Goal: Transaction & Acquisition: Download file/media

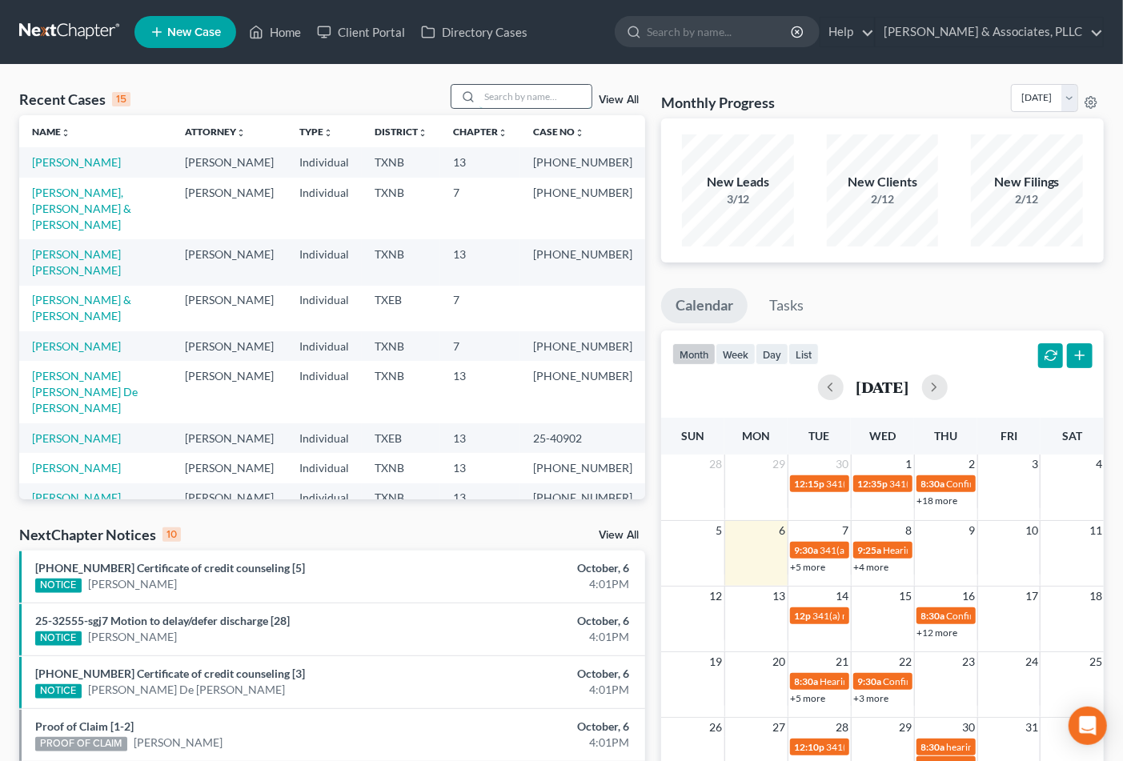
click at [499, 90] on input "search" at bounding box center [535, 96] width 112 height 23
click at [92, 304] on link "[PERSON_NAME] & [PERSON_NAME]" at bounding box center [81, 308] width 99 height 30
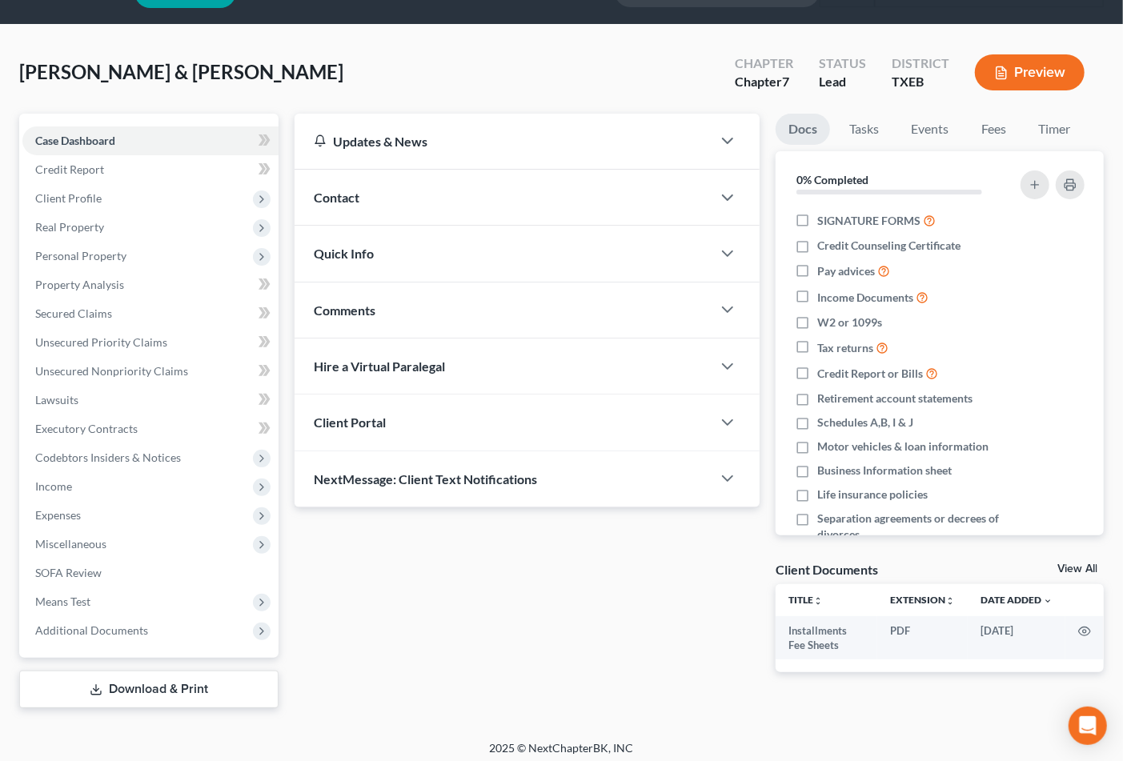
scroll to position [46, 0]
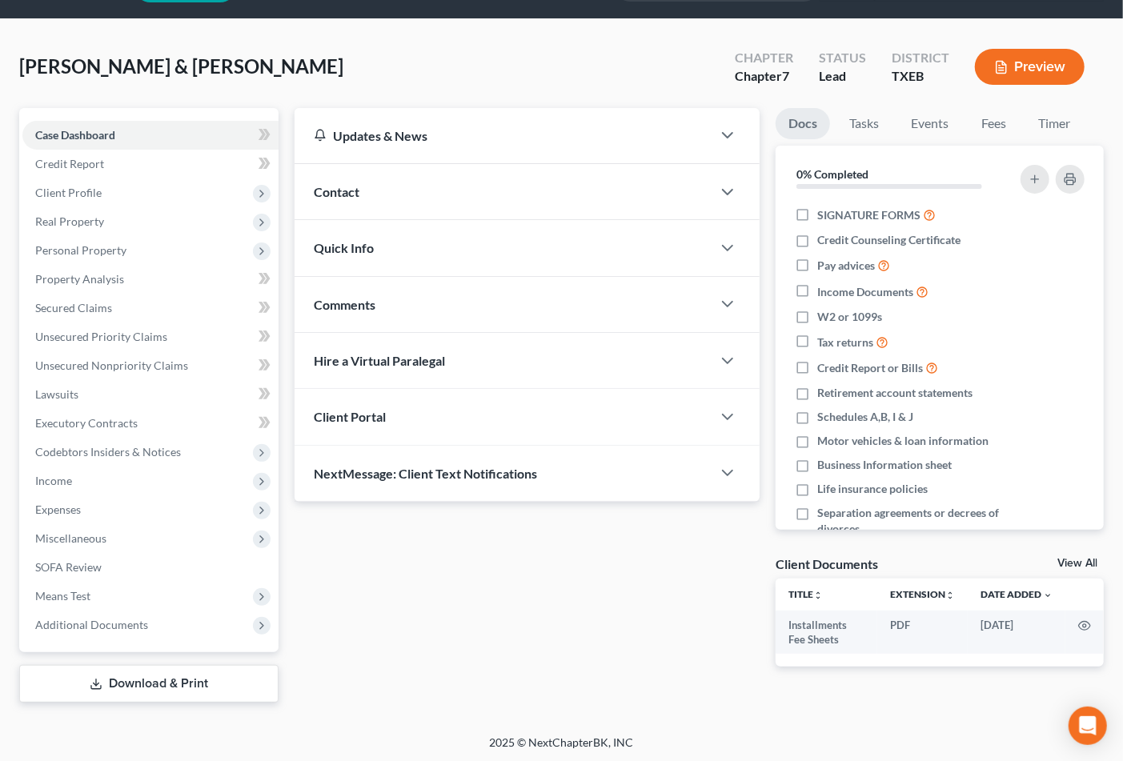
click at [792, 722] on div "[PERSON_NAME] & [PERSON_NAME] Upgraded Chapter Chapter 7 Status [GEOGRAPHIC_DAT…" at bounding box center [561, 377] width 1123 height 716
click at [435, 690] on div "Updates & News × [US_STATE] [GEOGRAPHIC_DATA] Notes Take a look at NextChapter'…" at bounding box center [528, 400] width 482 height 585
click at [76, 157] on span "Credit Report" at bounding box center [69, 164] width 69 height 14
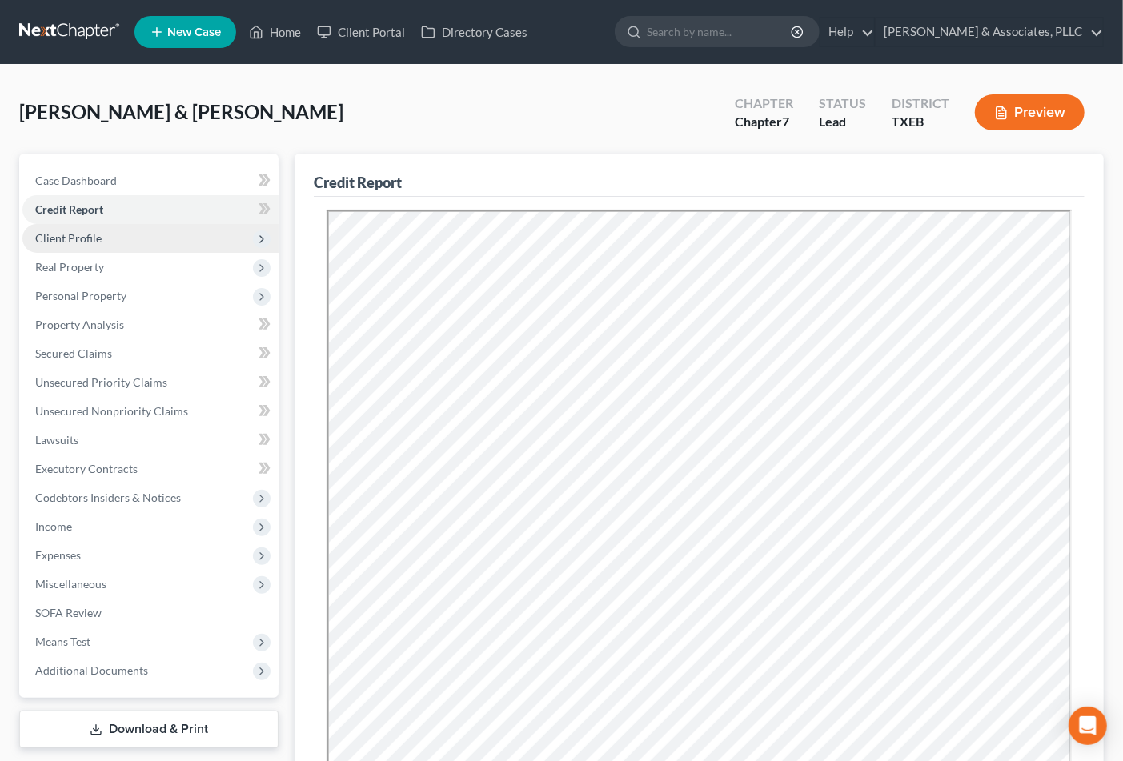
click at [72, 245] on span "Client Profile" at bounding box center [150, 238] width 256 height 29
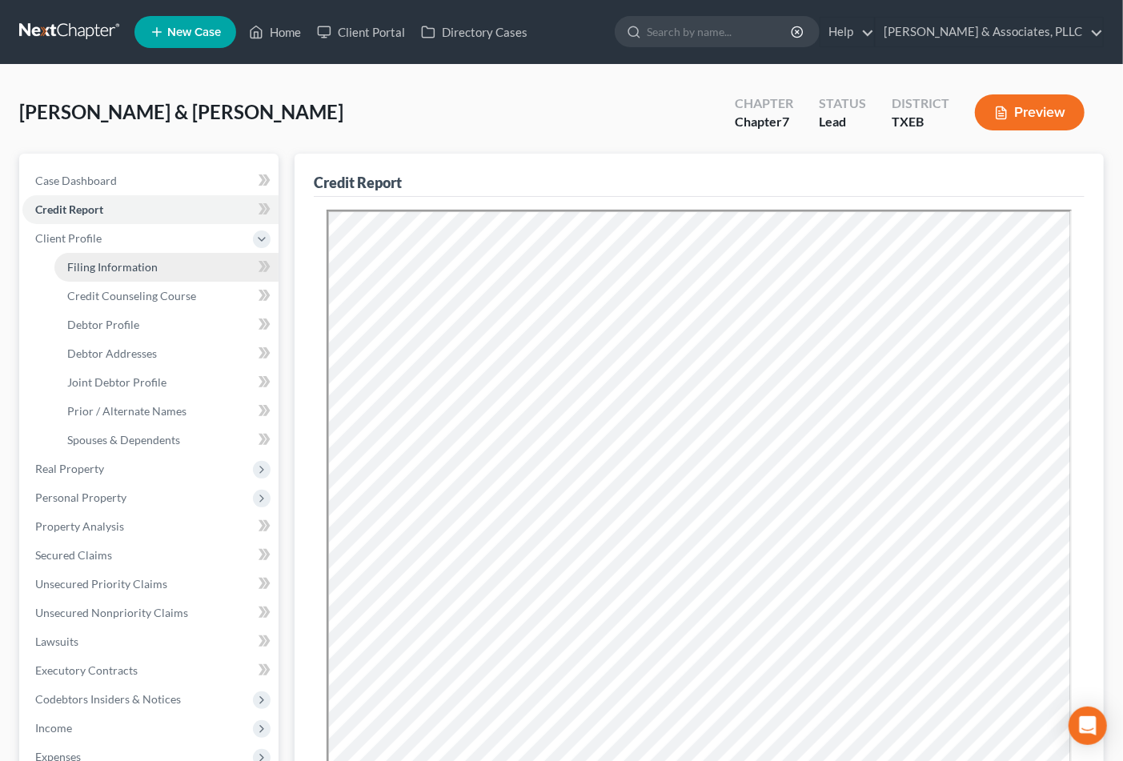
click at [106, 263] on span "Filing Information" at bounding box center [112, 267] width 90 height 14
select select "1"
select select "0"
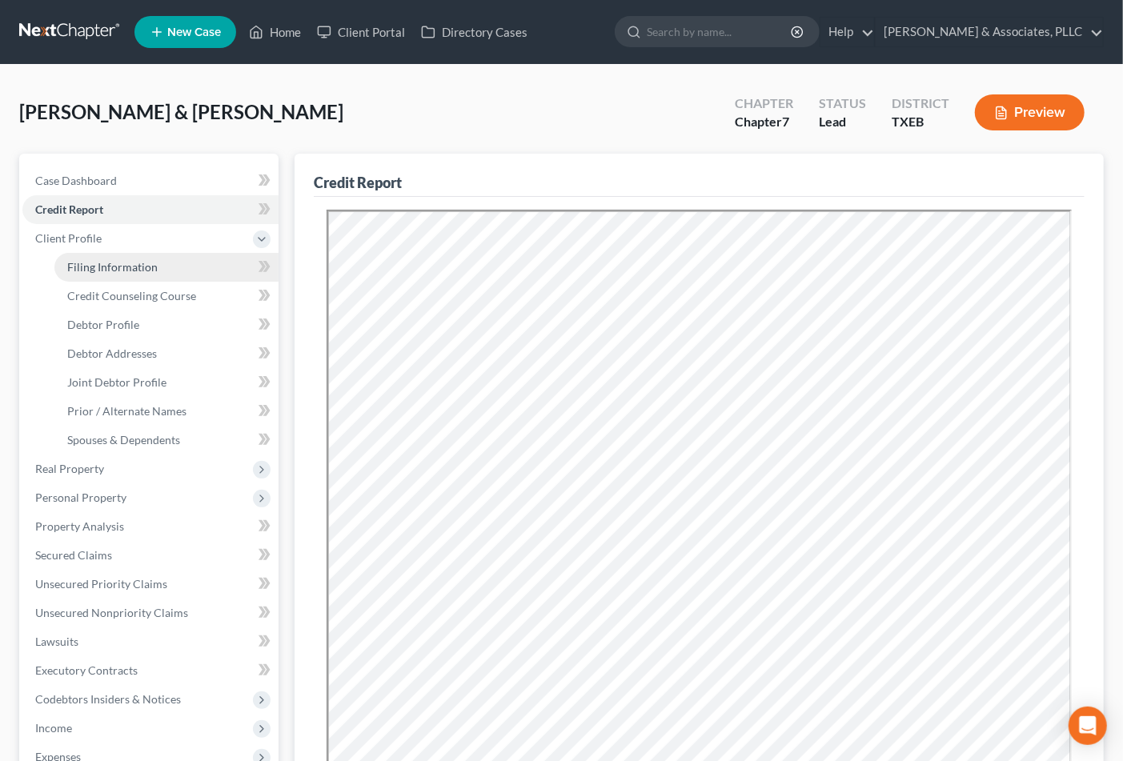
select select "45"
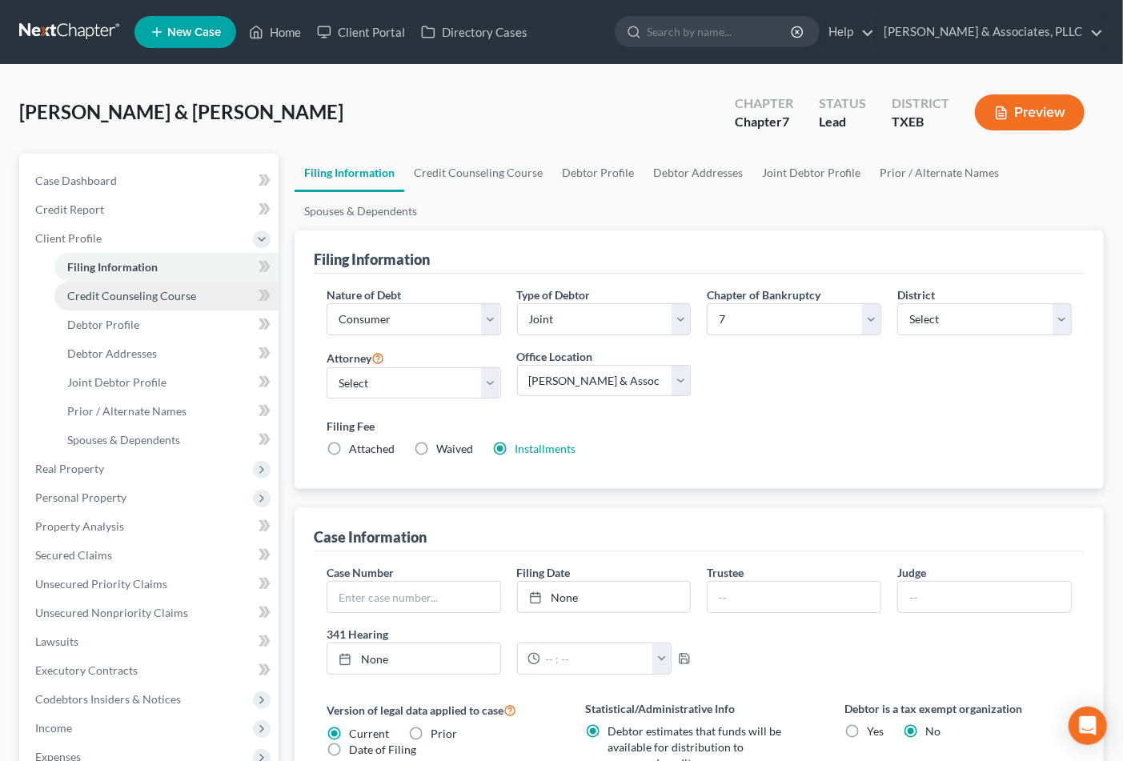
click at [82, 297] on span "Credit Counseling Course" at bounding box center [131, 296] width 129 height 14
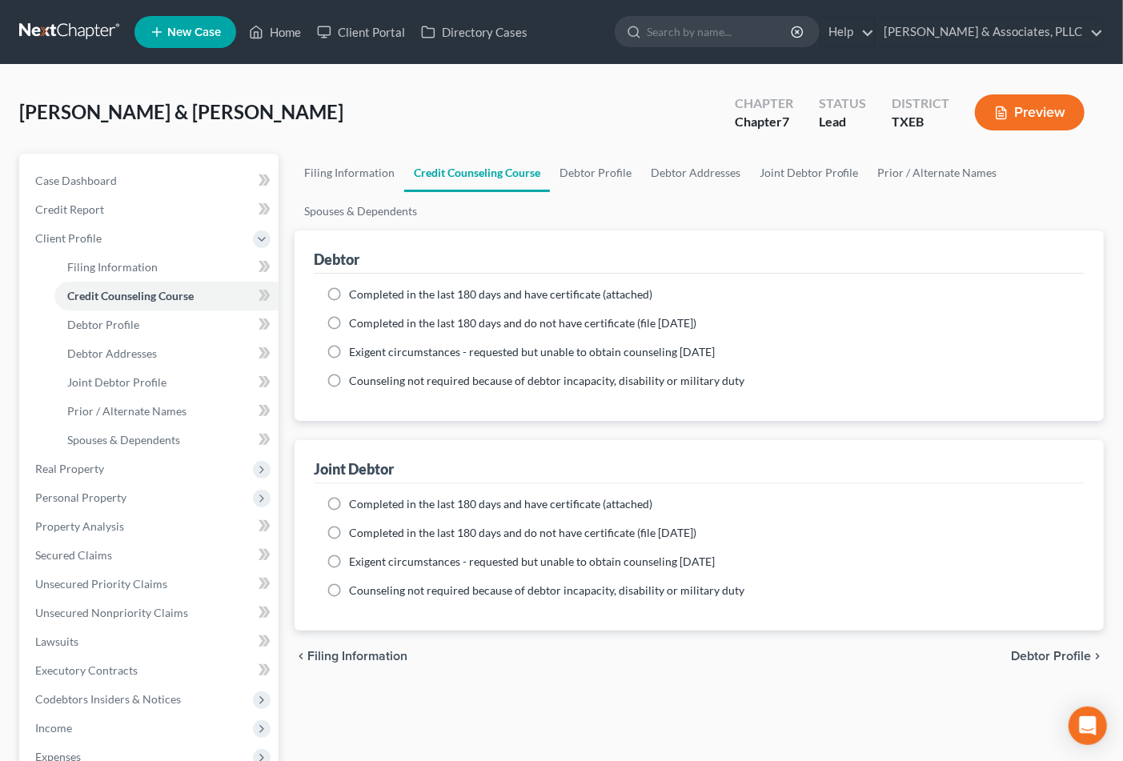
click at [482, 323] on span "Completed in the last 180 days and do not have certificate (file [DATE])" at bounding box center [522, 323] width 347 height 14
click at [366, 323] on input "Completed in the last 180 days and do not have certificate (file [DATE])" at bounding box center [360, 320] width 10 height 10
radio input "true"
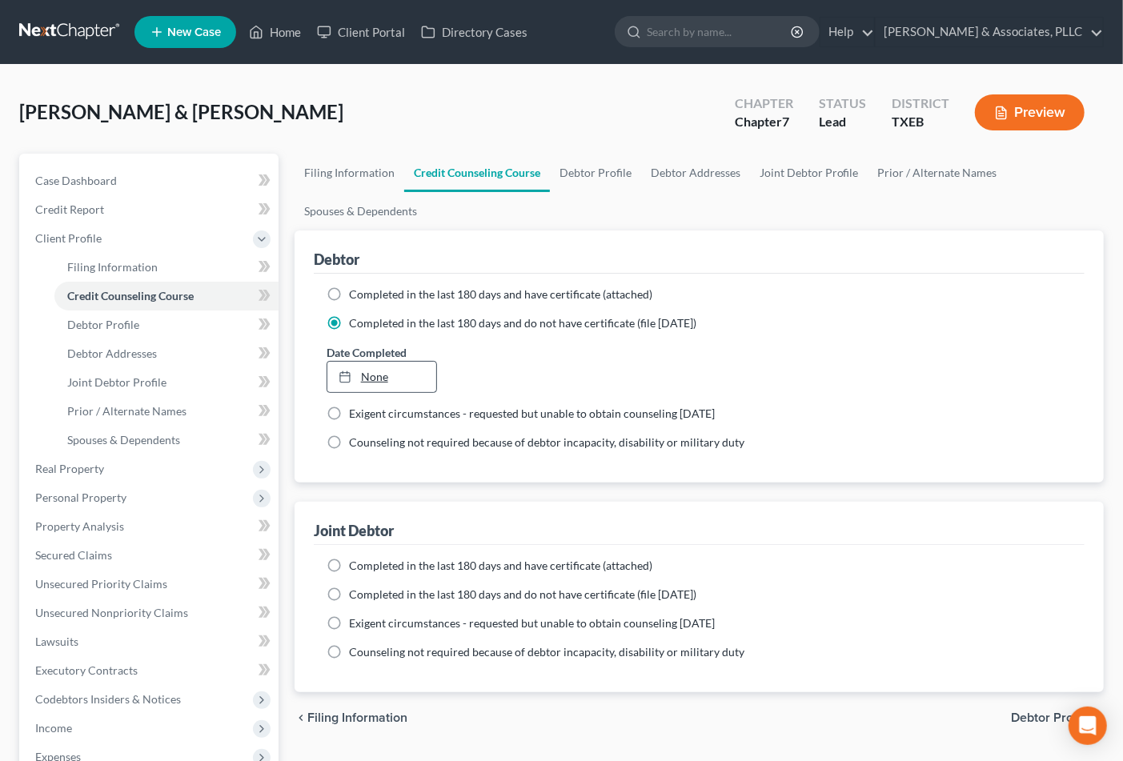
click at [382, 374] on link "None" at bounding box center [382, 377] width 110 height 30
type input "[DATE]"
click at [394, 380] on link "[DATE]" at bounding box center [382, 377] width 110 height 30
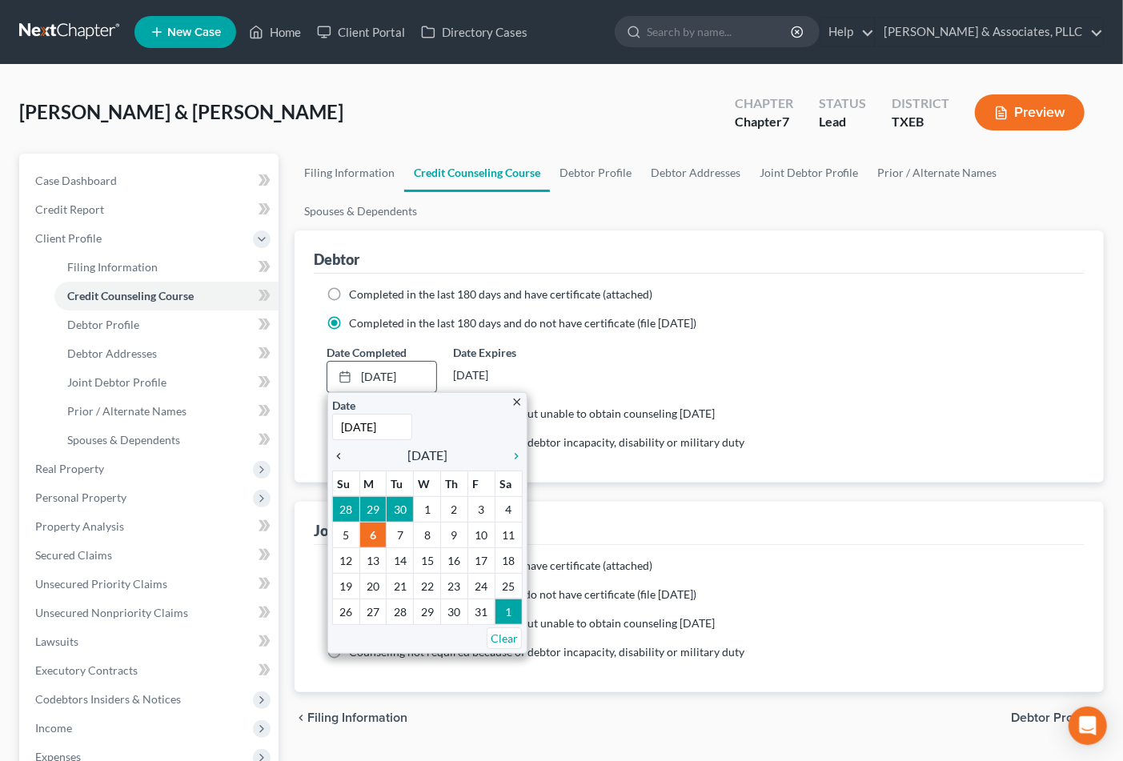
click at [345, 457] on icon "chevron_left" at bounding box center [342, 456] width 21 height 13
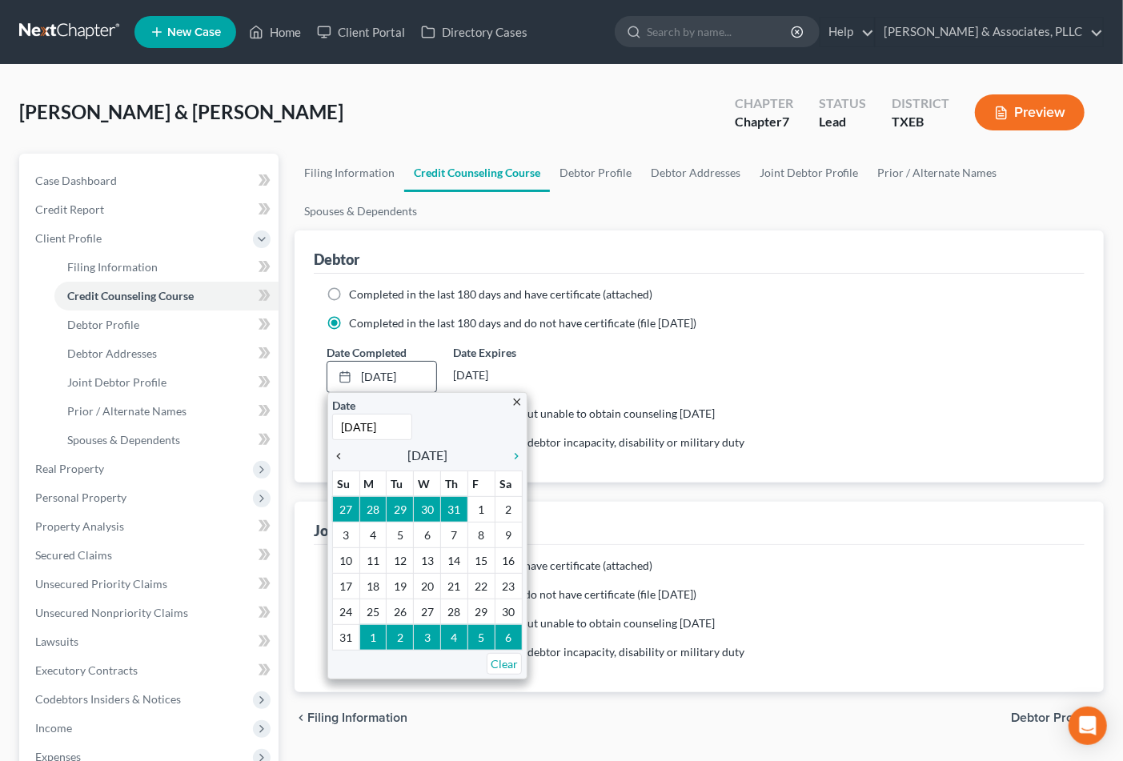
click at [345, 457] on icon "chevron_left" at bounding box center [342, 456] width 21 height 13
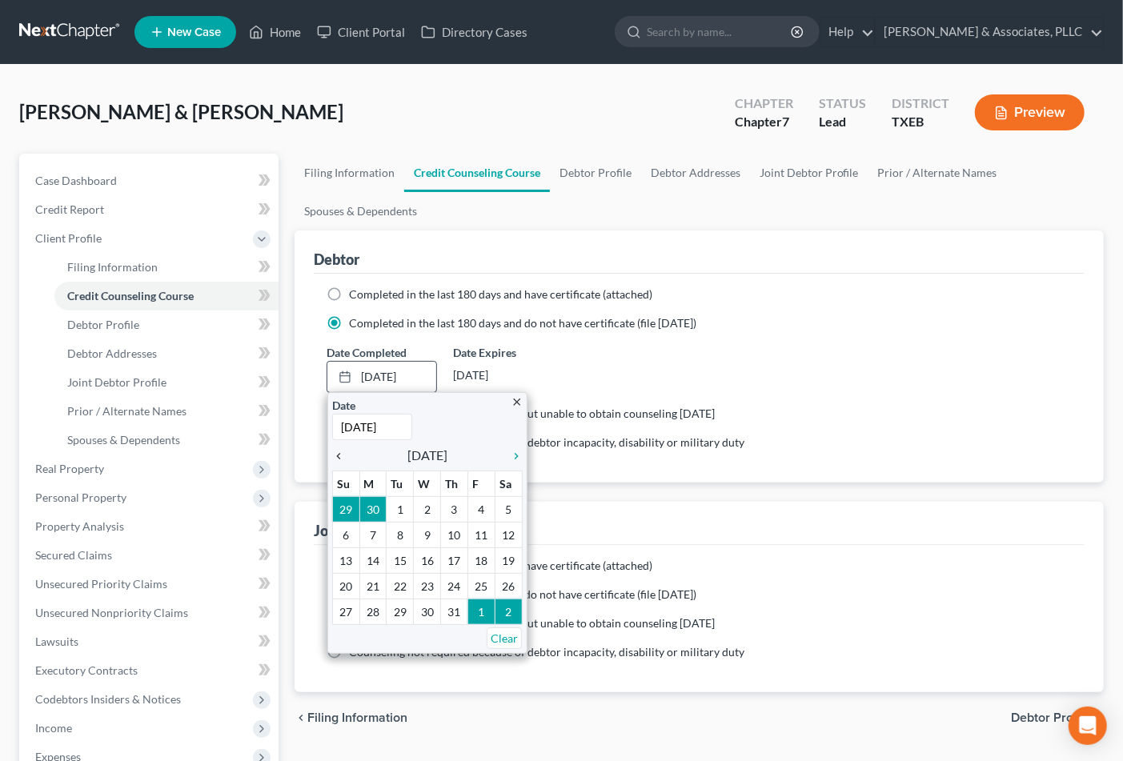
click at [345, 457] on icon "chevron_left" at bounding box center [342, 456] width 21 height 13
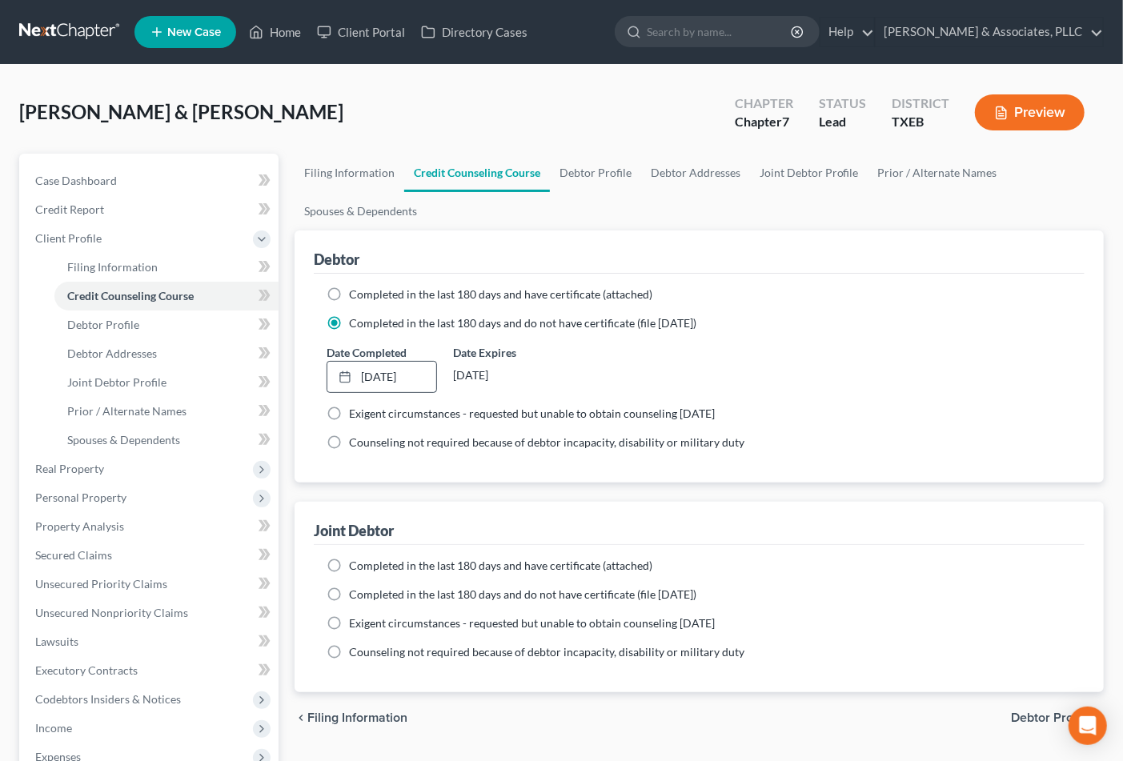
click at [349, 594] on label "Completed in the last 180 days and do not have certificate (file [DATE])" at bounding box center [522, 595] width 347 height 16
click at [355, 594] on input "Completed in the last 180 days and do not have certificate (file [DATE])" at bounding box center [360, 592] width 10 height 10
radio input "true"
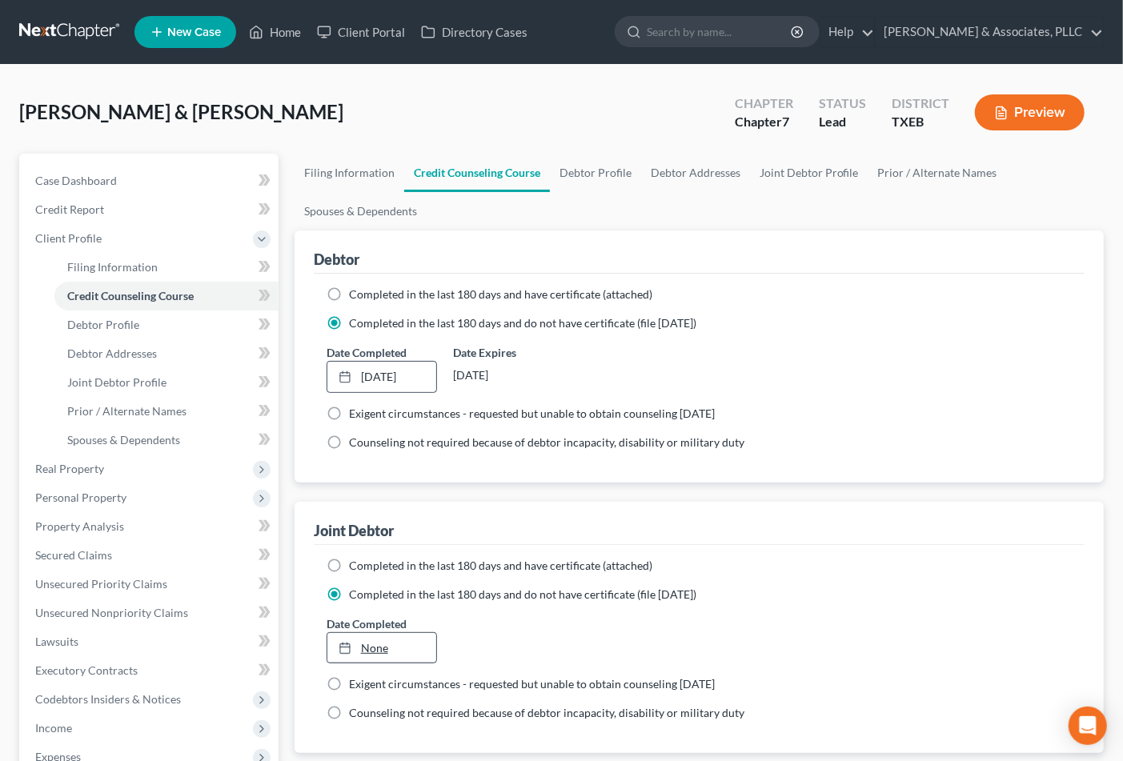
click at [363, 651] on link "None" at bounding box center [382, 648] width 110 height 30
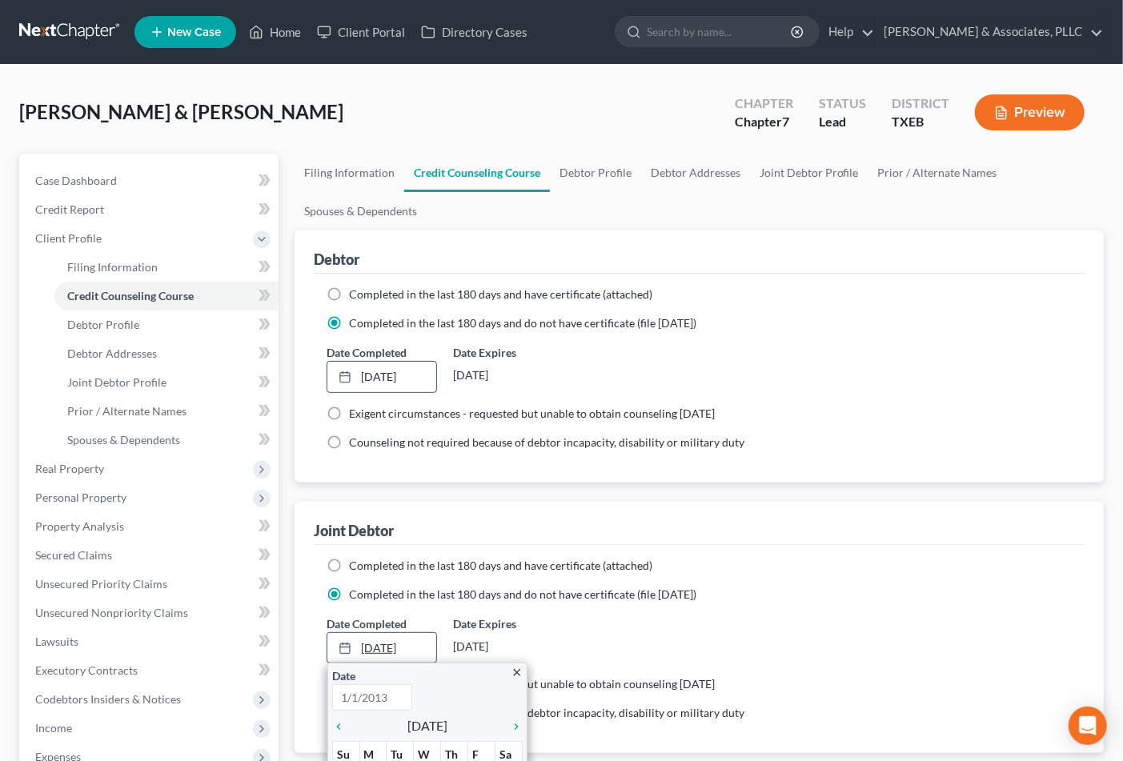
type input "[DATE]"
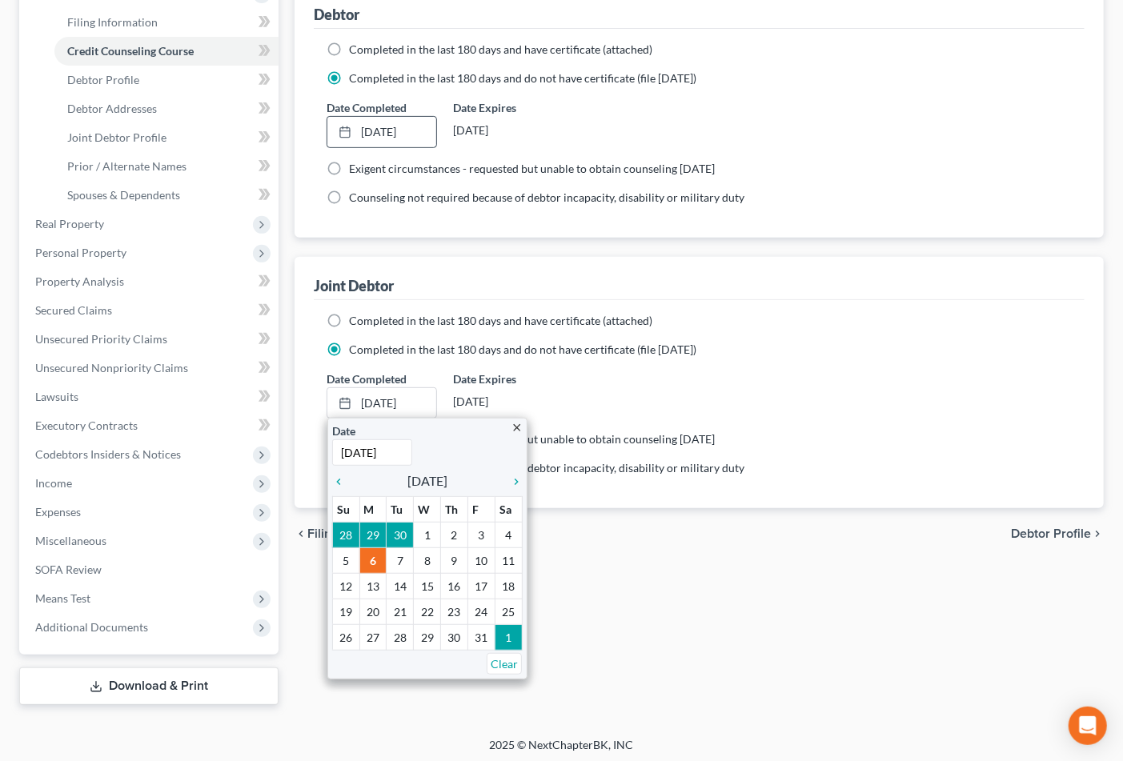
scroll to position [248, 0]
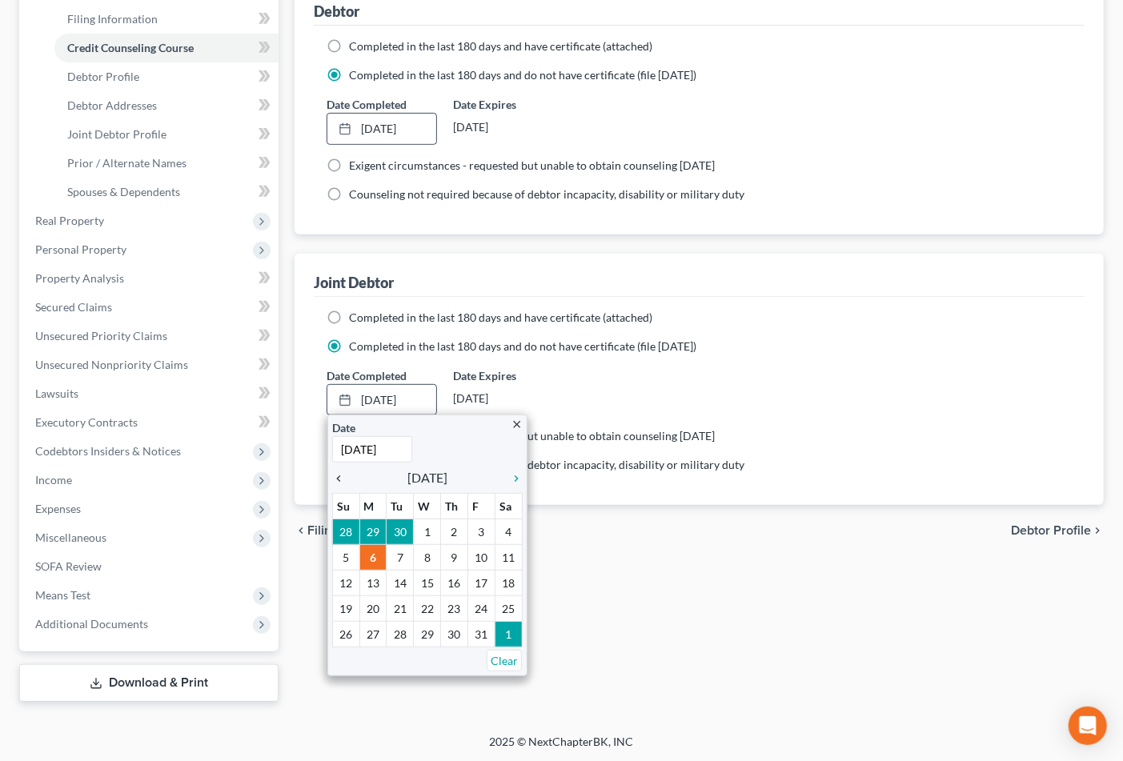
click at [334, 476] on icon "chevron_left" at bounding box center [342, 478] width 21 height 13
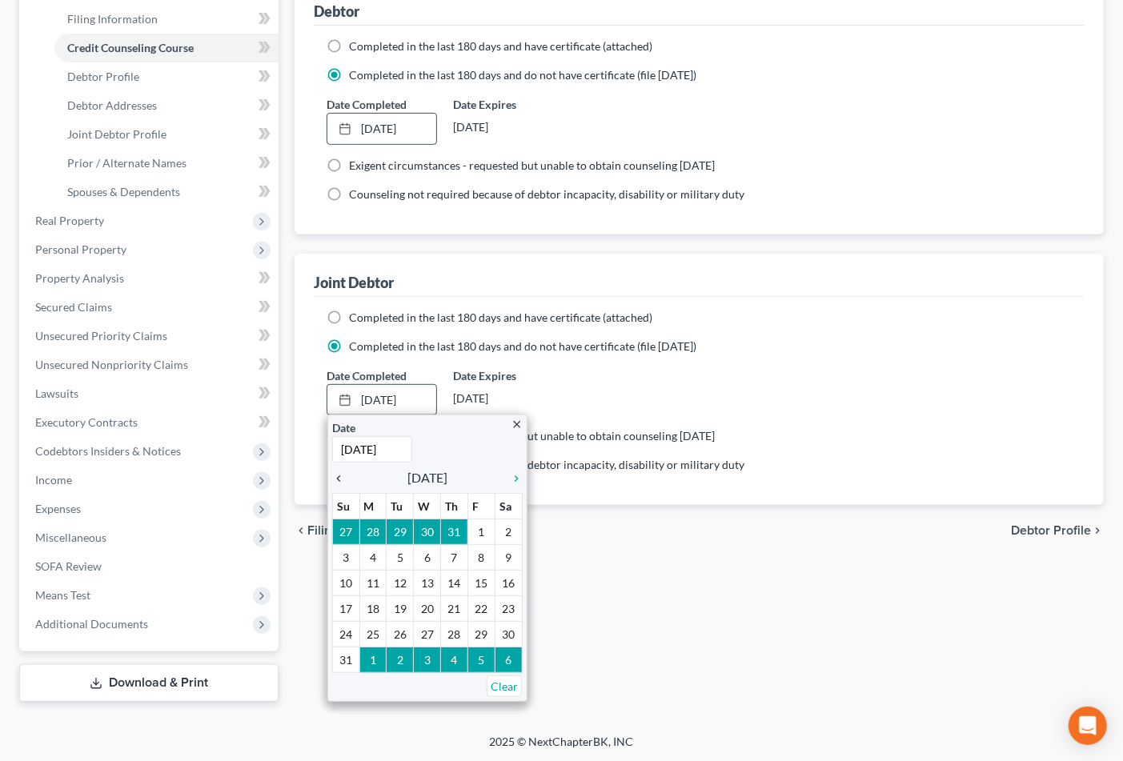
click at [334, 476] on icon "chevron_left" at bounding box center [342, 478] width 21 height 13
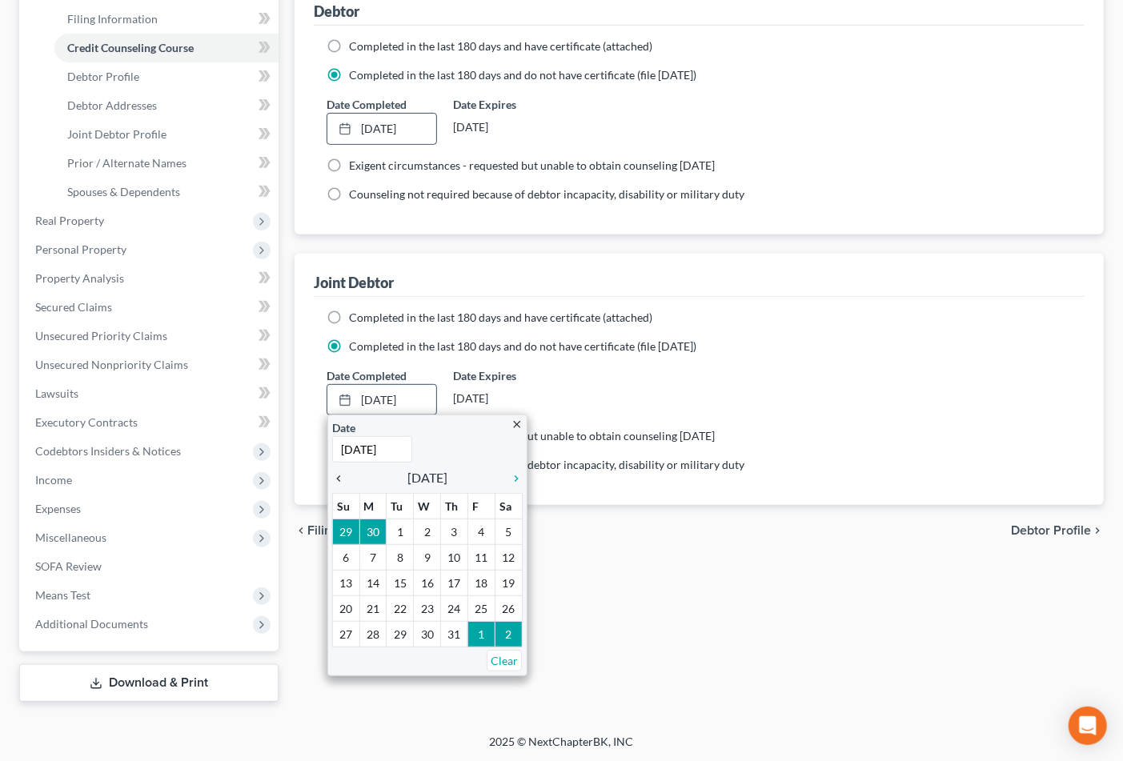
click at [334, 476] on icon "chevron_left" at bounding box center [342, 478] width 21 height 13
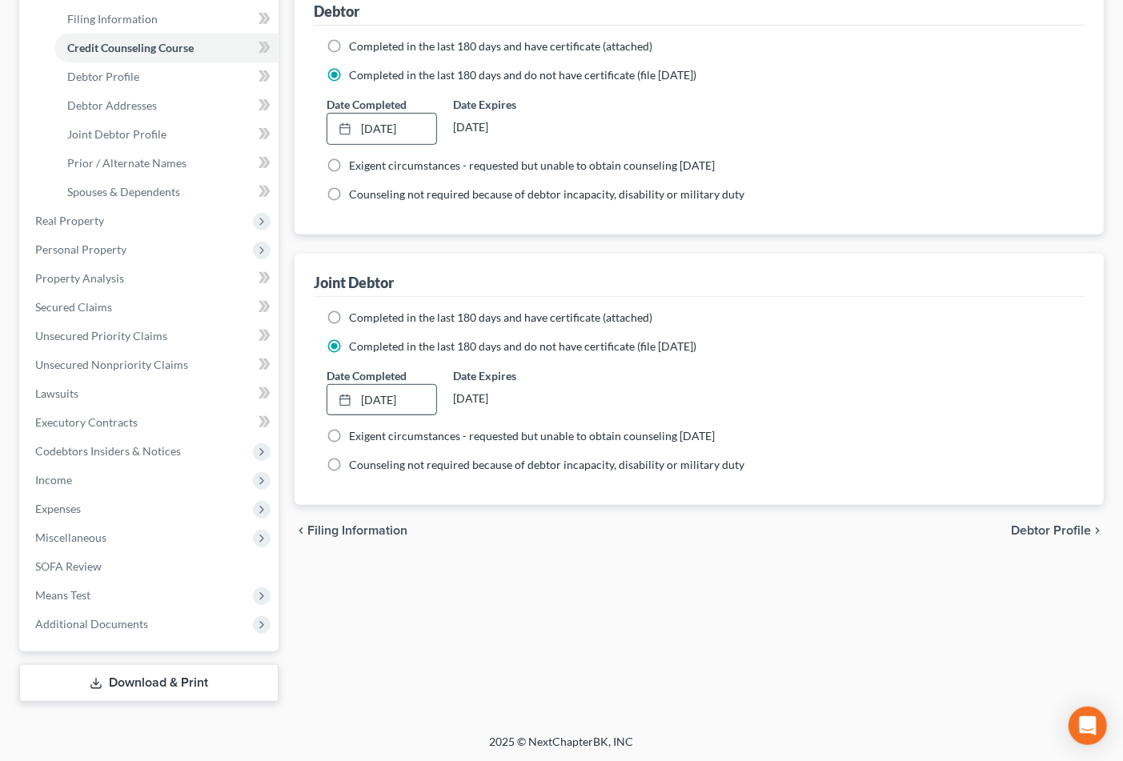
click at [557, 576] on div "Filing Information Credit Counseling Course Debtor Profile Debtor Addresses Joi…" at bounding box center [699, 304] width 825 height 796
click at [1052, 546] on div "chevron_left Filing Information Debtor Profile chevron_right" at bounding box center [699, 530] width 809 height 51
click at [1053, 536] on span "Debtor Profile" at bounding box center [1051, 530] width 80 height 13
select select "1"
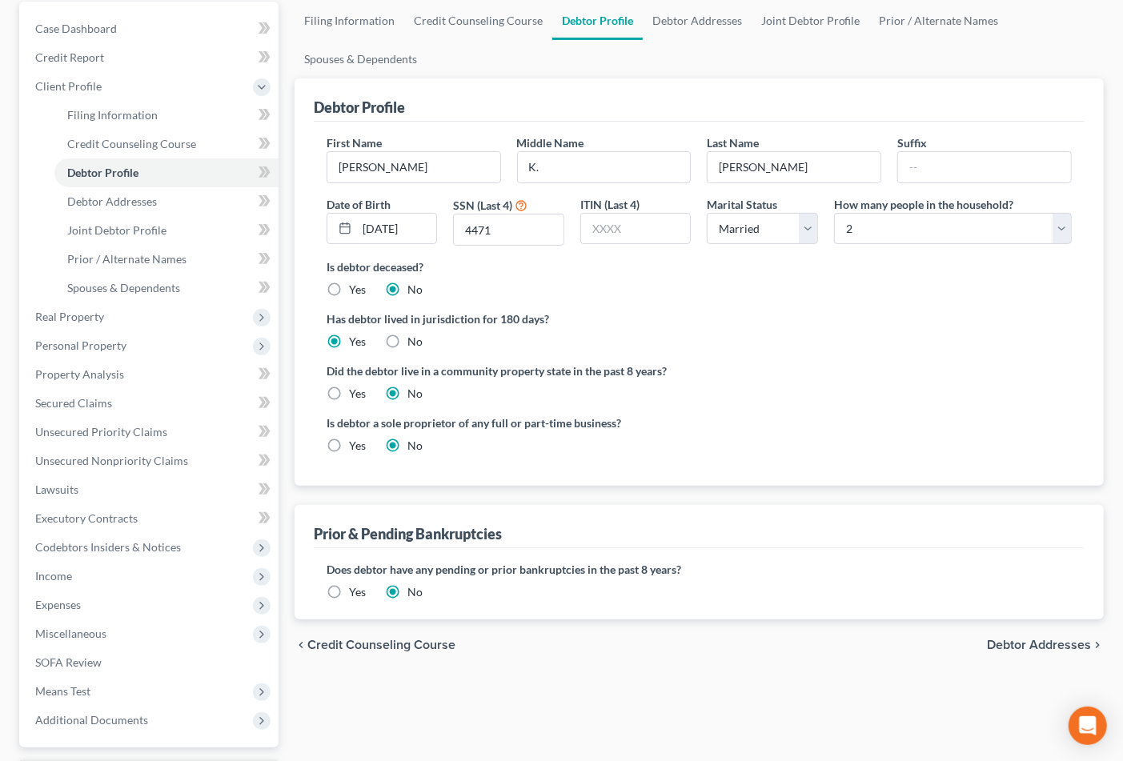
scroll to position [248, 0]
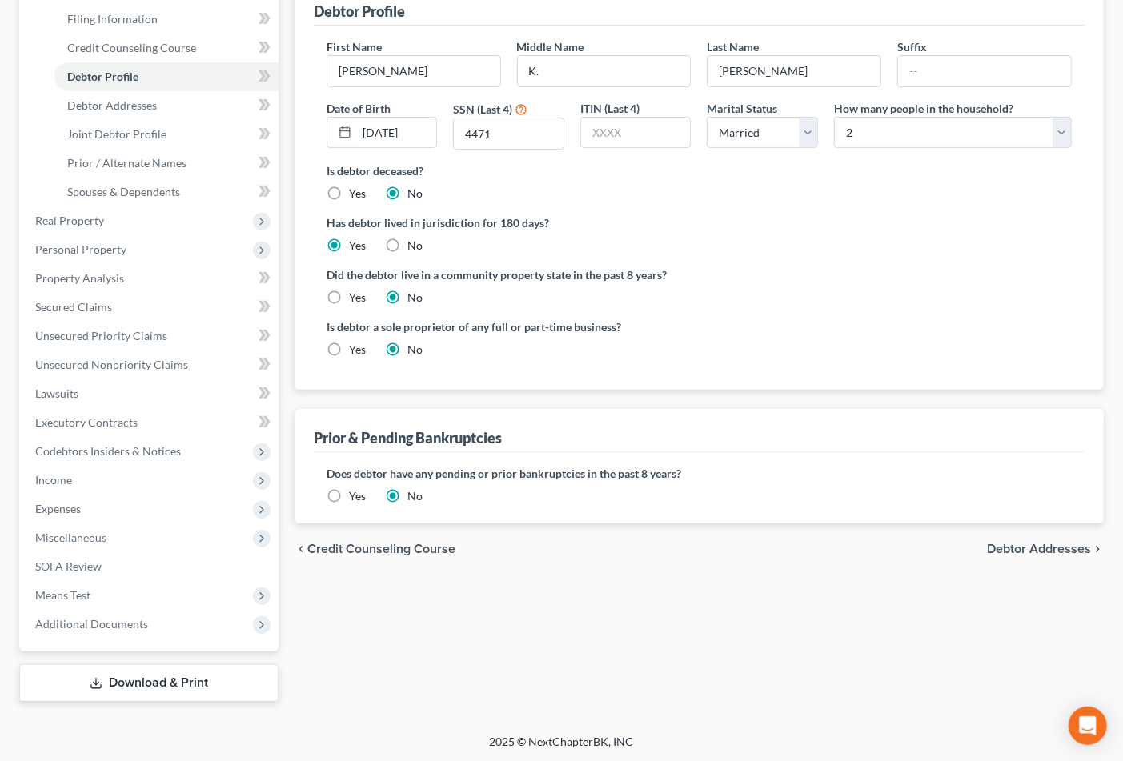
click at [1028, 543] on span "Debtor Addresses" at bounding box center [1039, 549] width 104 height 13
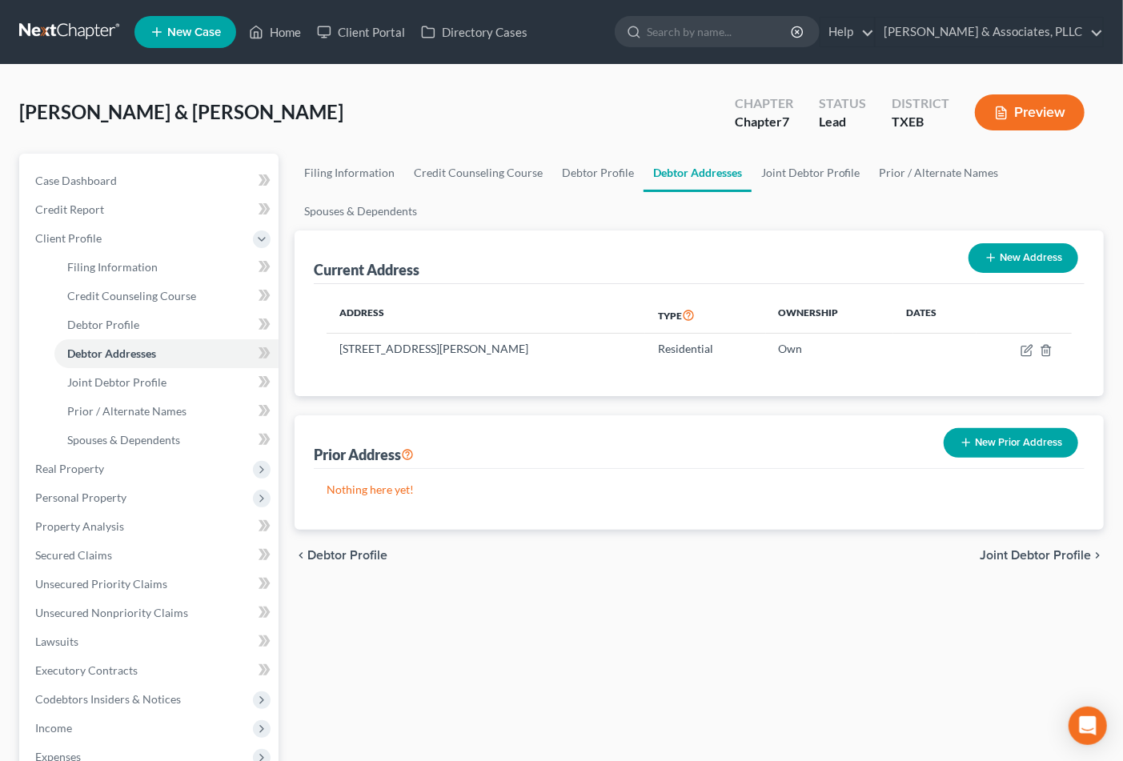
click at [606, 681] on div "Filing Information Credit Counseling Course Debtor Profile Debtor Addresses Joi…" at bounding box center [699, 552] width 825 height 796
click at [859, 570] on div "chevron_left Debtor Profile Joint Debtor Profile chevron_right" at bounding box center [699, 555] width 809 height 51
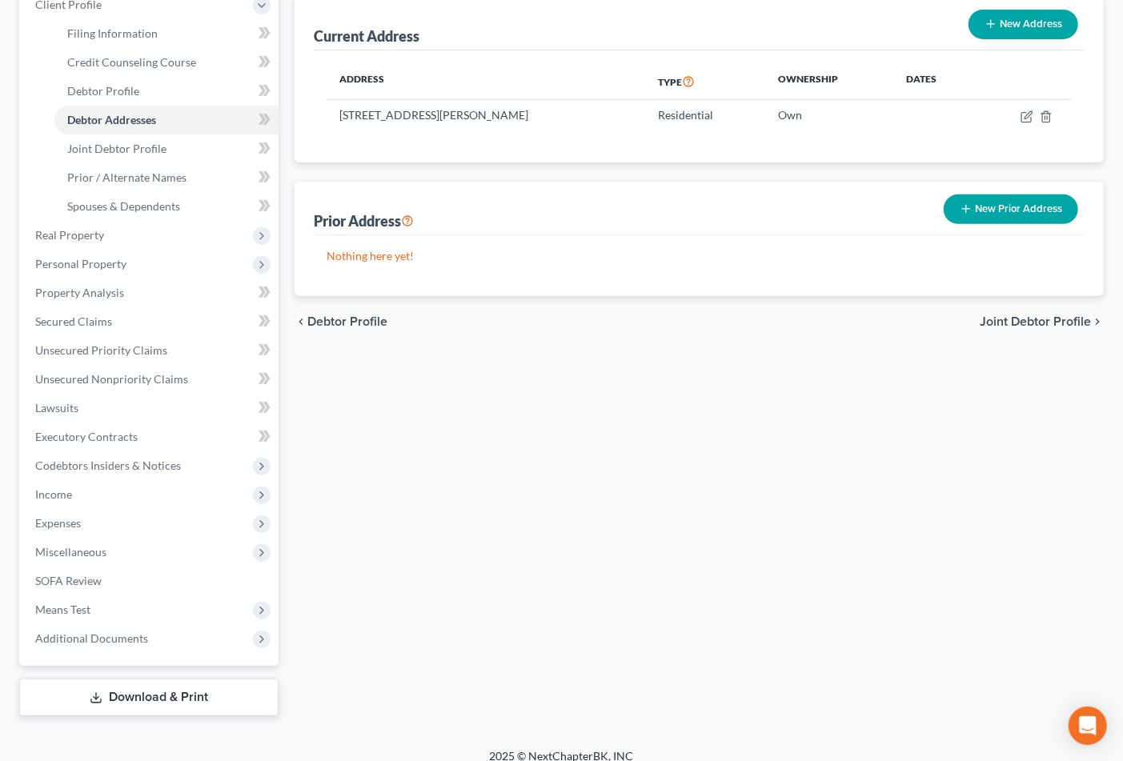
scroll to position [248, 0]
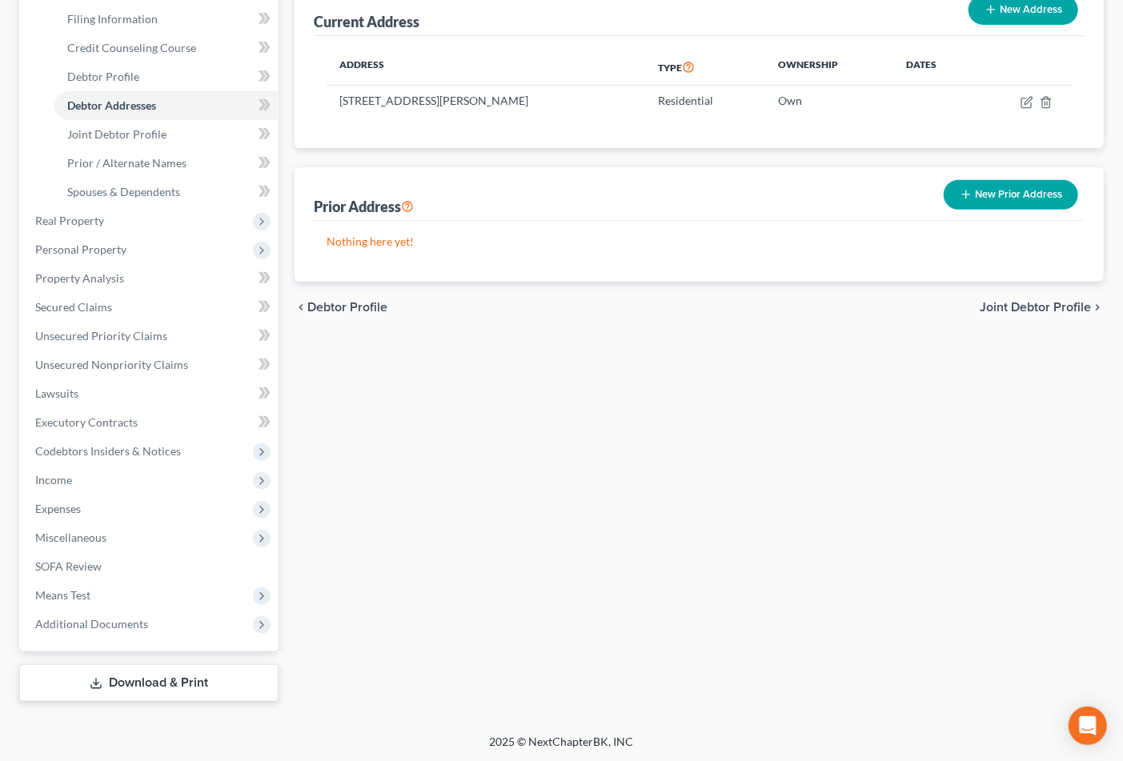
click at [146, 668] on link "Download & Print" at bounding box center [148, 683] width 259 height 38
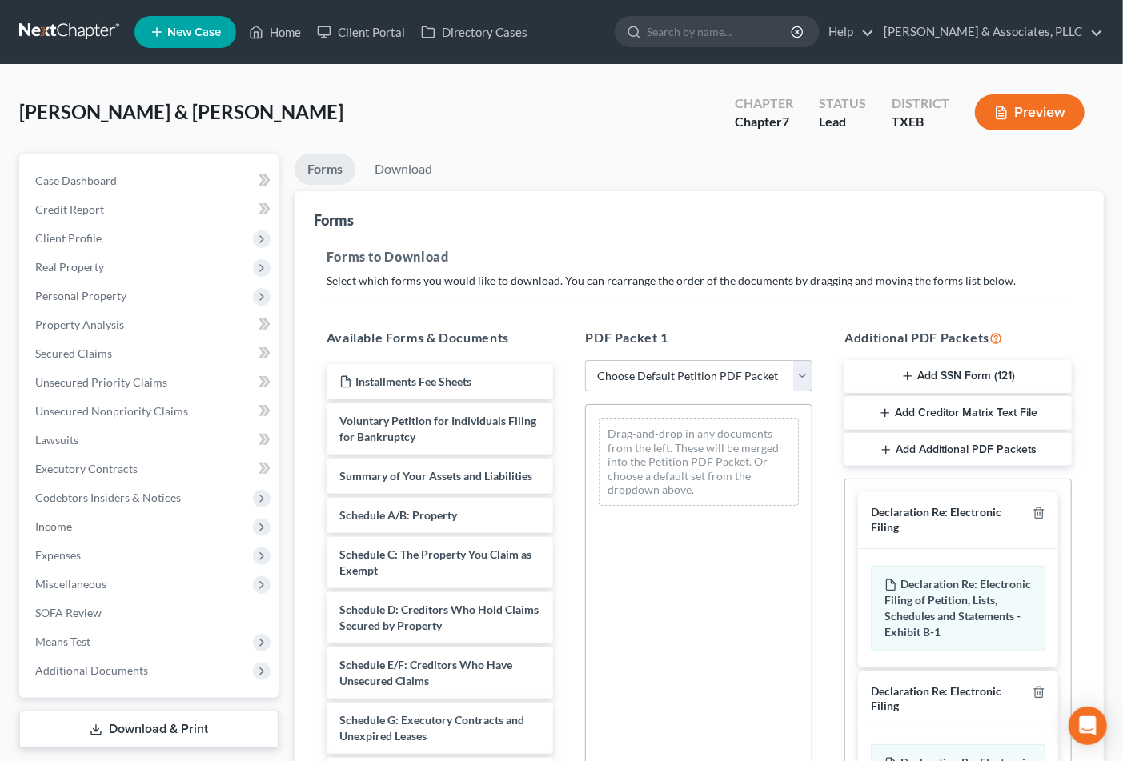
click at [748, 380] on select "Choose Default Petition PDF Packet Complete Bankruptcy Petition (all forms and …" at bounding box center [698, 376] width 227 height 32
select select "1"
click at [585, 360] on select "Choose Default Petition PDF Packet Complete Bankruptcy Petition (all forms and …" at bounding box center [698, 376] width 227 height 32
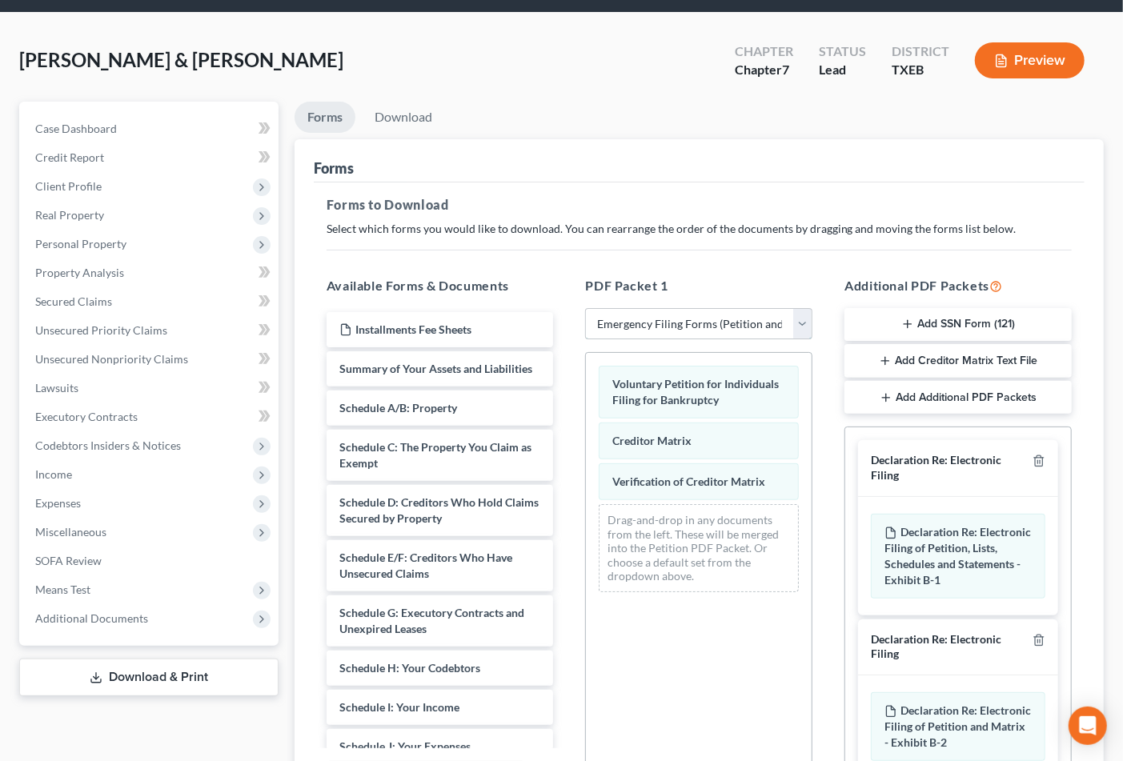
scroll to position [50, 0]
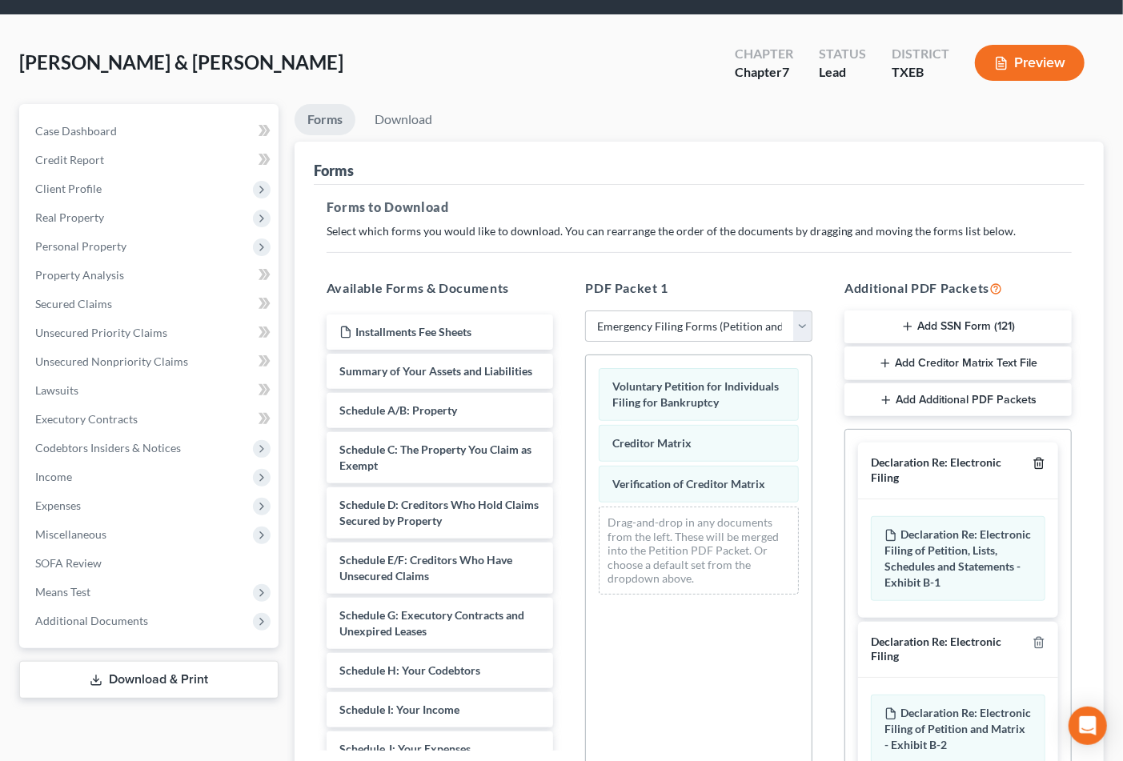
click at [1033, 463] on icon "button" at bounding box center [1039, 463] width 13 height 13
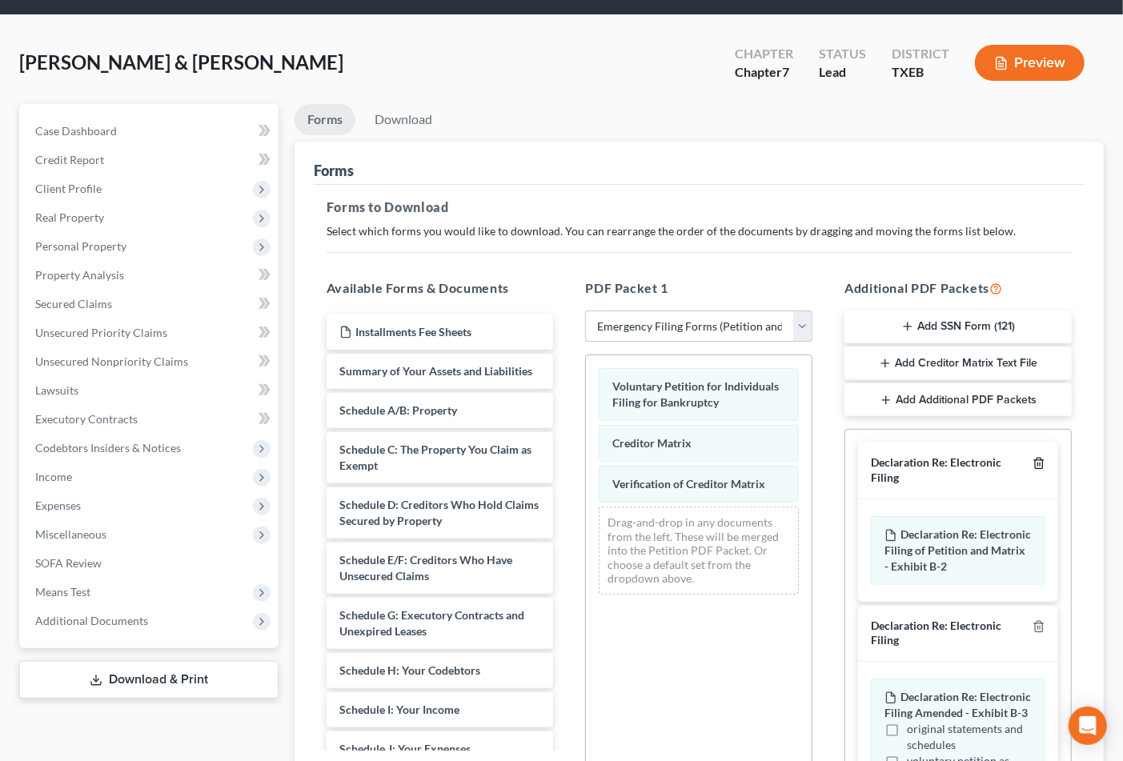
click at [1033, 463] on icon "button" at bounding box center [1039, 463] width 13 height 13
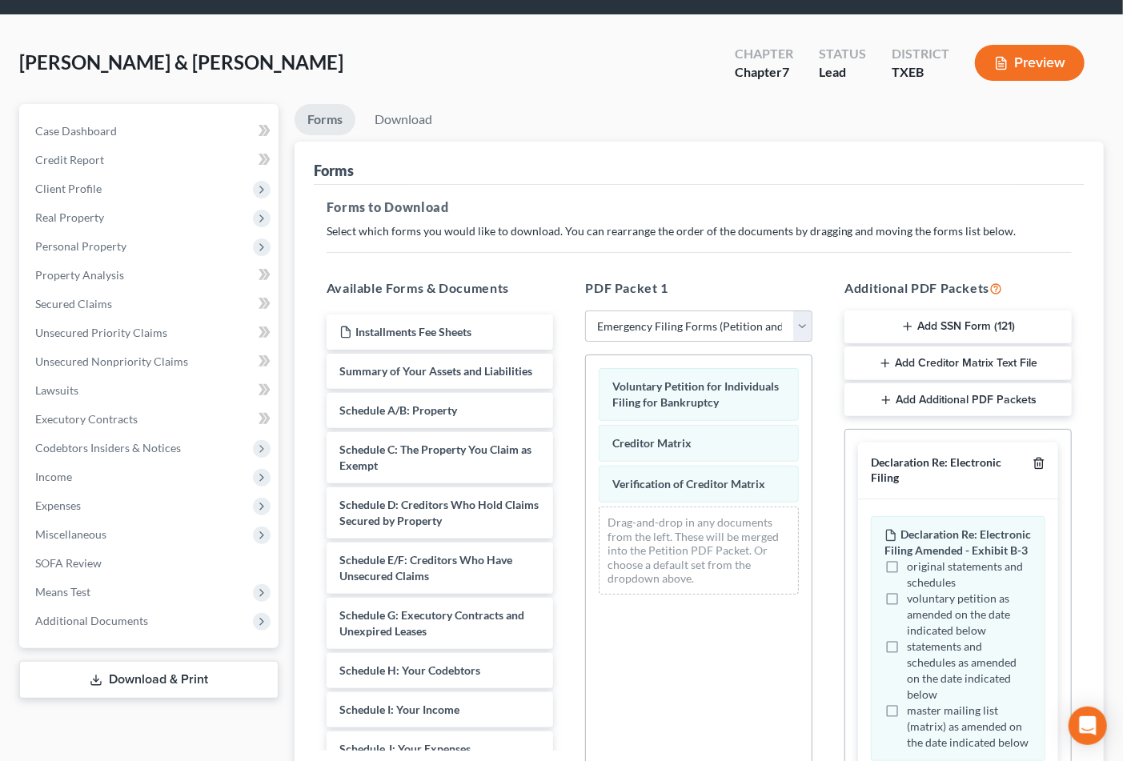
click at [1033, 463] on icon "button" at bounding box center [1039, 463] width 13 height 13
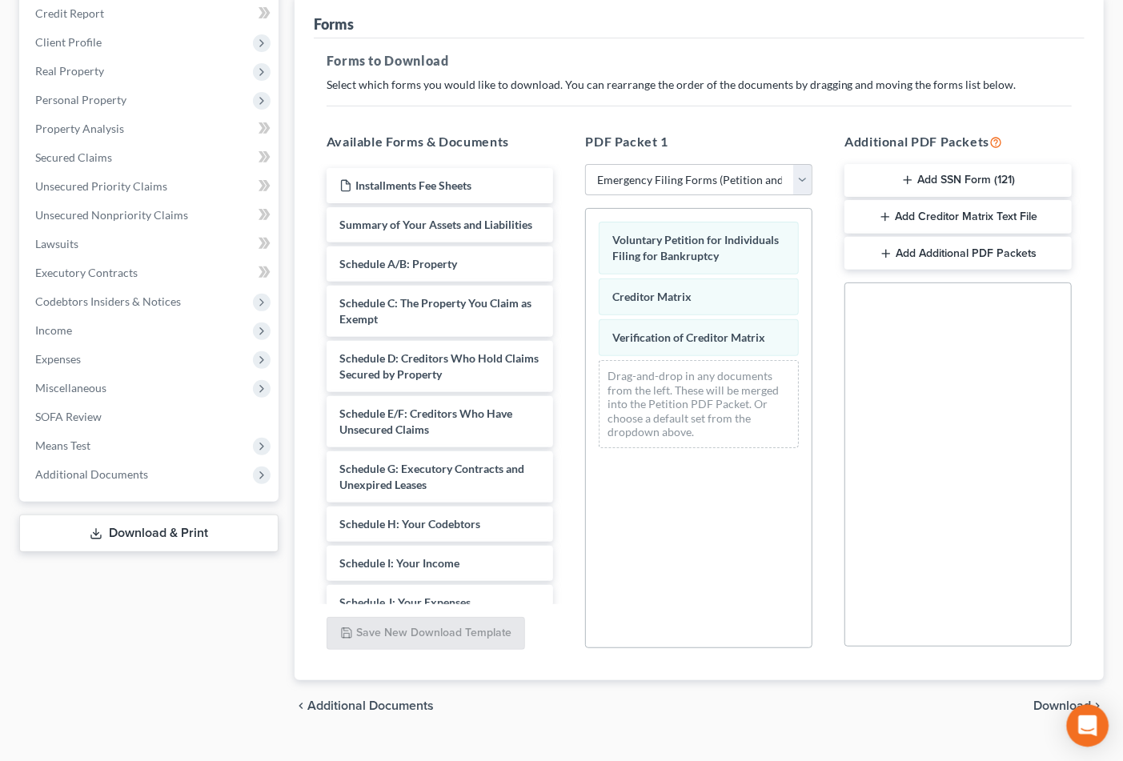
scroll to position [227, 0]
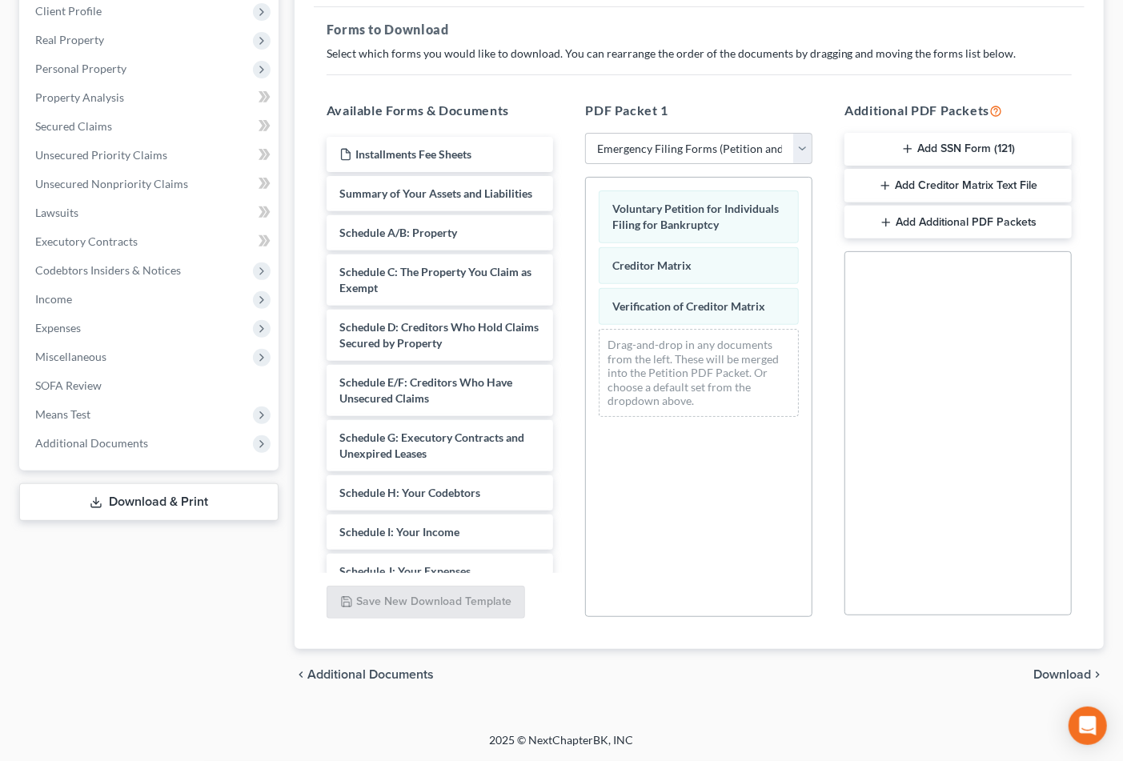
drag, startPoint x: 1075, startPoint y: 668, endPoint x: 926, endPoint y: 34, distance: 651.2
click at [916, 36] on ui-view "Forms Download Forms Forms to Download Select which forms you would like to dow…" at bounding box center [699, 313] width 809 height 775
click at [1049, 674] on span "Download" at bounding box center [1062, 674] width 58 height 13
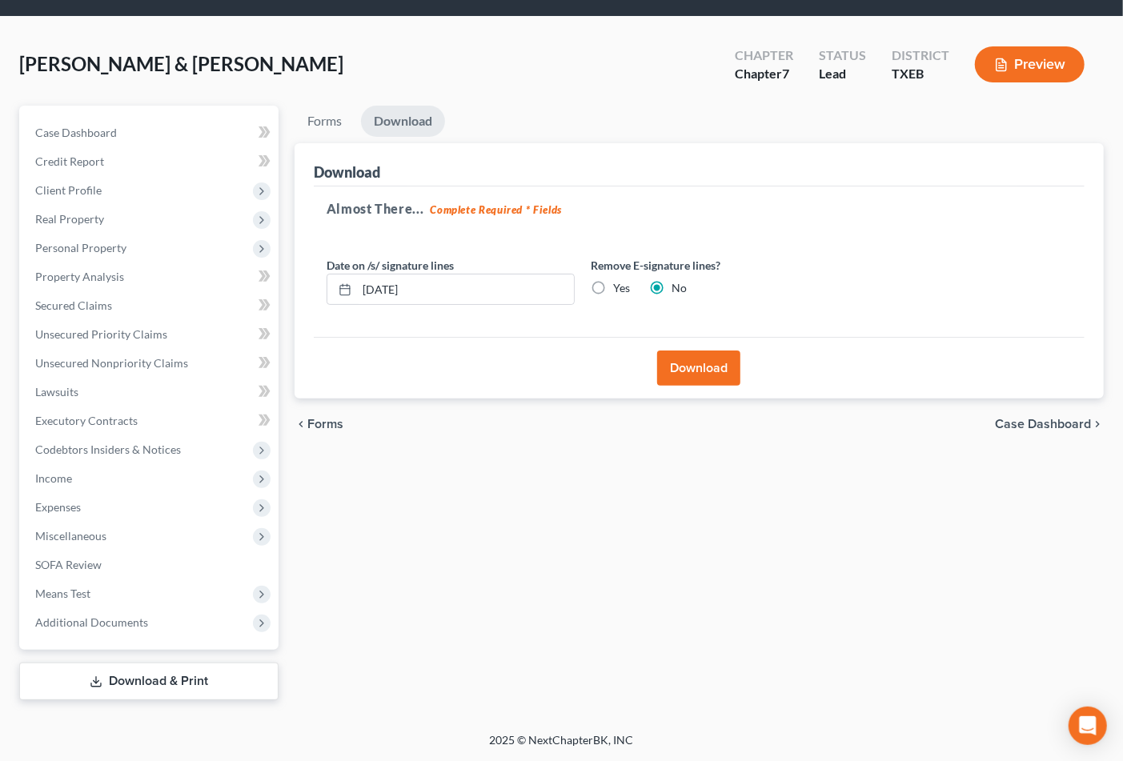
scroll to position [46, 0]
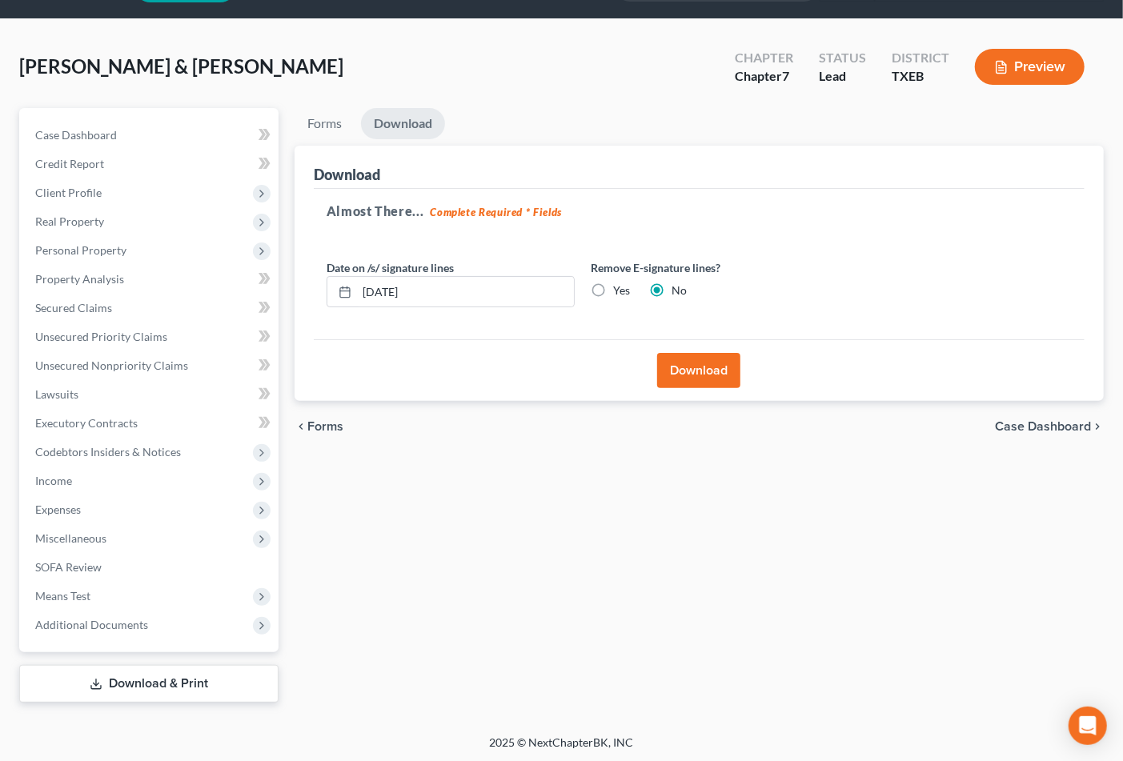
click at [695, 367] on button "Download" at bounding box center [698, 370] width 83 height 35
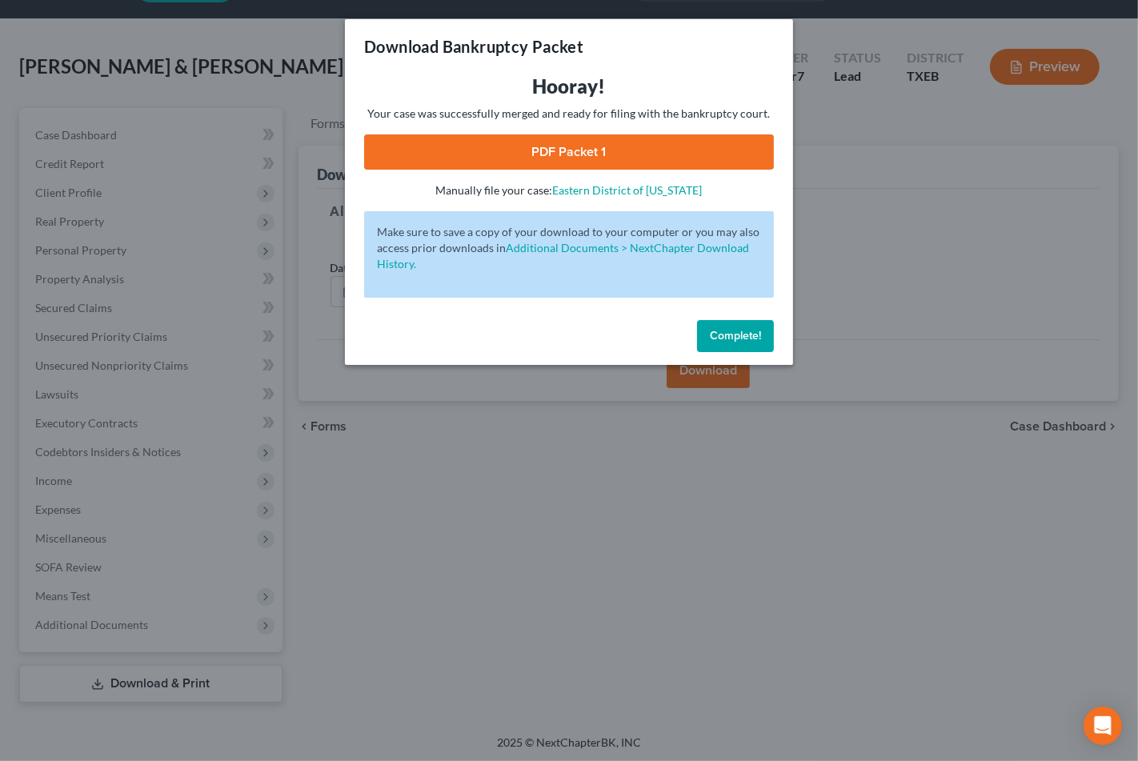
click at [552, 150] on link "PDF Packet 1" at bounding box center [569, 151] width 410 height 35
click at [734, 331] on span "Complete!" at bounding box center [735, 336] width 51 height 14
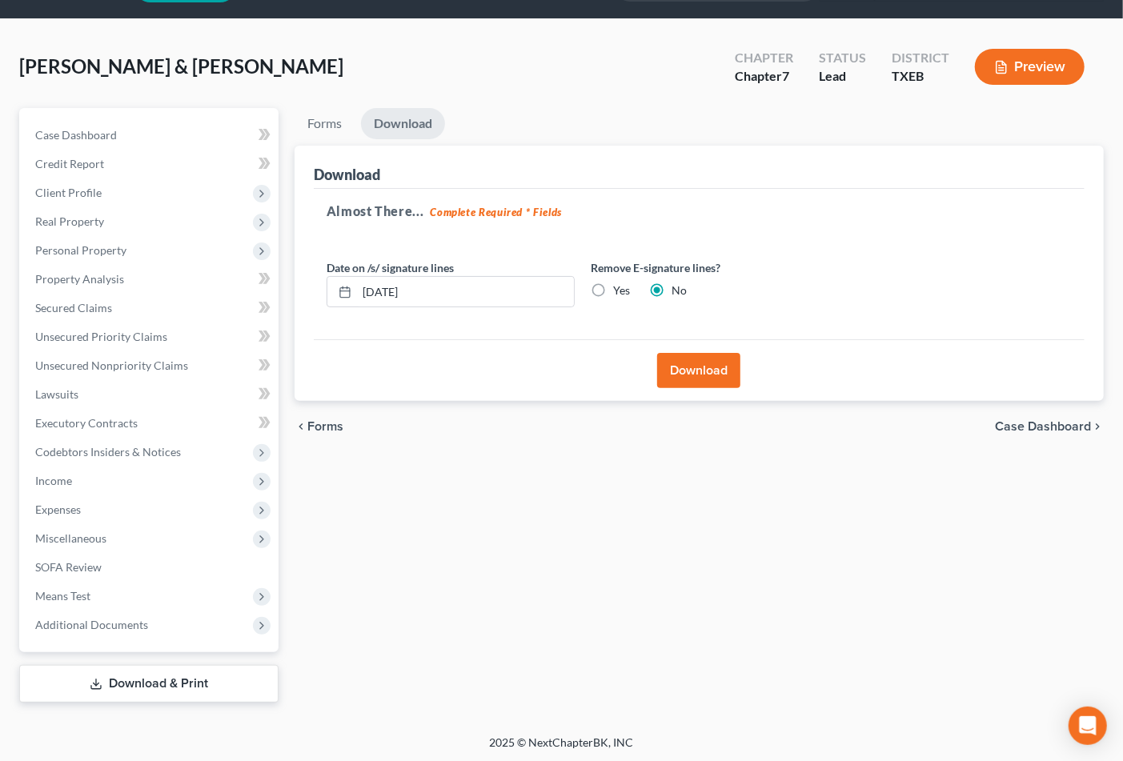
click at [879, 534] on div "Forms Download Forms Forms to Download Select which forms you would like to dow…" at bounding box center [699, 405] width 825 height 595
click at [106, 139] on span "Case Dashboard" at bounding box center [76, 135] width 82 height 14
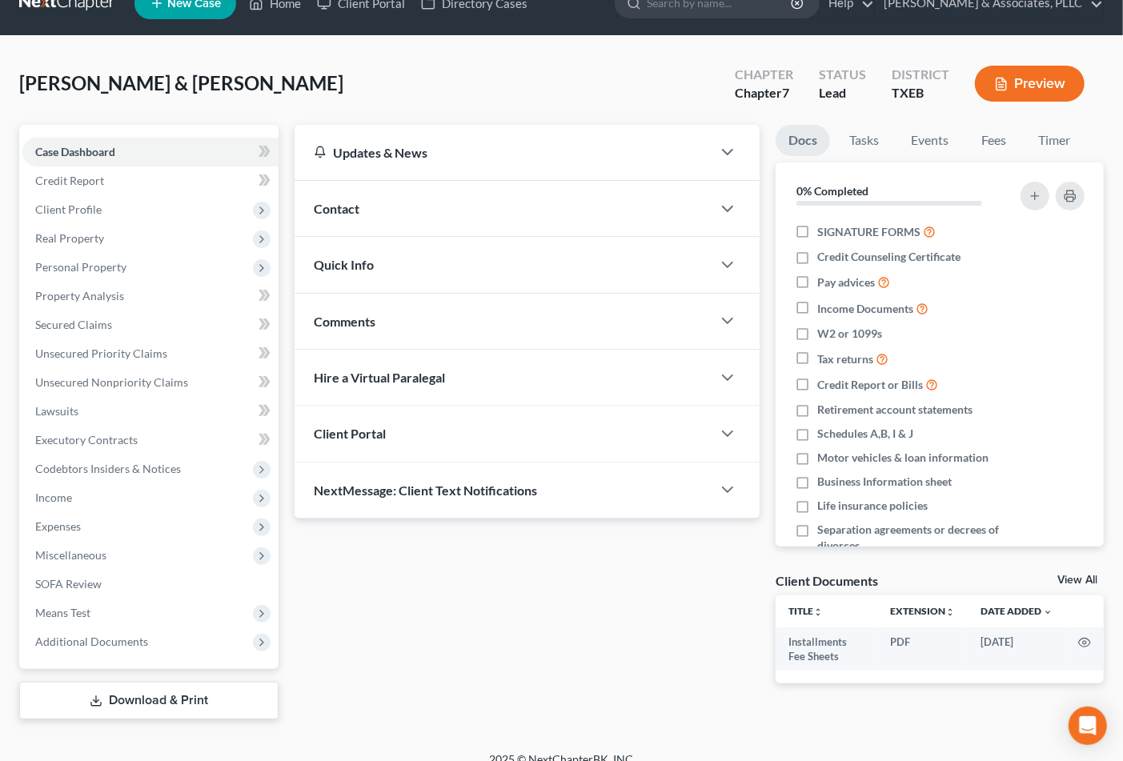
scroll to position [46, 0]
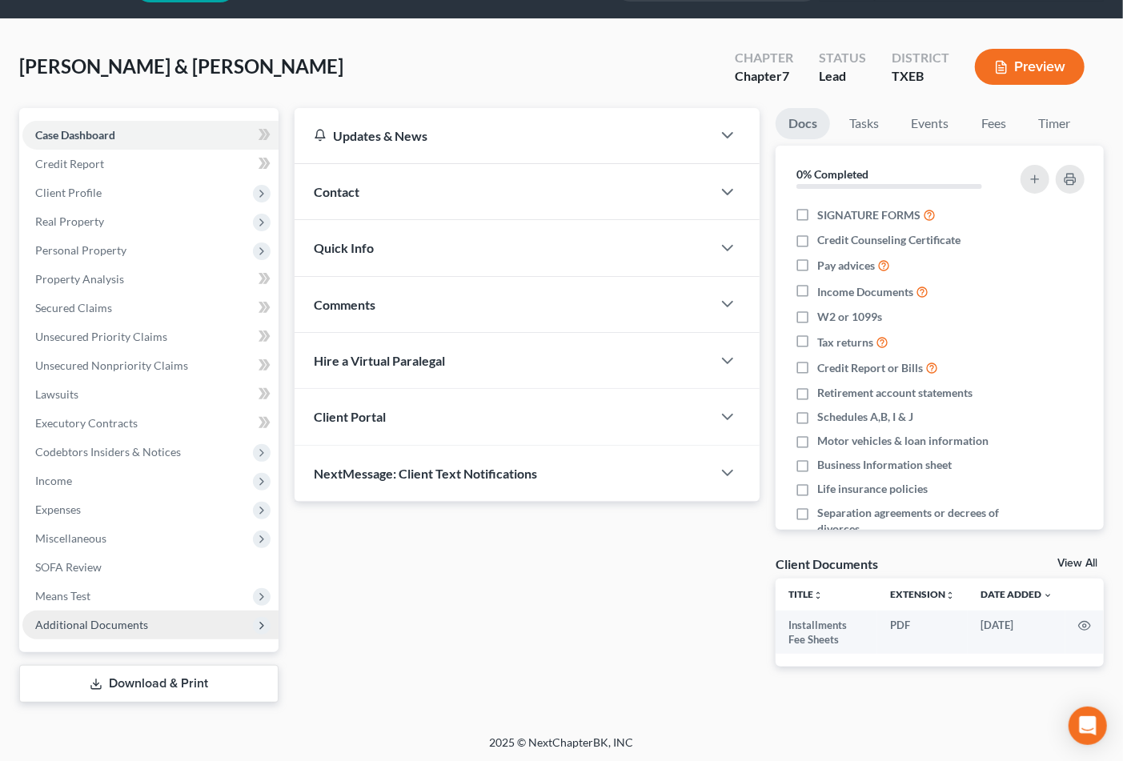
click at [98, 620] on span "Additional Documents" at bounding box center [91, 625] width 113 height 14
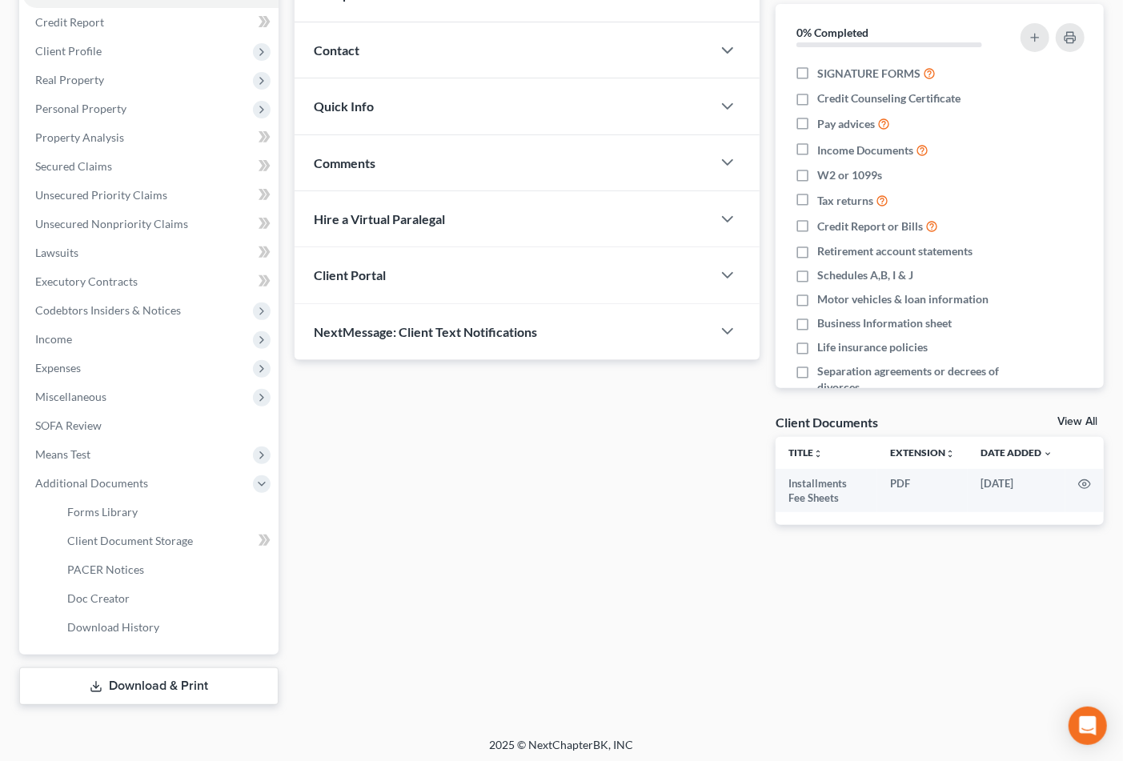
scroll to position [190, 0]
click at [379, 621] on div "Updates & News × [US_STATE] [GEOGRAPHIC_DATA] Notes Take a look at NextChapter'…" at bounding box center [699, 333] width 825 height 739
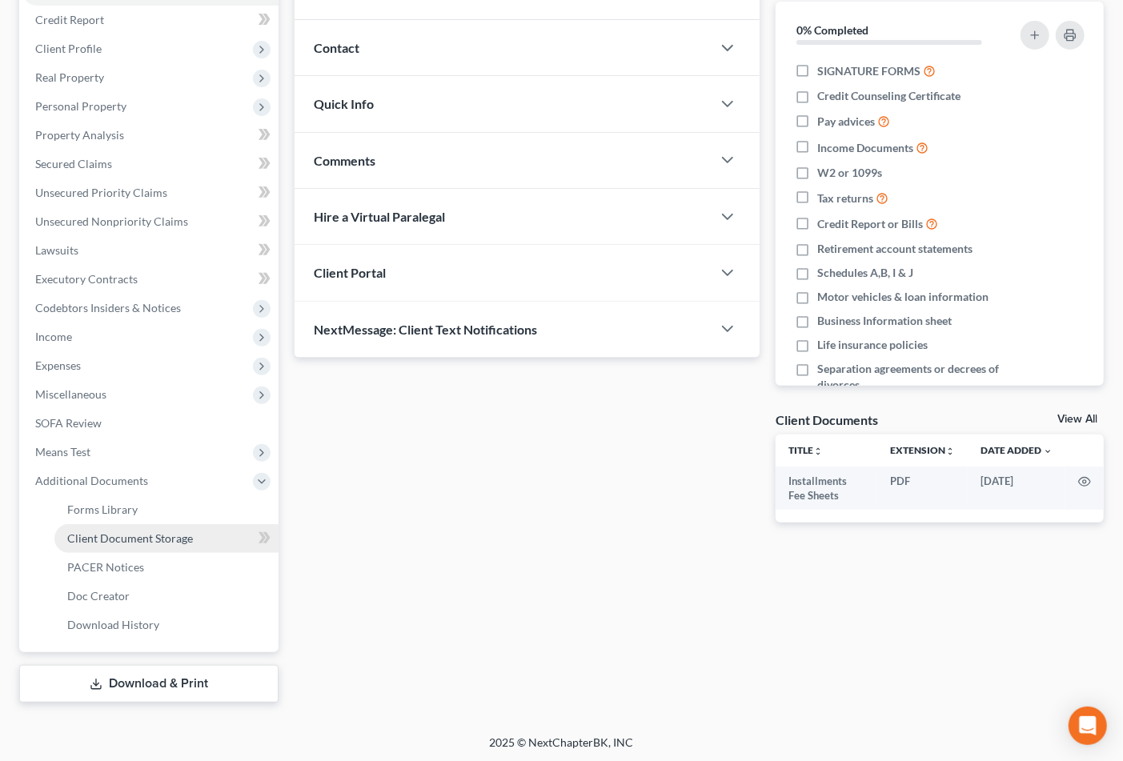
click at [134, 536] on span "Client Document Storage" at bounding box center [130, 538] width 126 height 14
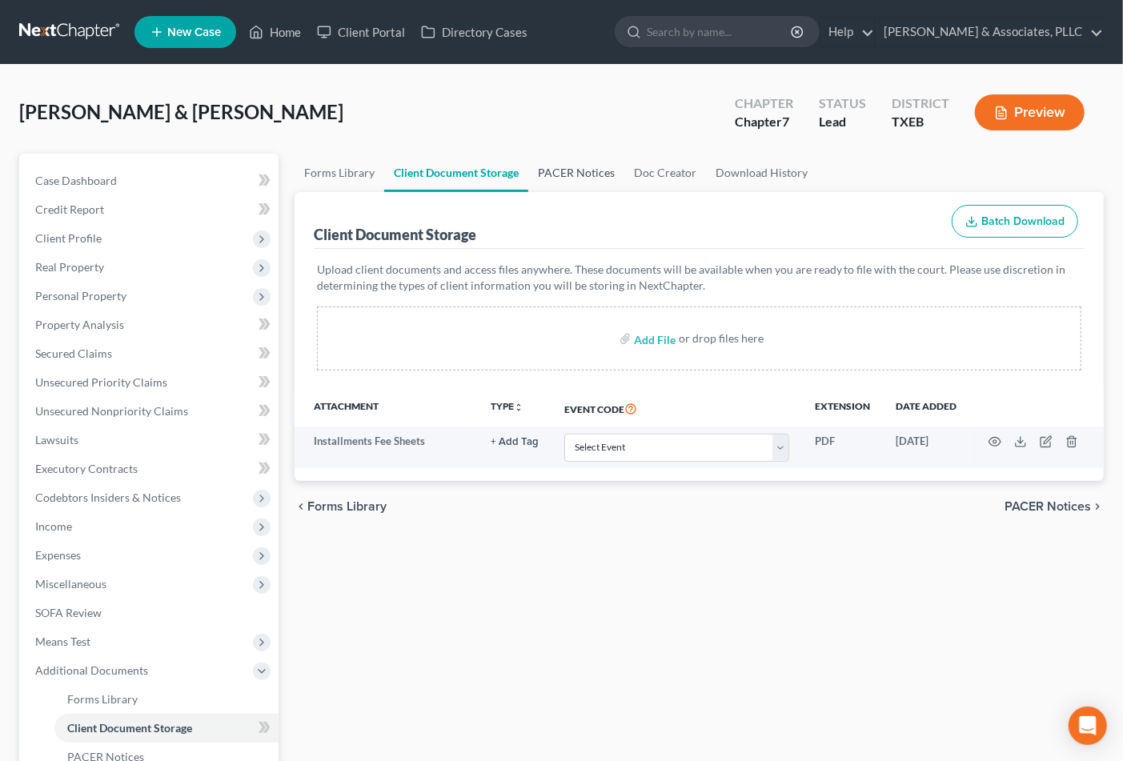
click at [577, 169] on link "PACER Notices" at bounding box center [576, 173] width 96 height 38
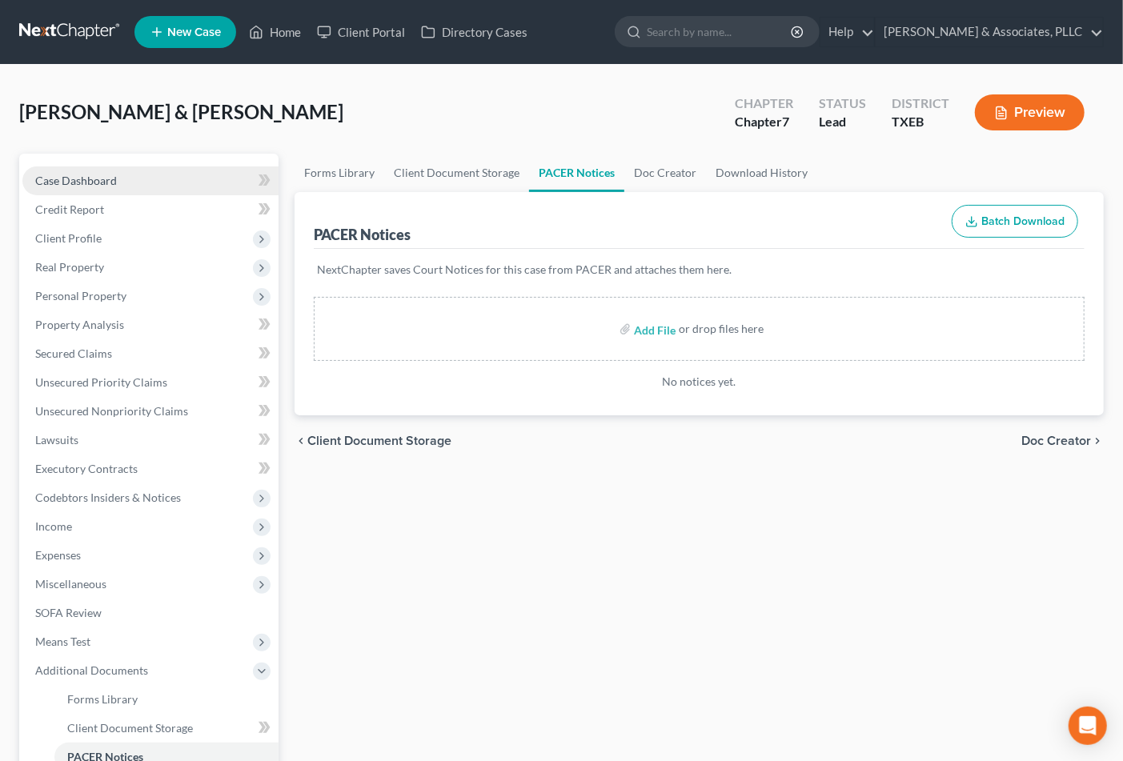
click at [69, 174] on span "Case Dashboard" at bounding box center [76, 181] width 82 height 14
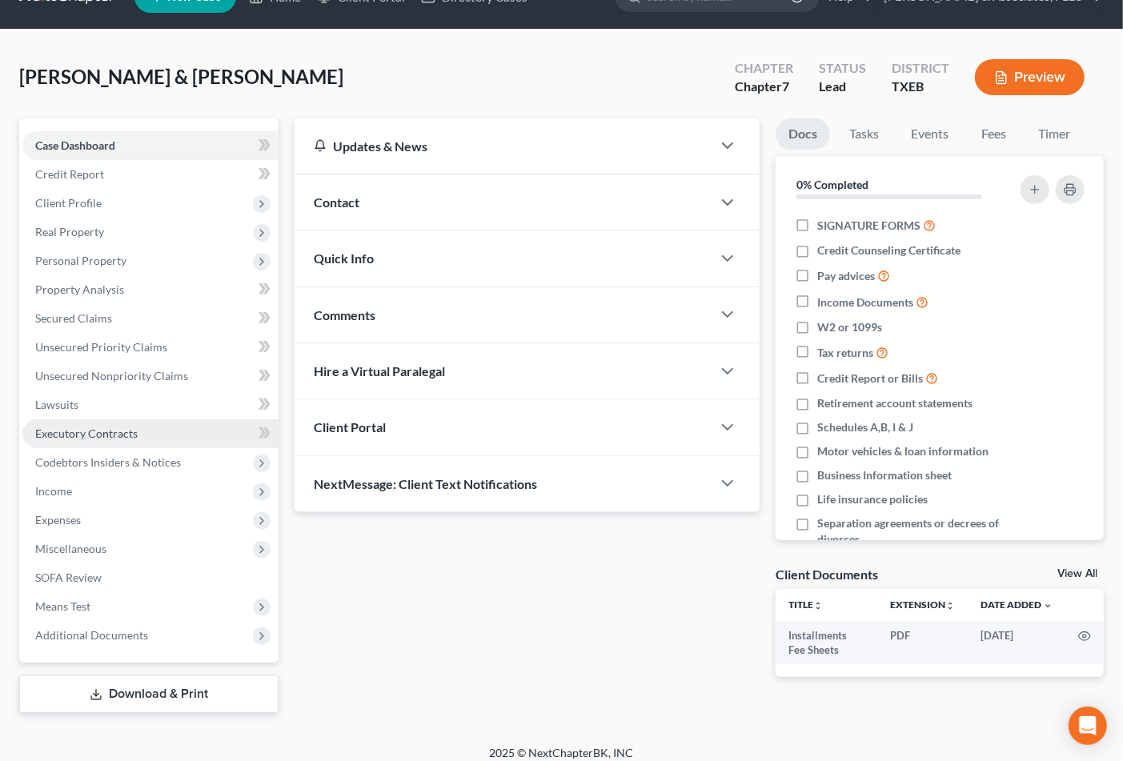
scroll to position [46, 0]
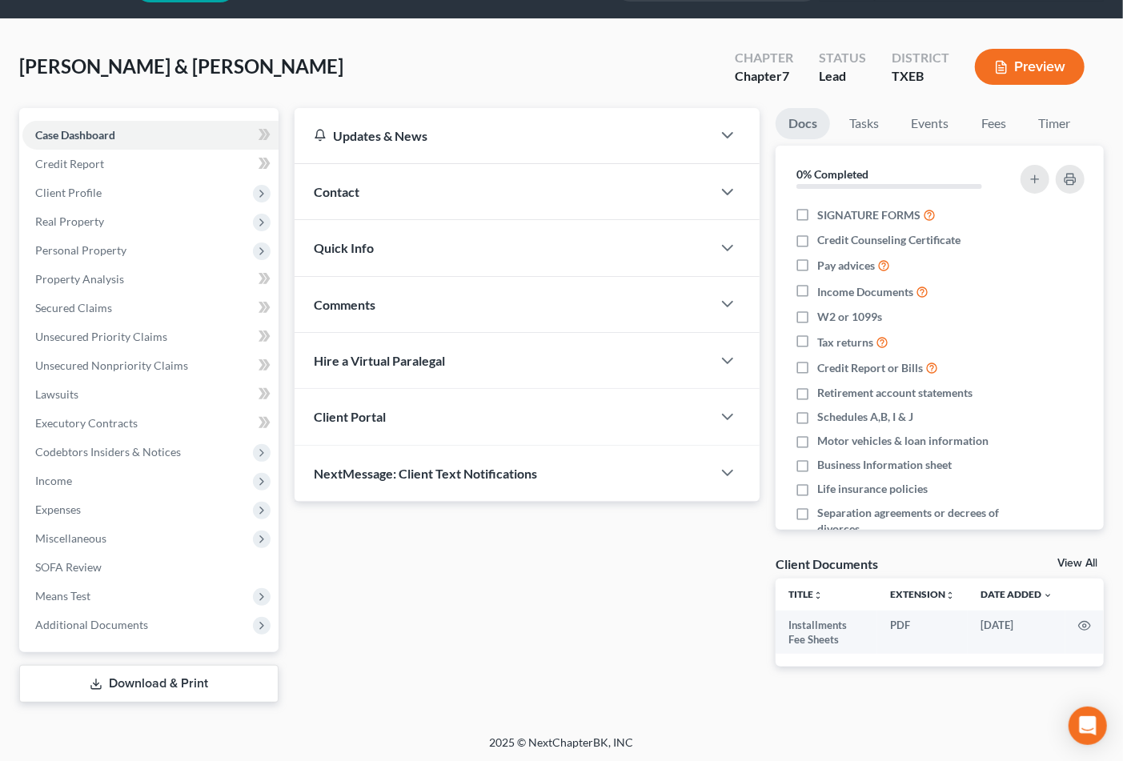
click at [191, 679] on link "Download & Print" at bounding box center [148, 684] width 259 height 38
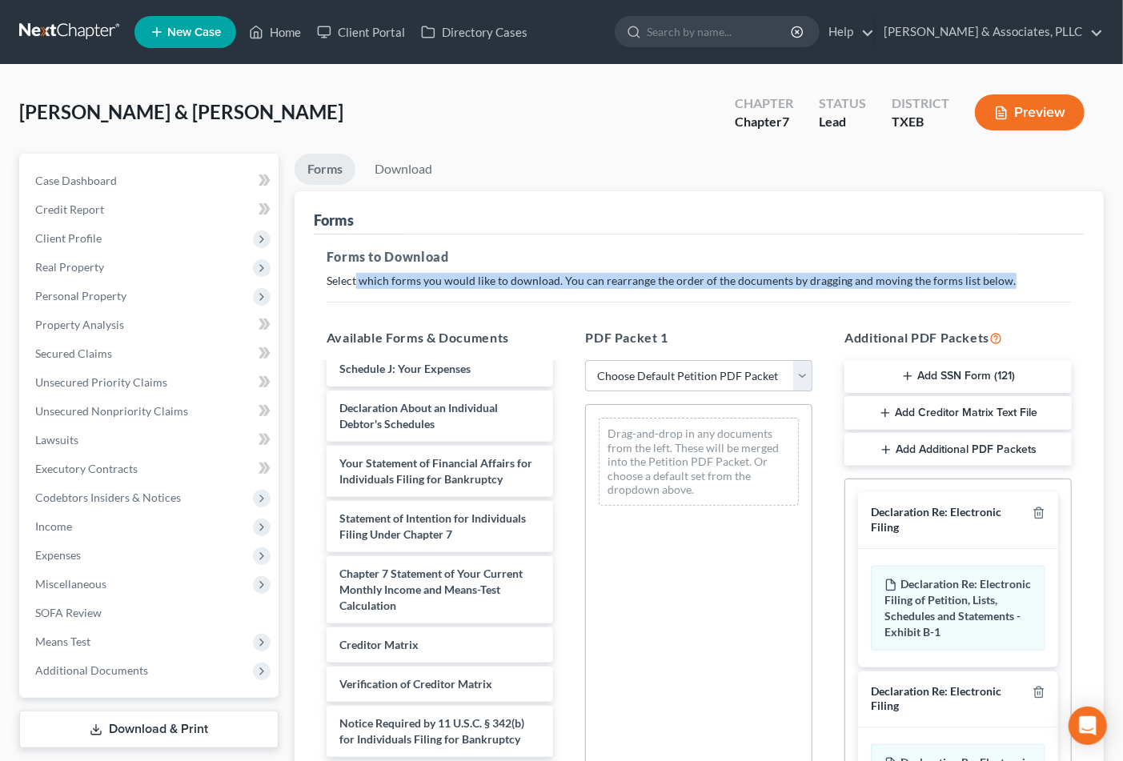
drag, startPoint x: 371, startPoint y: 283, endPoint x: 810, endPoint y: 229, distance: 442.8
click at [1021, 280] on p "Select which forms you would like to download. You can rearrange the order of t…" at bounding box center [699, 281] width 745 height 16
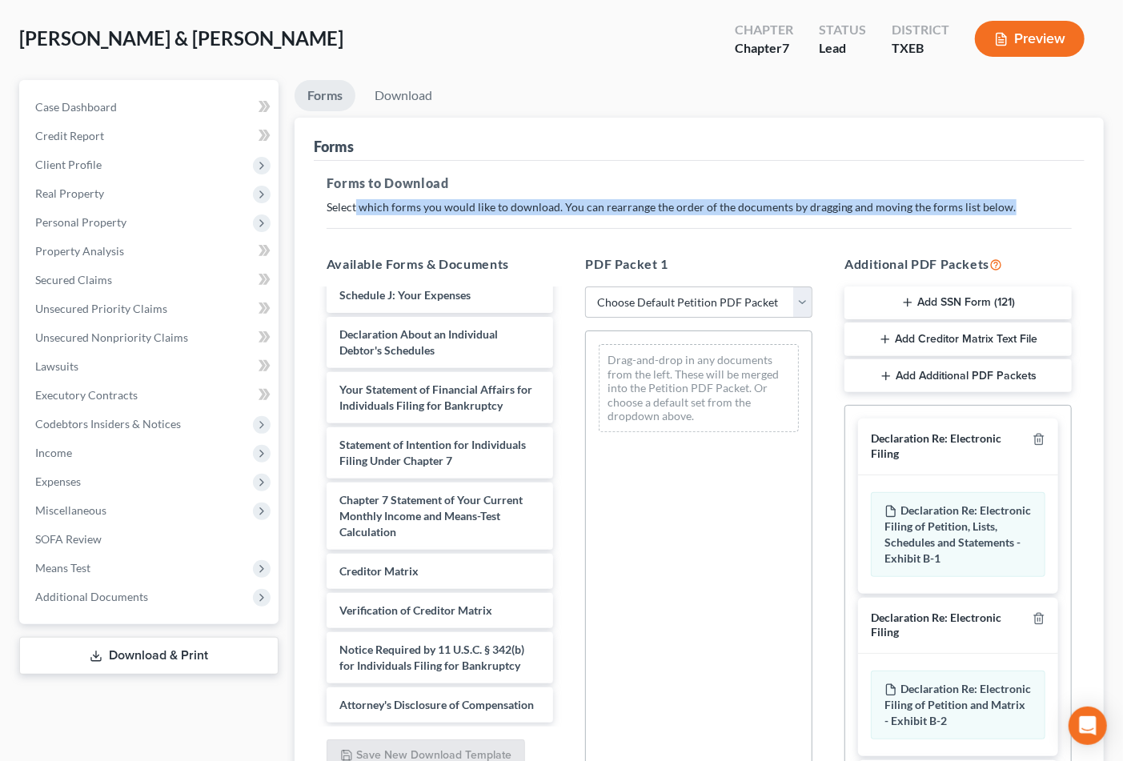
scroll to position [227, 0]
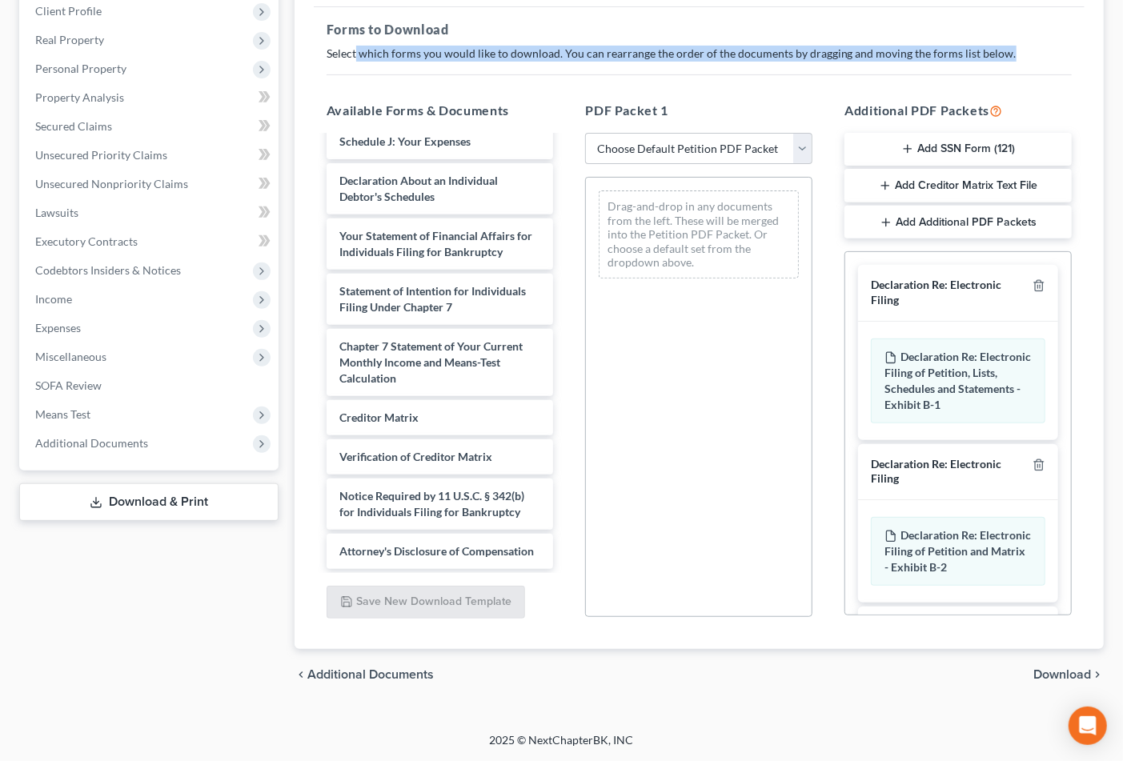
click at [1013, 142] on button "Add SSN Form (121)" at bounding box center [957, 150] width 227 height 34
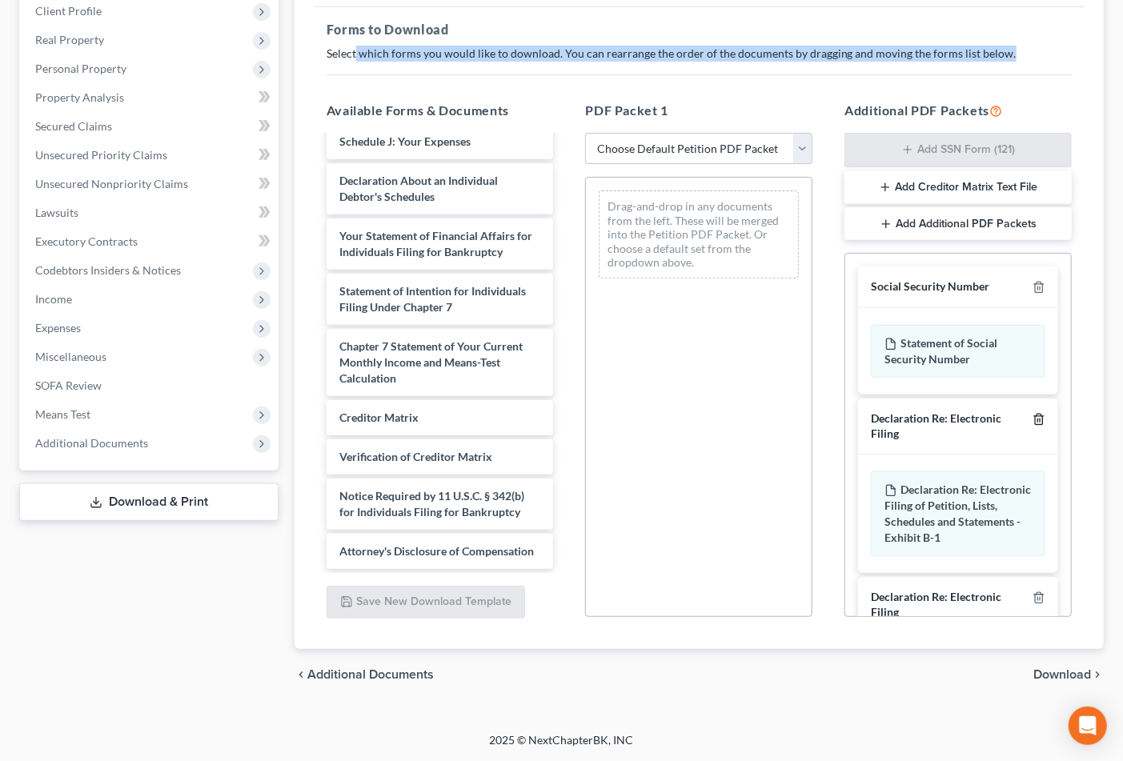
click at [1033, 417] on icon "button" at bounding box center [1039, 419] width 13 height 13
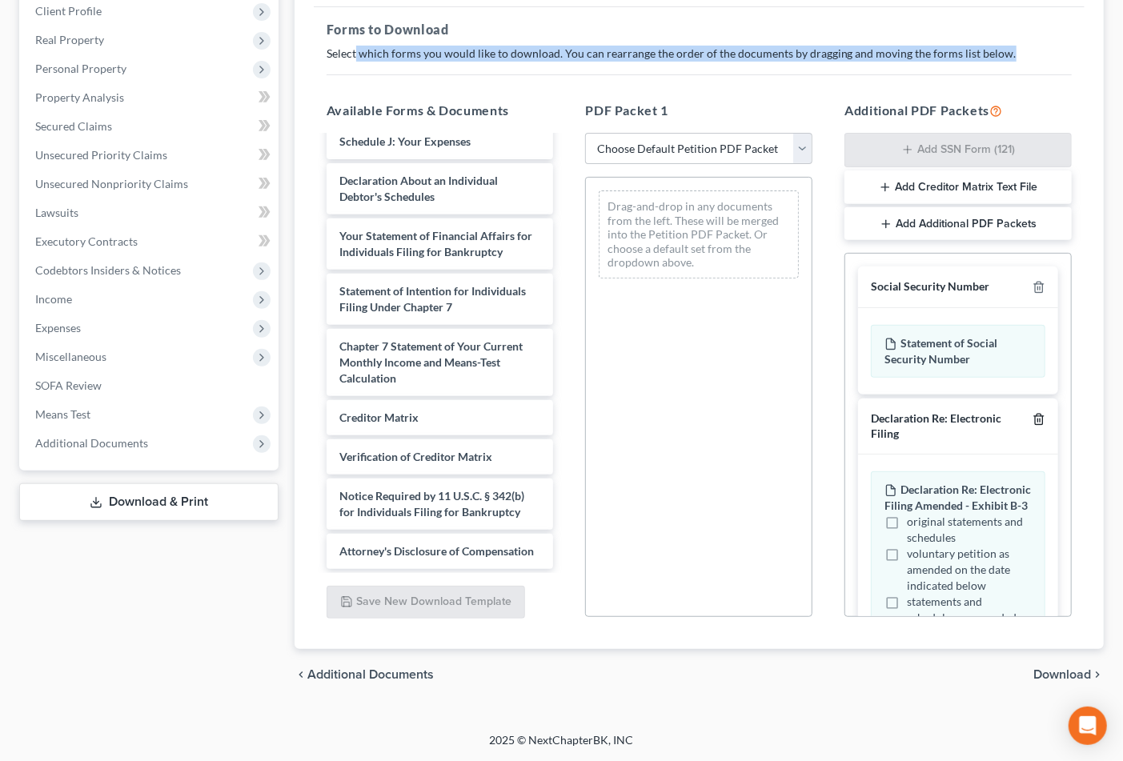
click at [1033, 417] on icon "button" at bounding box center [1039, 419] width 13 height 13
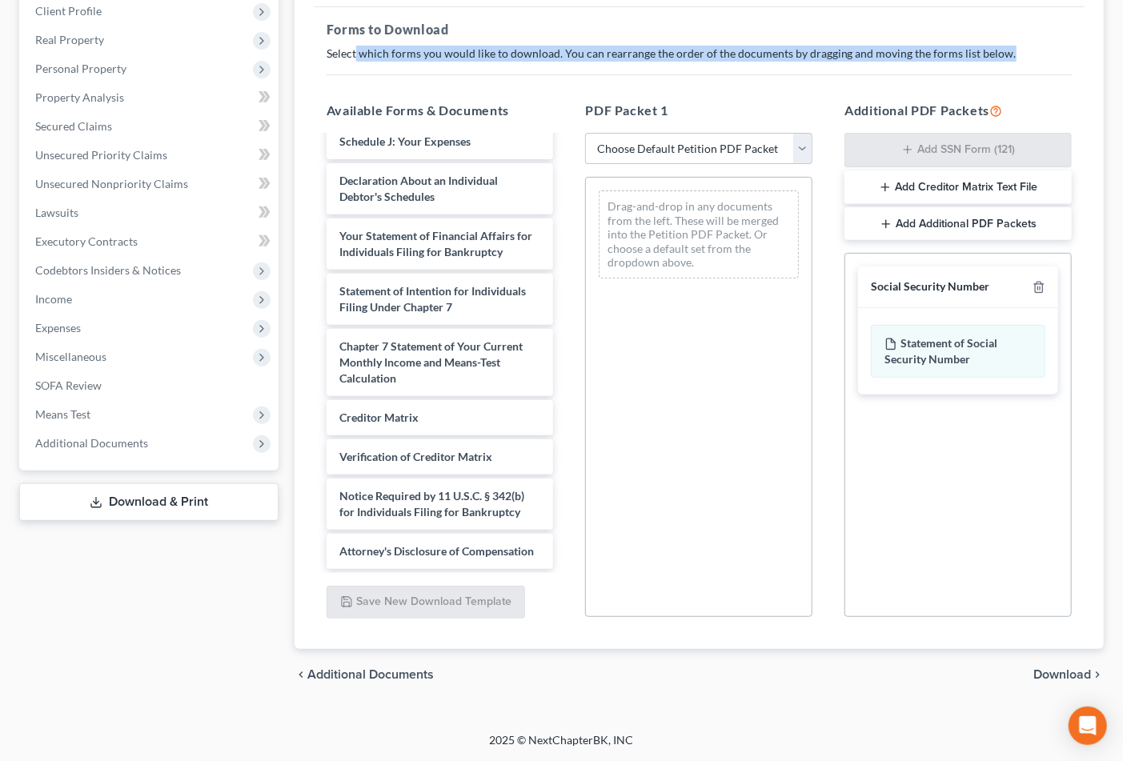
click at [1077, 676] on span "Download" at bounding box center [1062, 674] width 58 height 13
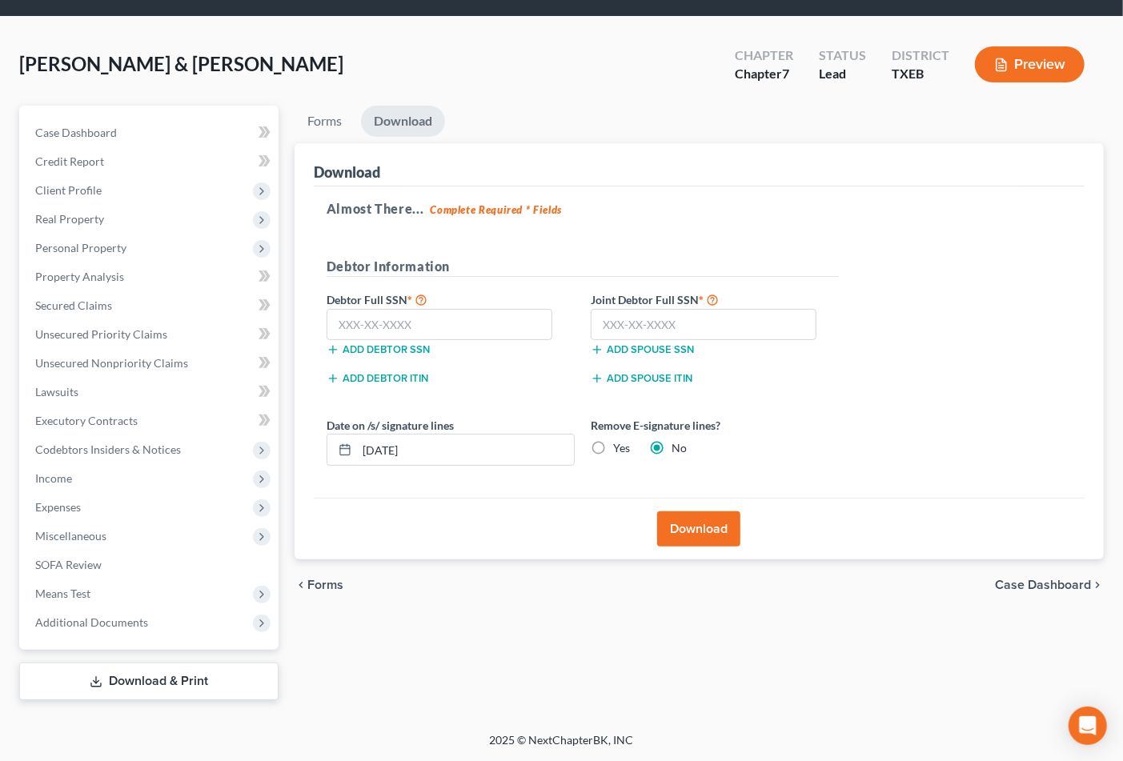
scroll to position [46, 0]
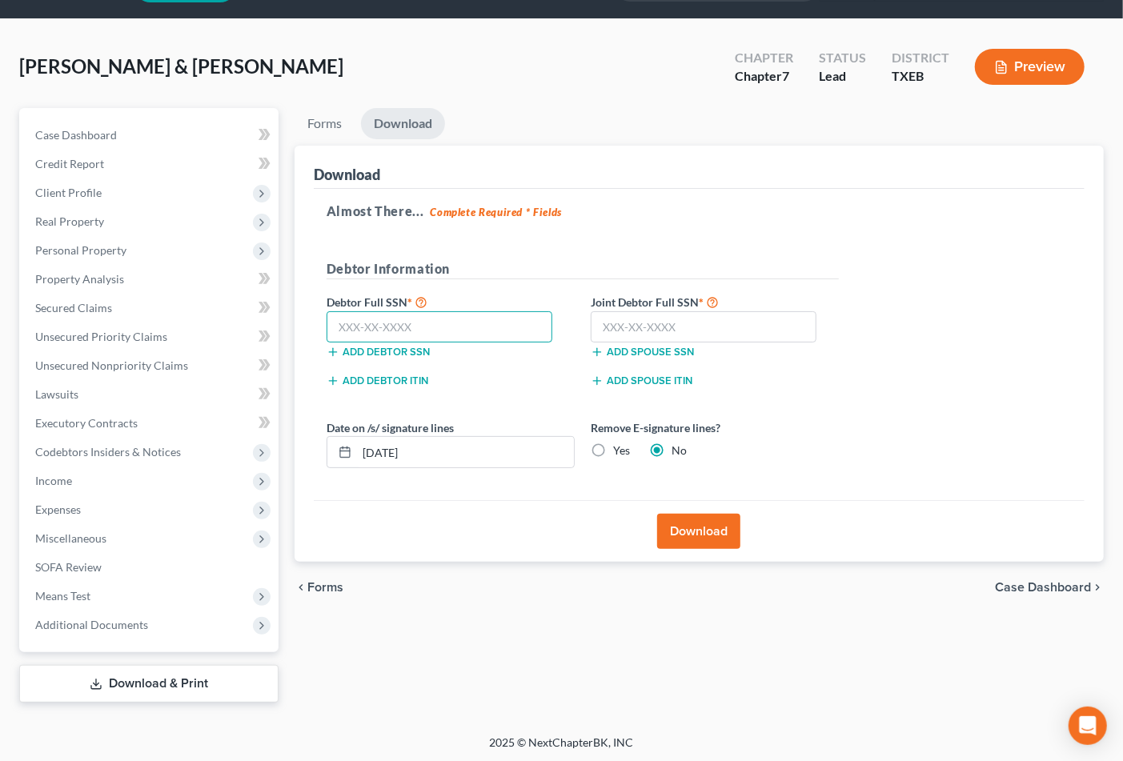
click at [501, 331] on input "text" at bounding box center [440, 327] width 227 height 32
type input "461-35-4471"
click at [630, 326] on input "text" at bounding box center [704, 327] width 227 height 32
drag, startPoint x: 637, startPoint y: 315, endPoint x: 653, endPoint y: 347, distance: 36.5
click at [653, 347] on div "Joint Debtor Full SSN * Add spouse SSN" at bounding box center [715, 325] width 264 height 67
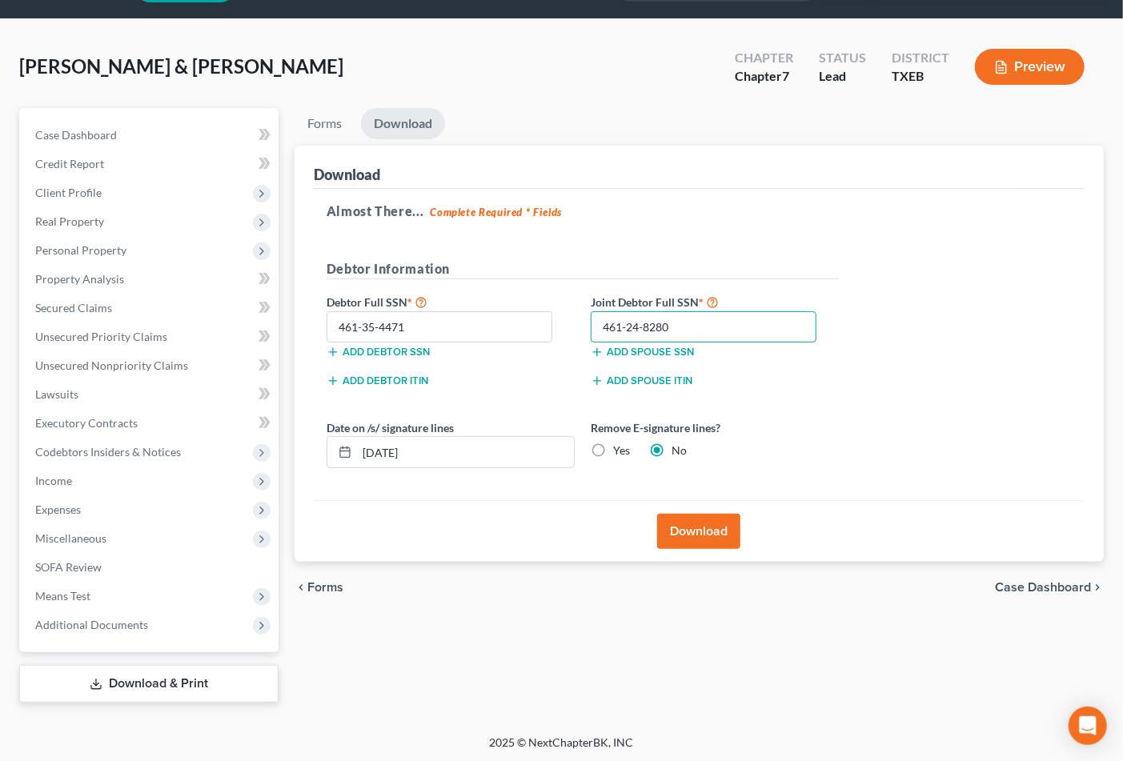
type input "461-24-8280"
click at [708, 525] on button "Download" at bounding box center [698, 531] width 83 height 35
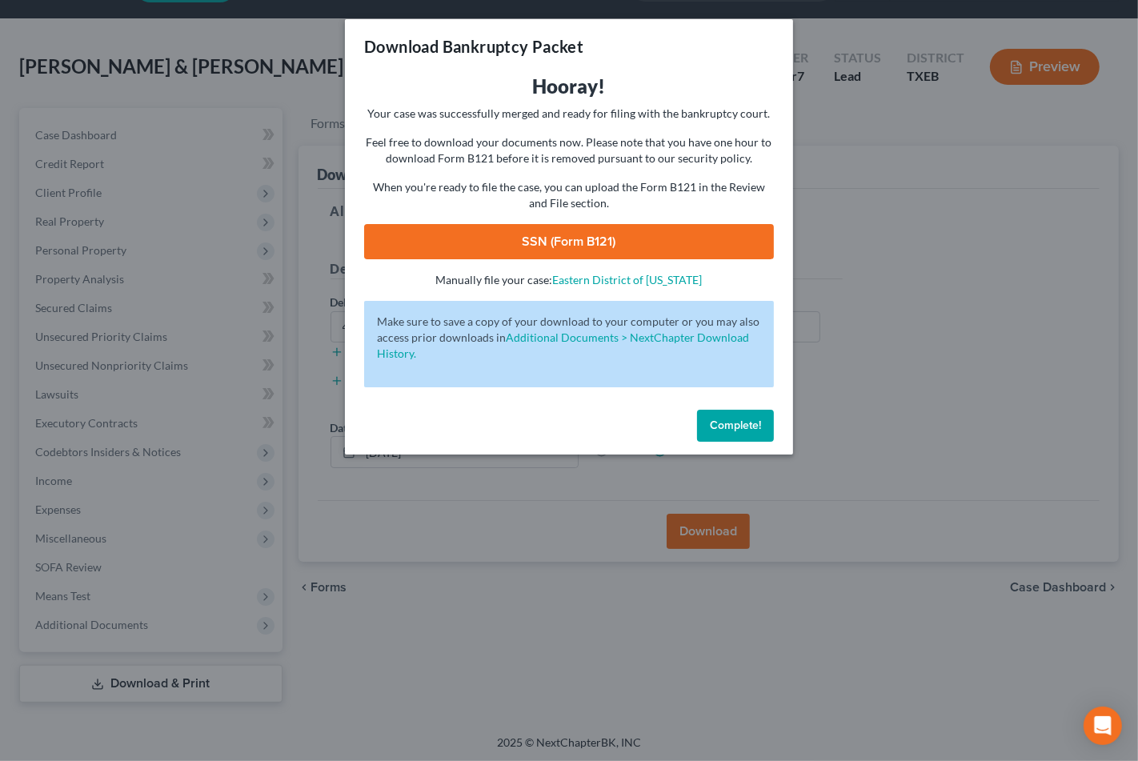
click at [561, 230] on link "SSN (Form B121)" at bounding box center [569, 241] width 410 height 35
click at [717, 421] on span "Complete!" at bounding box center [735, 426] width 51 height 14
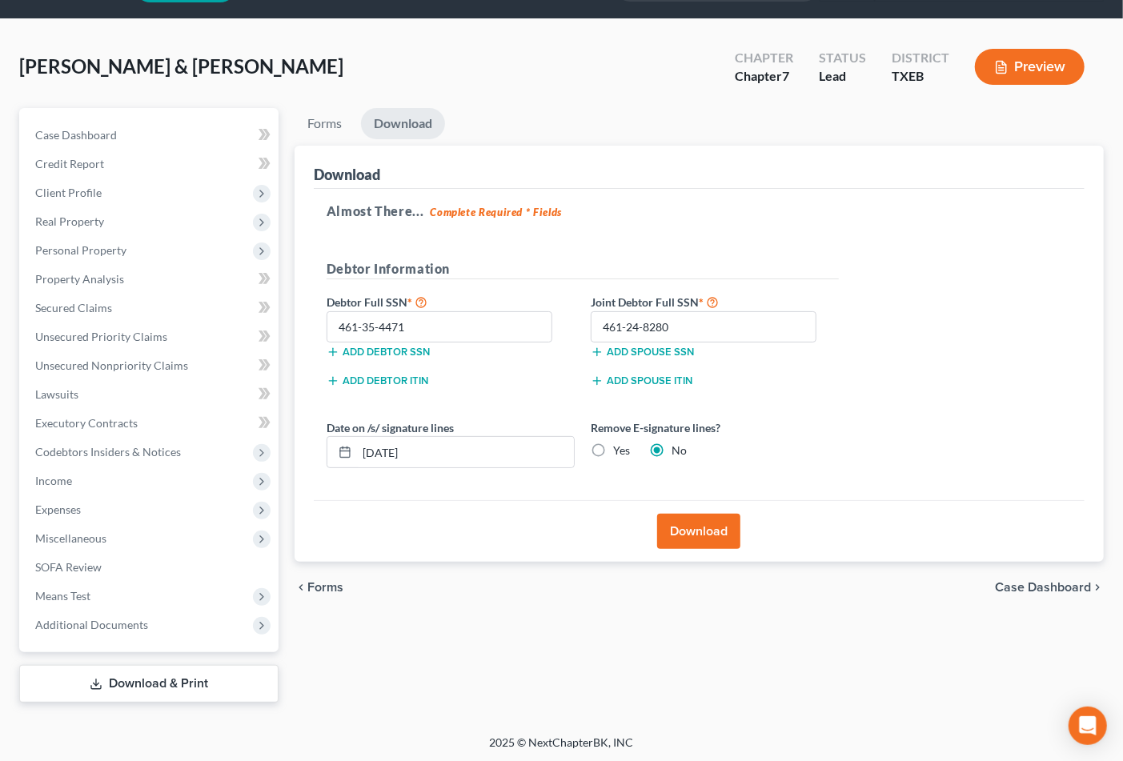
click at [406, 660] on div "Forms Download Forms Forms to Download Select which forms you would like to dow…" at bounding box center [699, 405] width 825 height 595
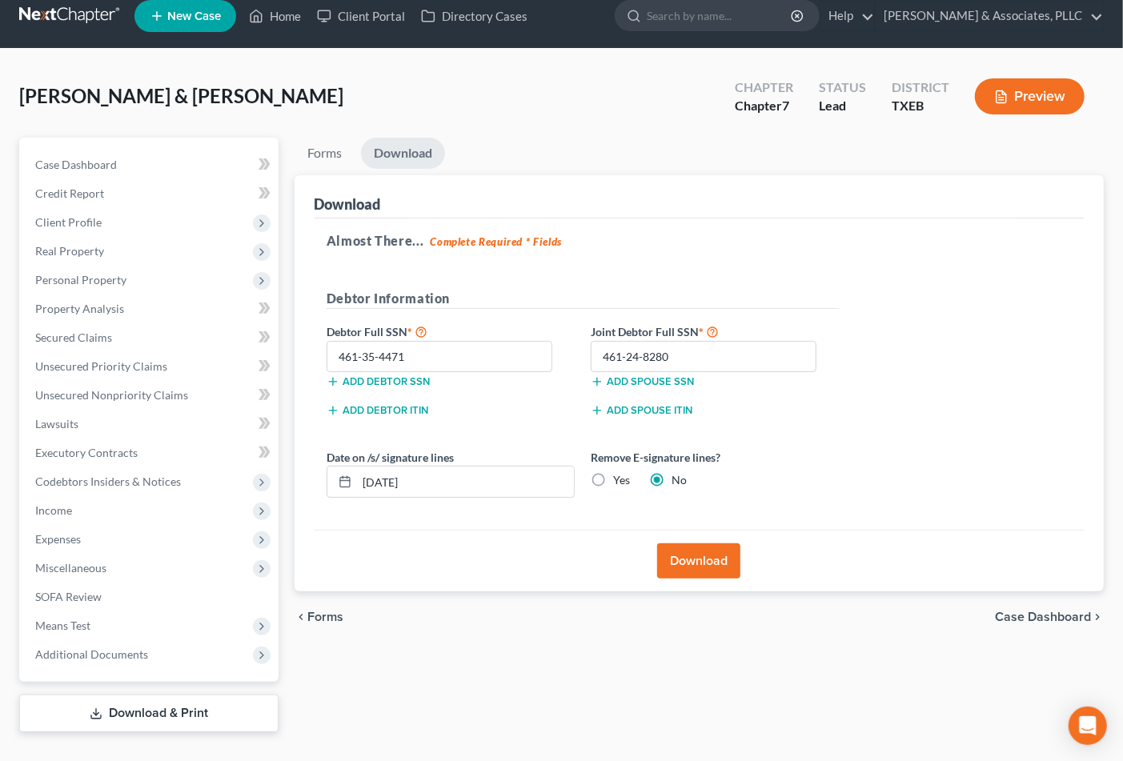
scroll to position [0, 0]
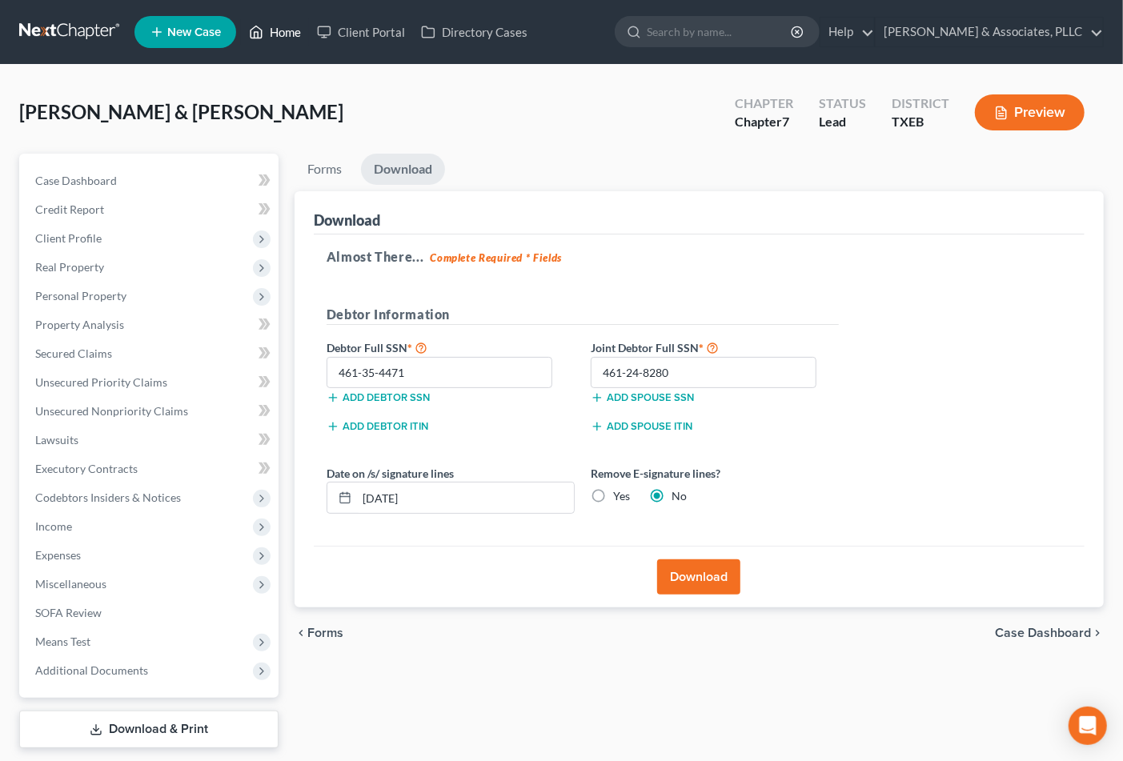
click at [291, 38] on link "Home" at bounding box center [275, 32] width 68 height 29
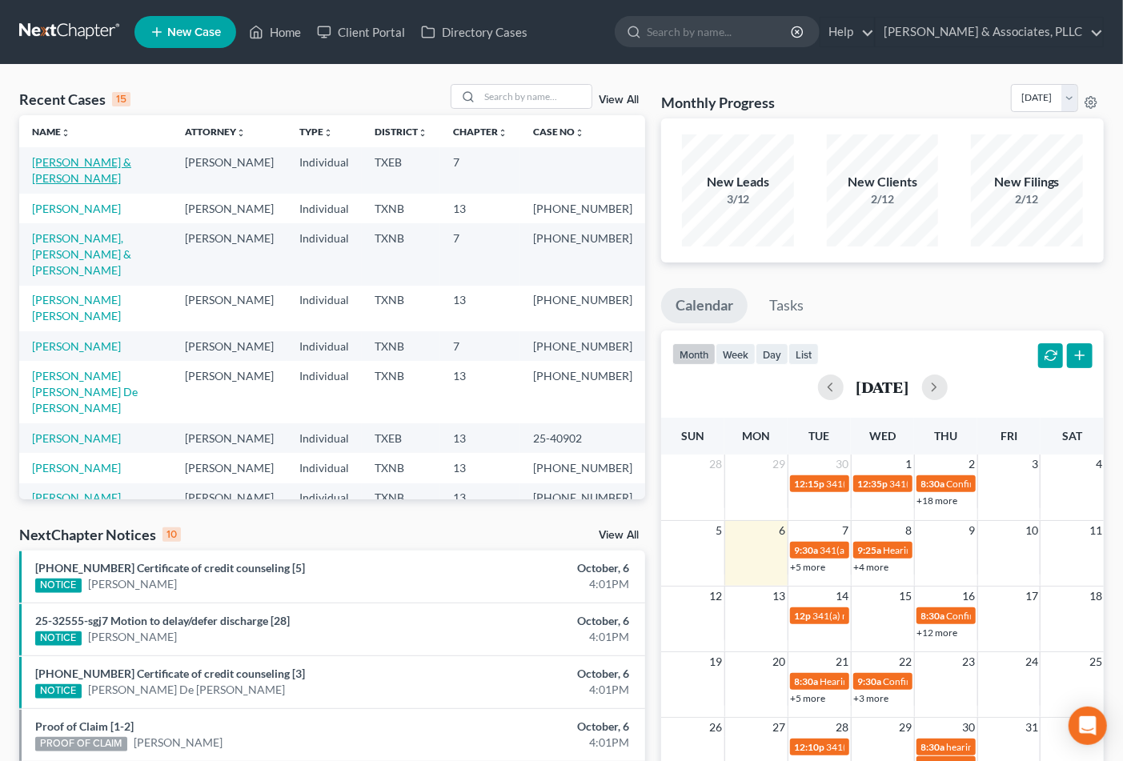
click at [59, 160] on link "[PERSON_NAME] & [PERSON_NAME]" at bounding box center [81, 170] width 99 height 30
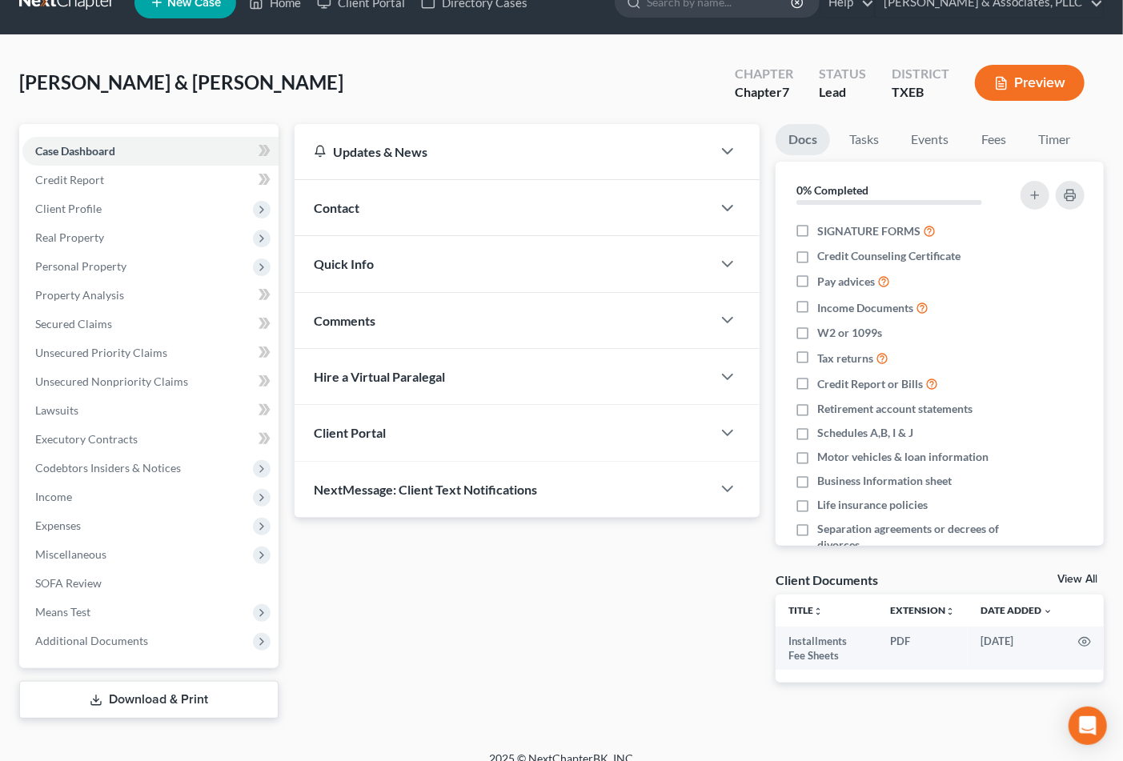
scroll to position [46, 0]
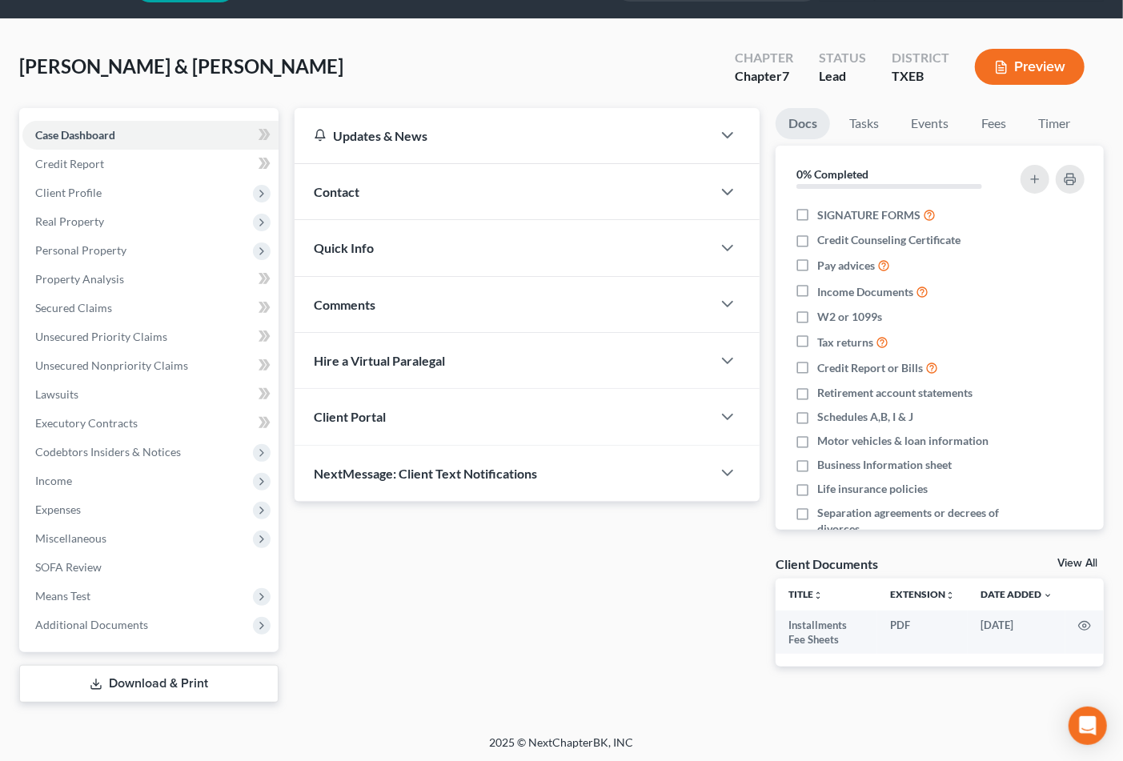
click at [129, 674] on link "Download & Print" at bounding box center [148, 684] width 259 height 38
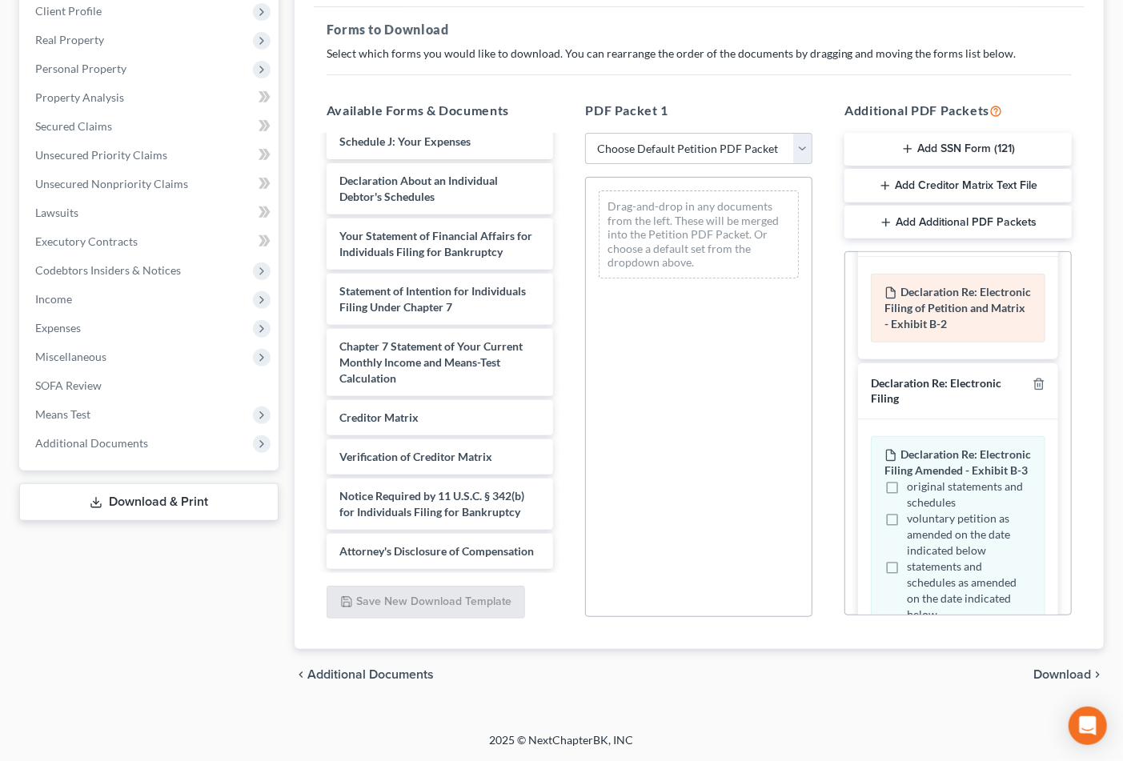
scroll to position [267, 0]
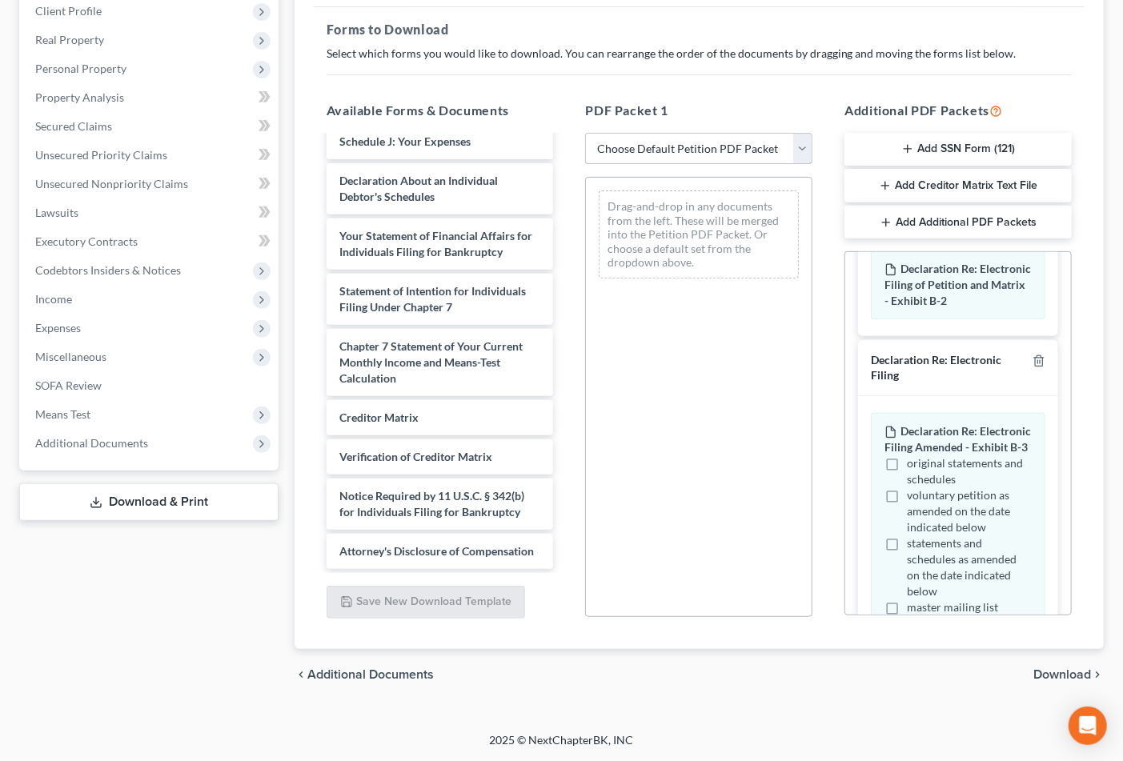
click at [717, 142] on select "Choose Default Petition PDF Packet Complete Bankruptcy Petition (all forms and …" at bounding box center [698, 149] width 227 height 32
select select "1"
click at [585, 133] on select "Choose Default Petition PDF Packet Complete Bankruptcy Petition (all forms and …" at bounding box center [698, 149] width 227 height 32
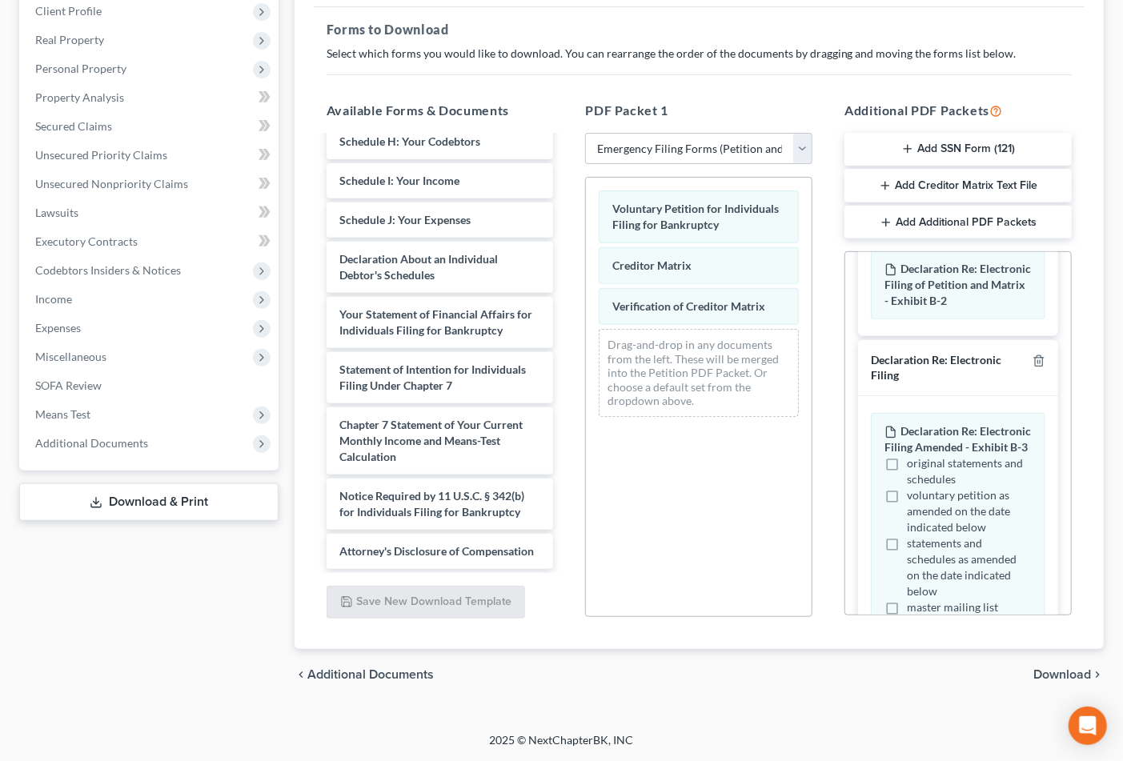
click at [1055, 669] on span "Download" at bounding box center [1062, 674] width 58 height 13
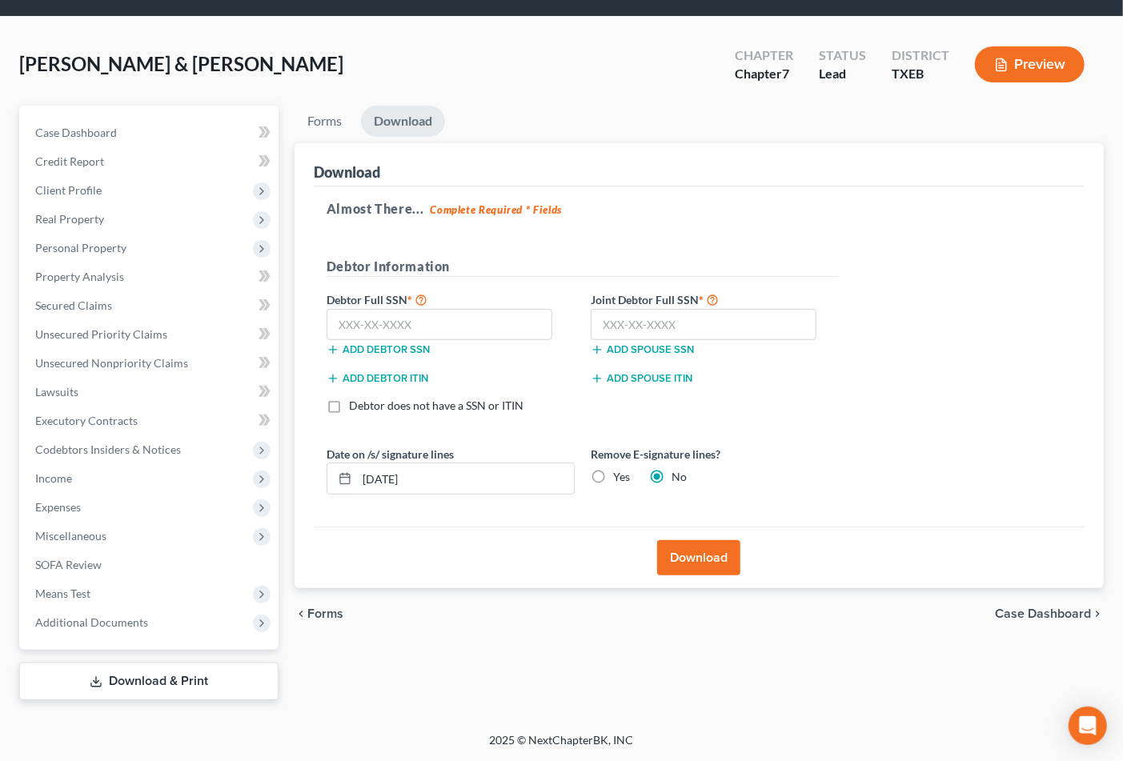
scroll to position [46, 0]
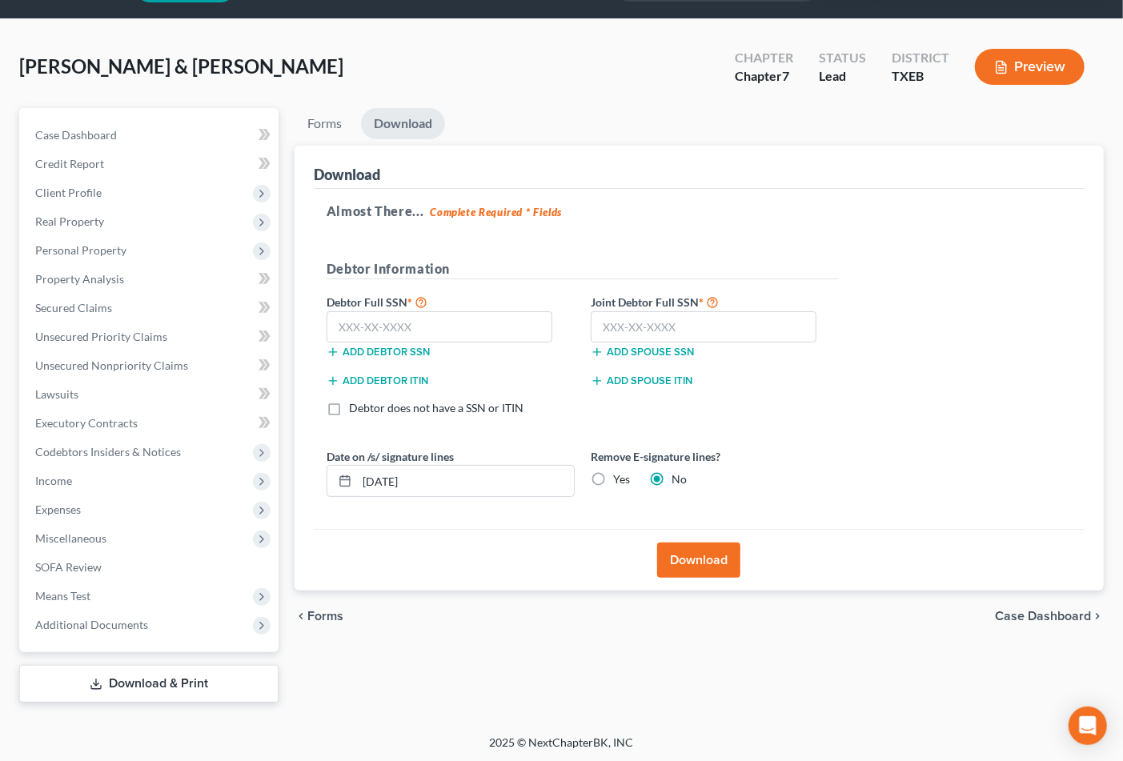
click at [317, 615] on span "Forms" at bounding box center [325, 616] width 36 height 13
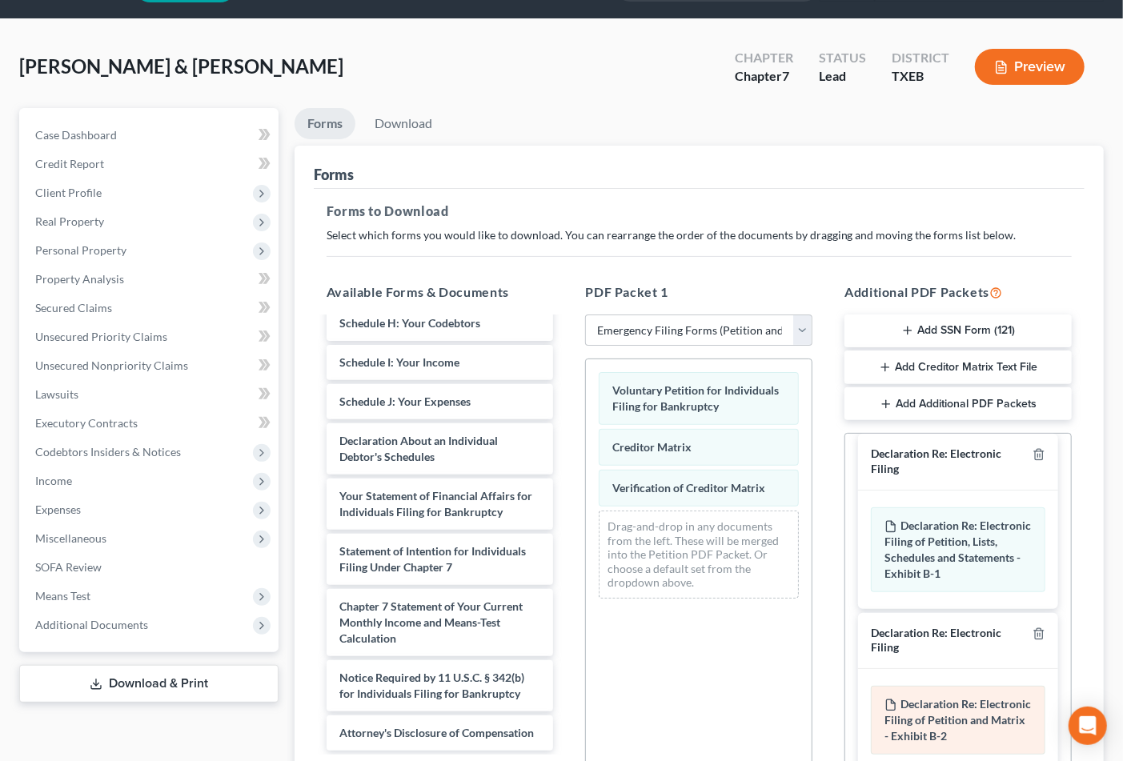
scroll to position [0, 0]
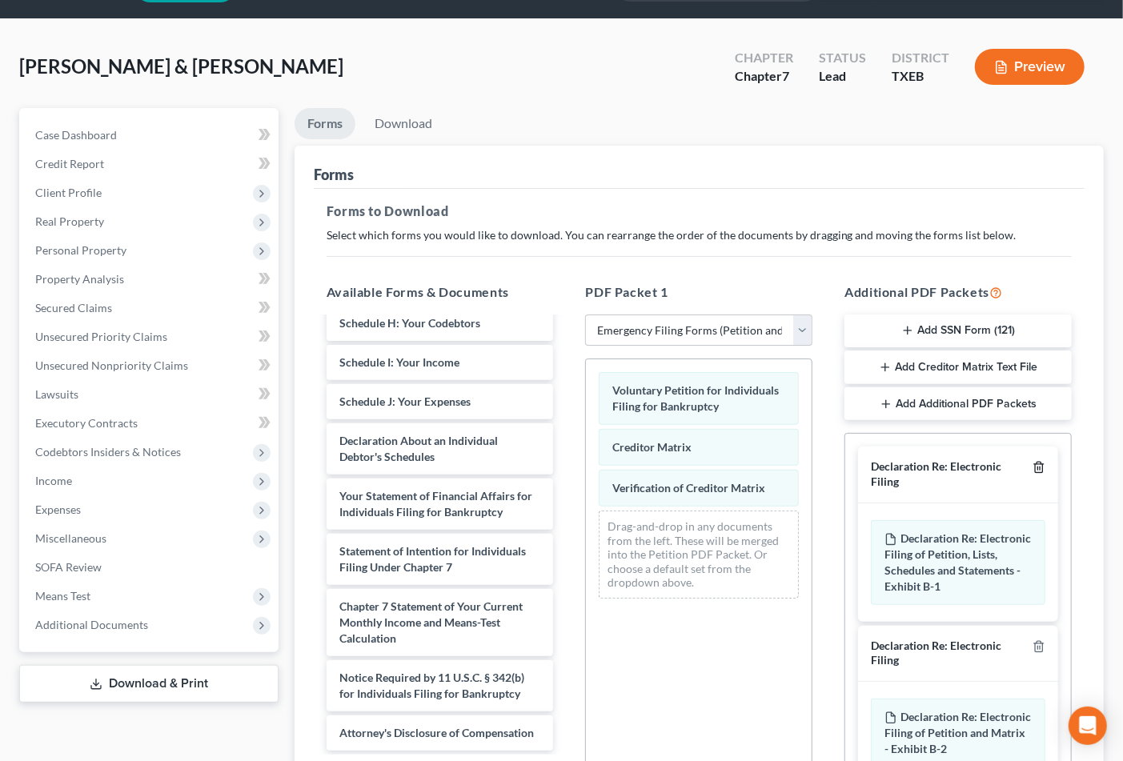
click at [1035, 470] on icon "button" at bounding box center [1038, 468] width 7 height 10
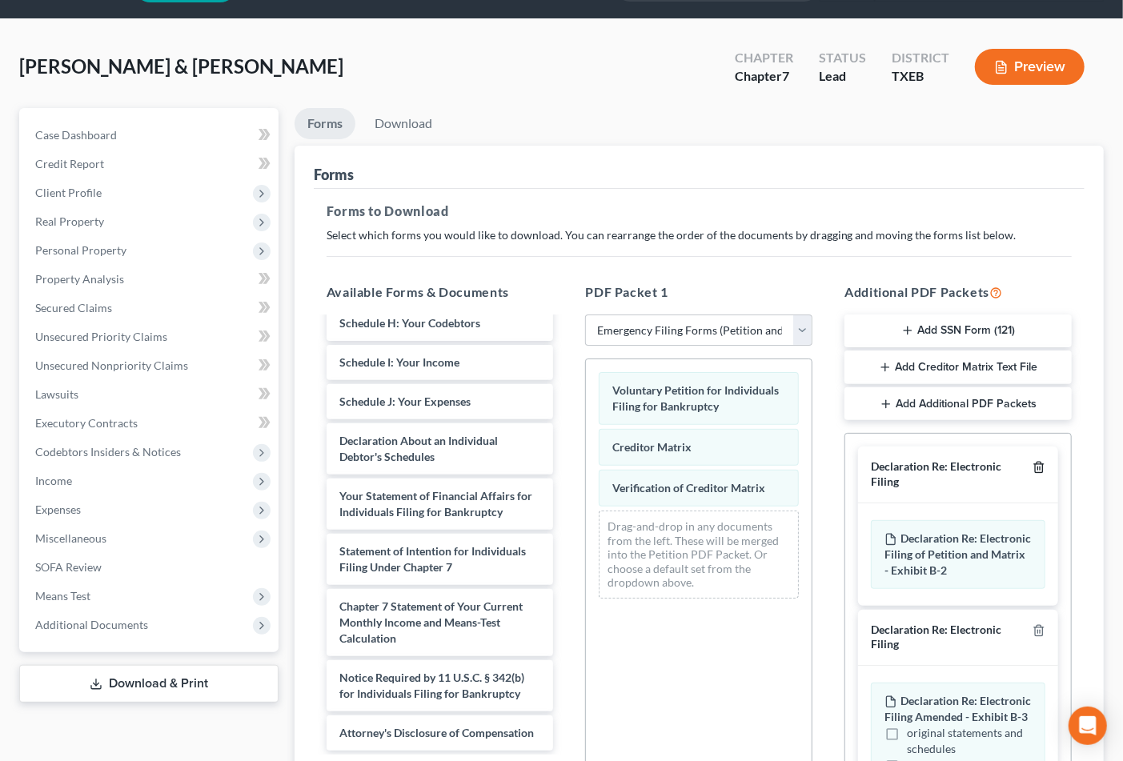
click at [1033, 469] on icon "button" at bounding box center [1039, 467] width 13 height 13
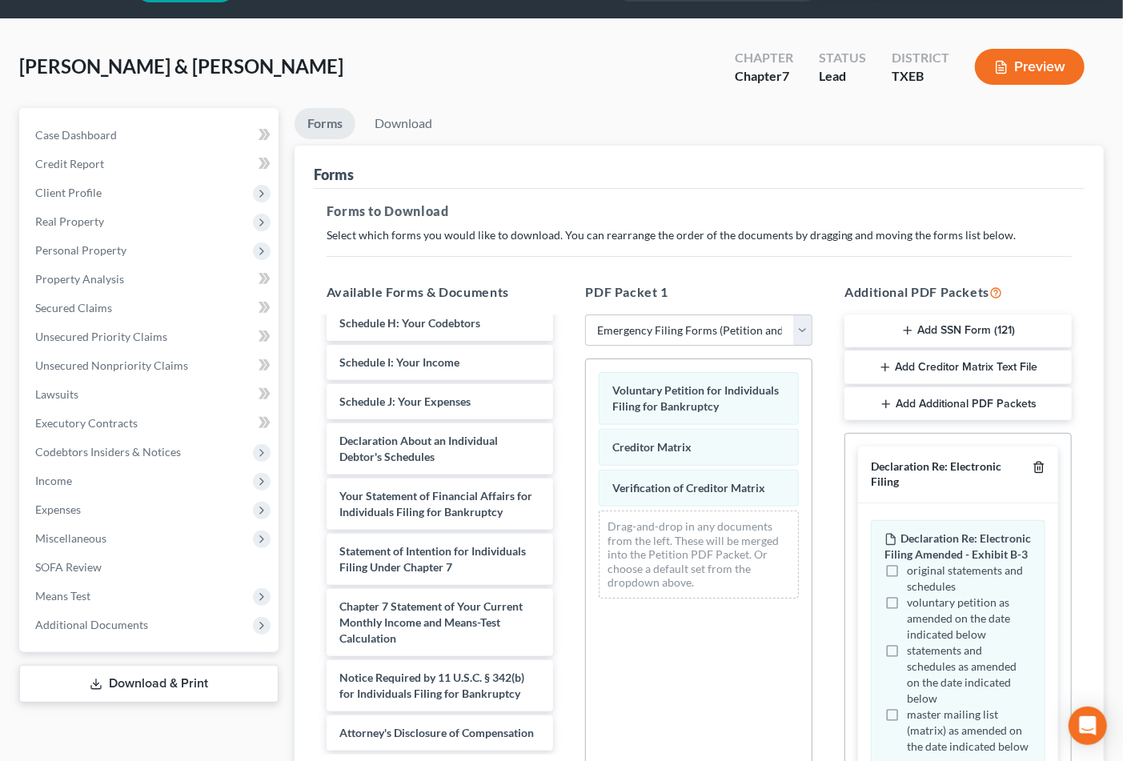
click at [1033, 469] on icon "button" at bounding box center [1039, 467] width 13 height 13
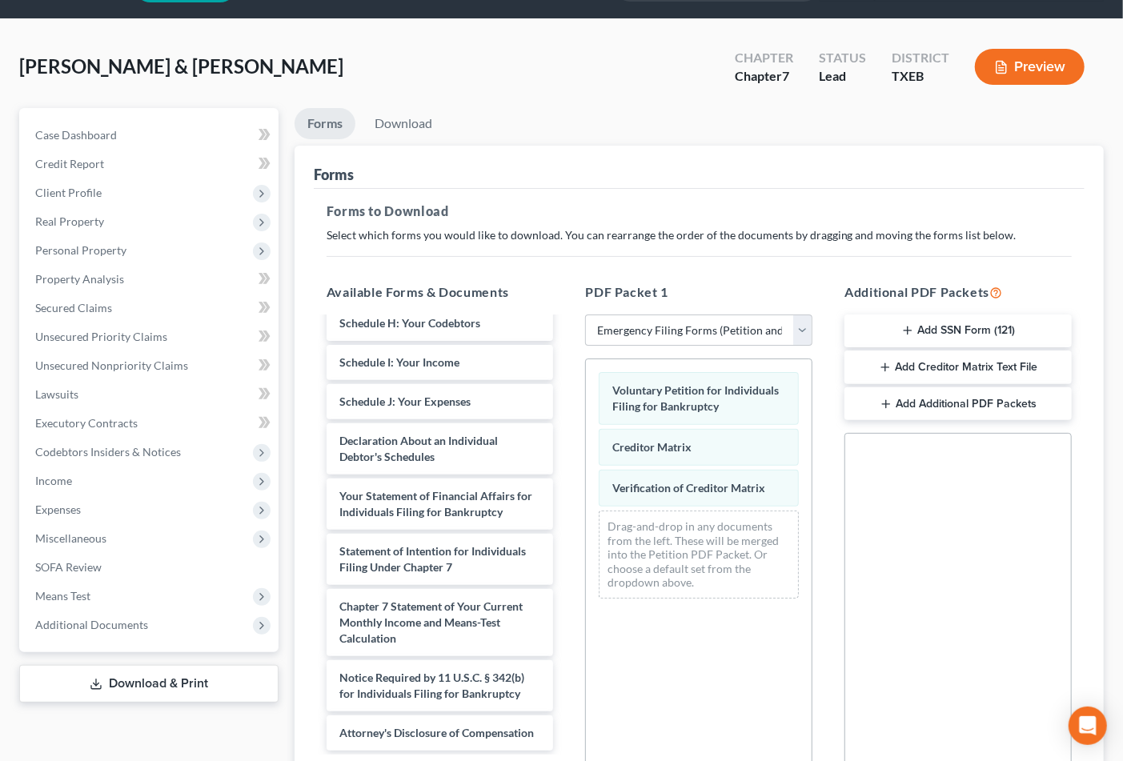
click at [1021, 469] on div "Social Security Number Statement of Social Security Number Creditor Matrix Text…" at bounding box center [957, 615] width 227 height 364
click at [957, 337] on button "Add SSN Form (121)" at bounding box center [957, 332] width 227 height 34
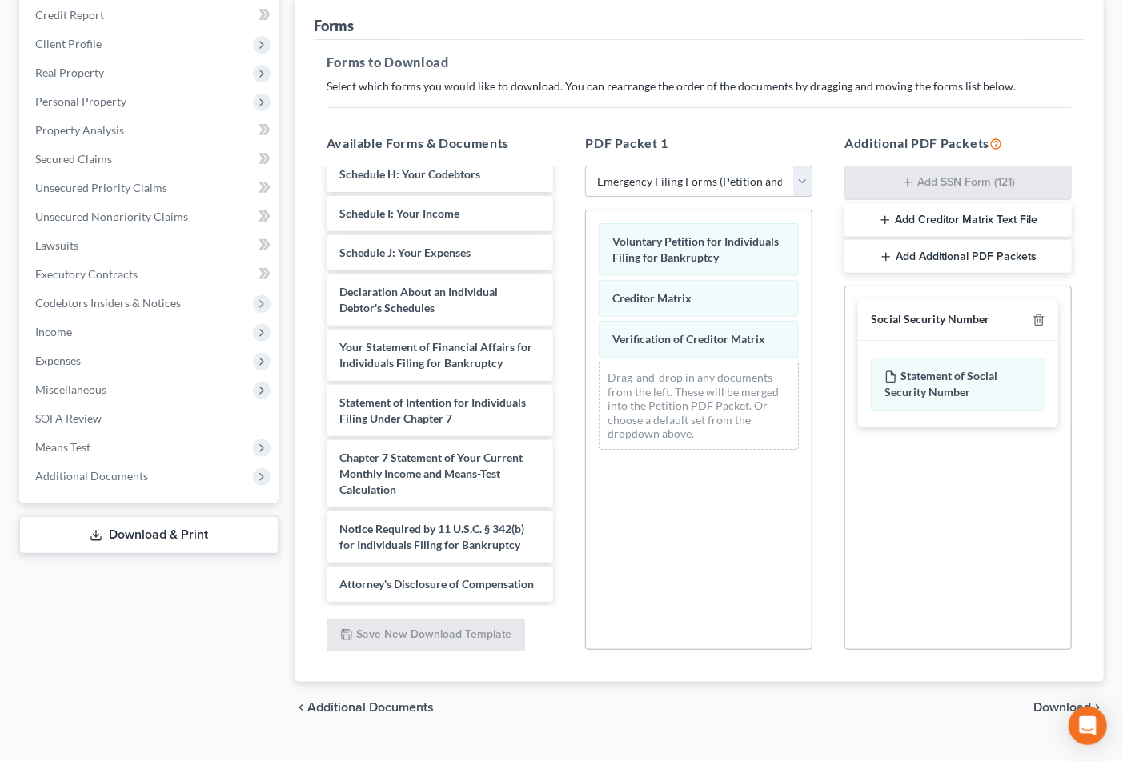
scroll to position [227, 0]
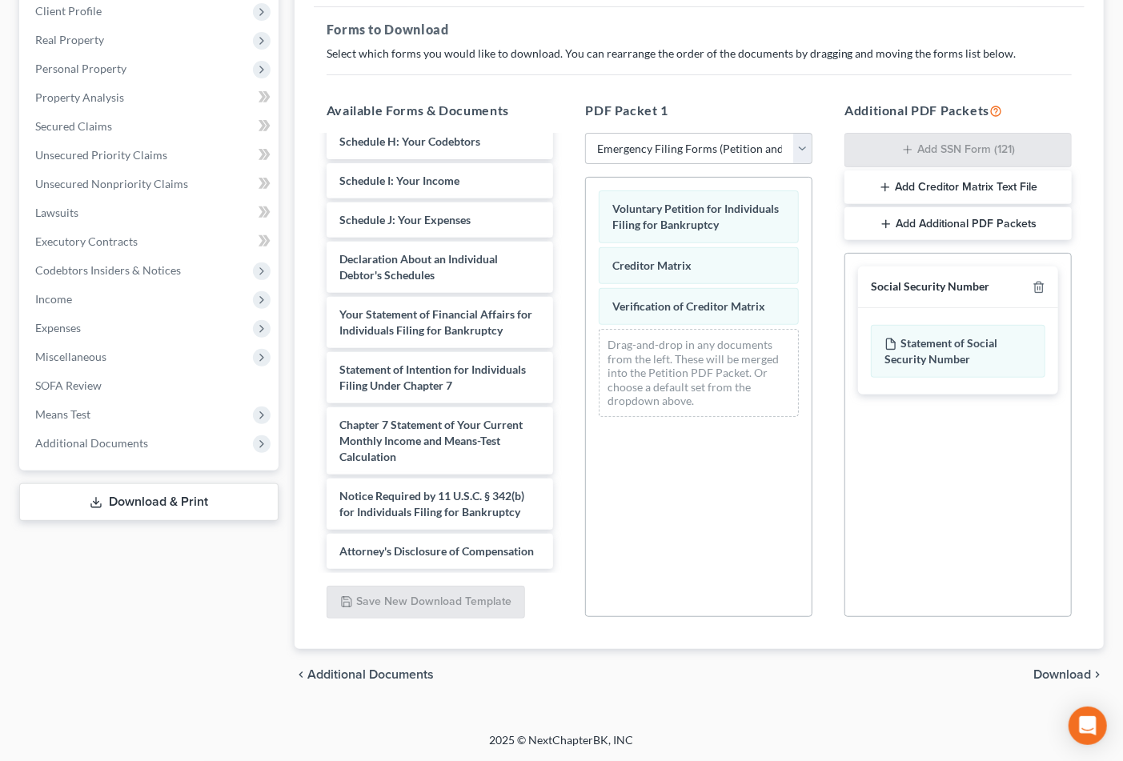
click at [1051, 671] on span "Download" at bounding box center [1062, 674] width 58 height 13
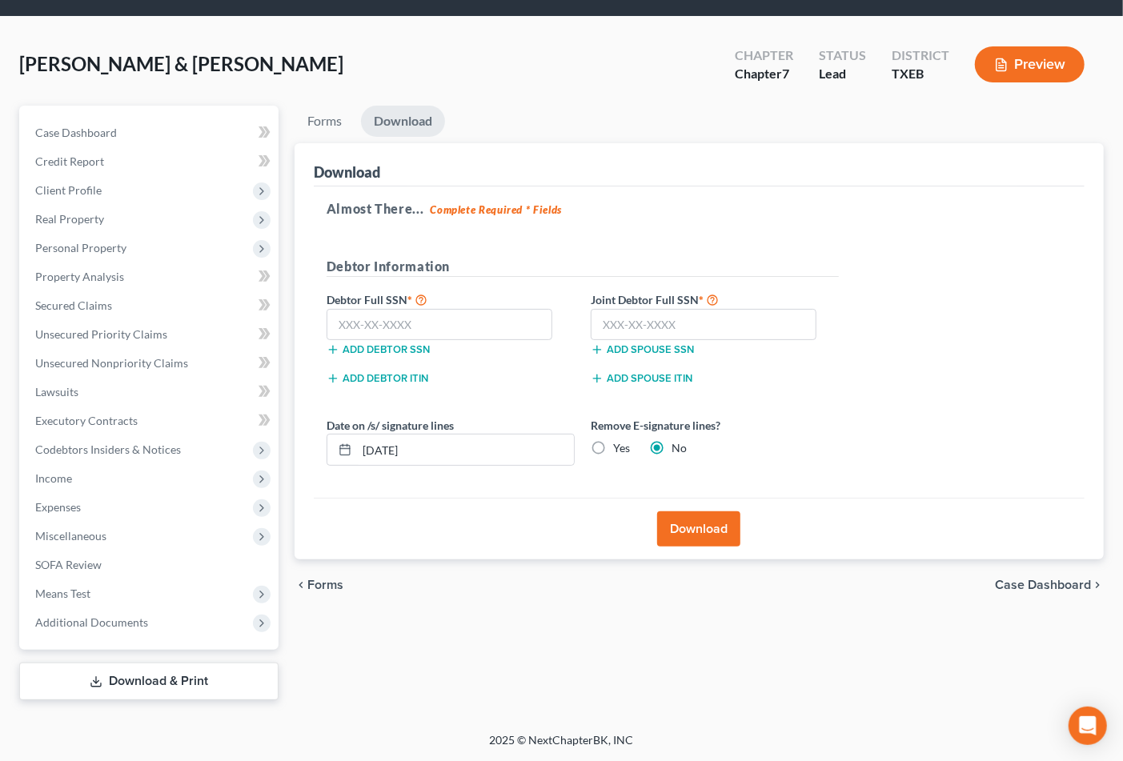
scroll to position [46, 0]
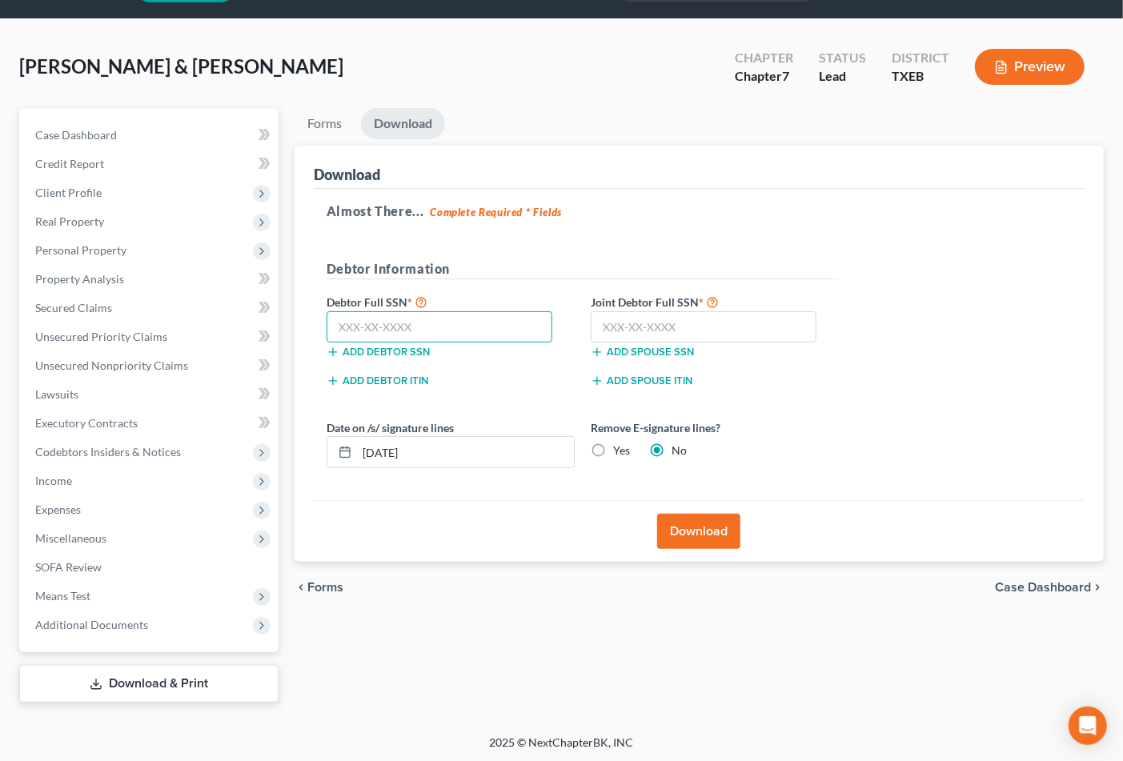
click at [475, 323] on input "text" at bounding box center [440, 327] width 227 height 32
type input "461-35-4471"
click at [637, 329] on input "text" at bounding box center [704, 327] width 227 height 32
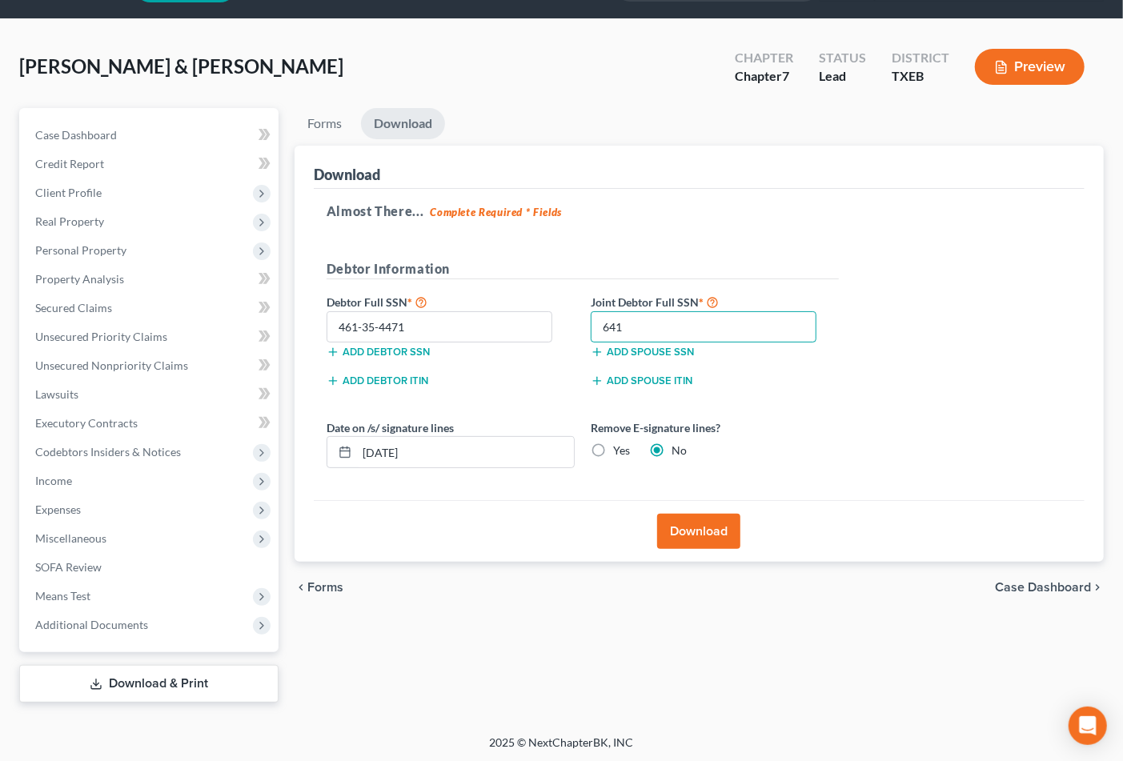
click at [668, 325] on input "641" at bounding box center [704, 327] width 227 height 32
type input "641-24-8280"
click at [700, 532] on button "Download" at bounding box center [698, 531] width 83 height 35
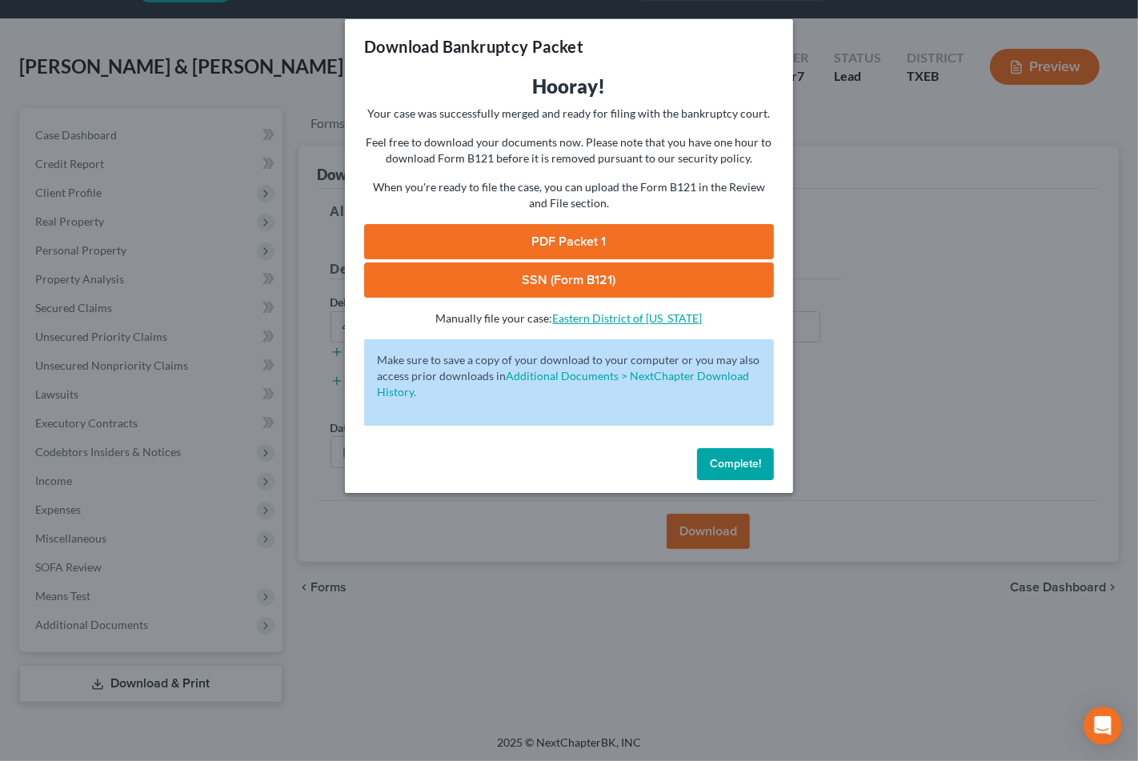
click at [653, 323] on link "Eastern District of [US_STATE]" at bounding box center [628, 318] width 150 height 14
click at [648, 314] on link "Eastern District of [US_STATE]" at bounding box center [628, 318] width 150 height 14
click at [746, 460] on span "Complete!" at bounding box center [735, 464] width 51 height 14
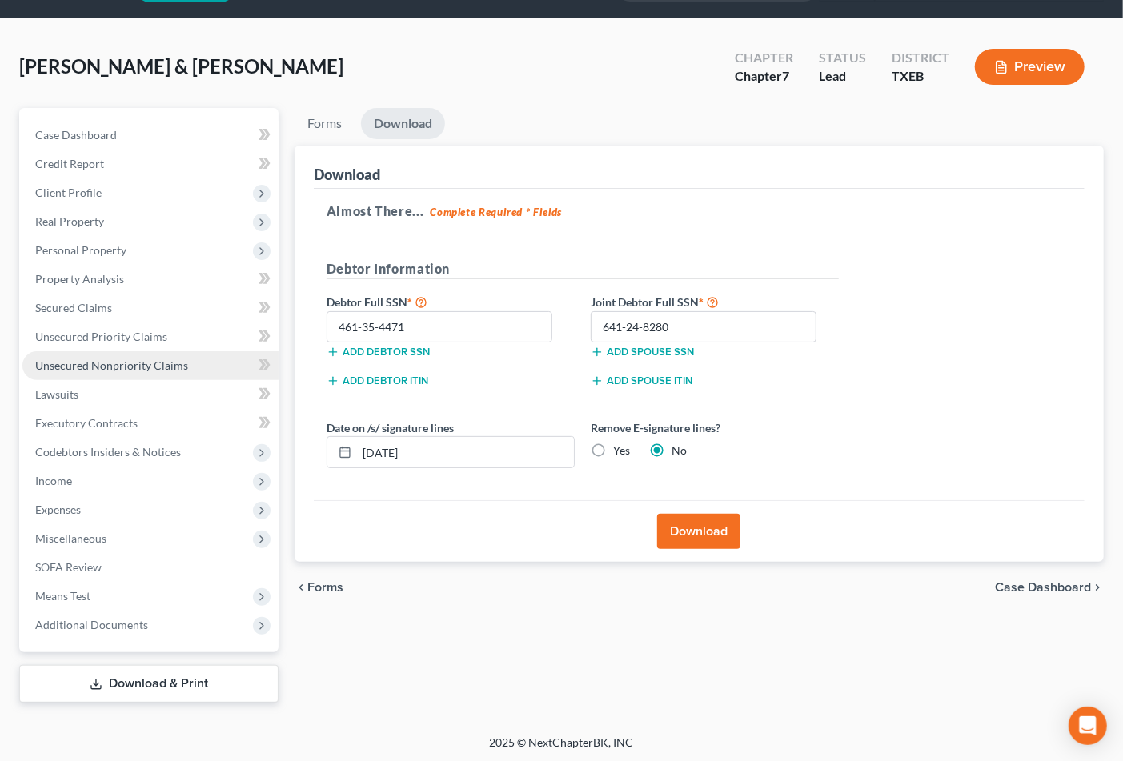
click at [78, 360] on span "Unsecured Nonpriority Claims" at bounding box center [111, 366] width 153 height 14
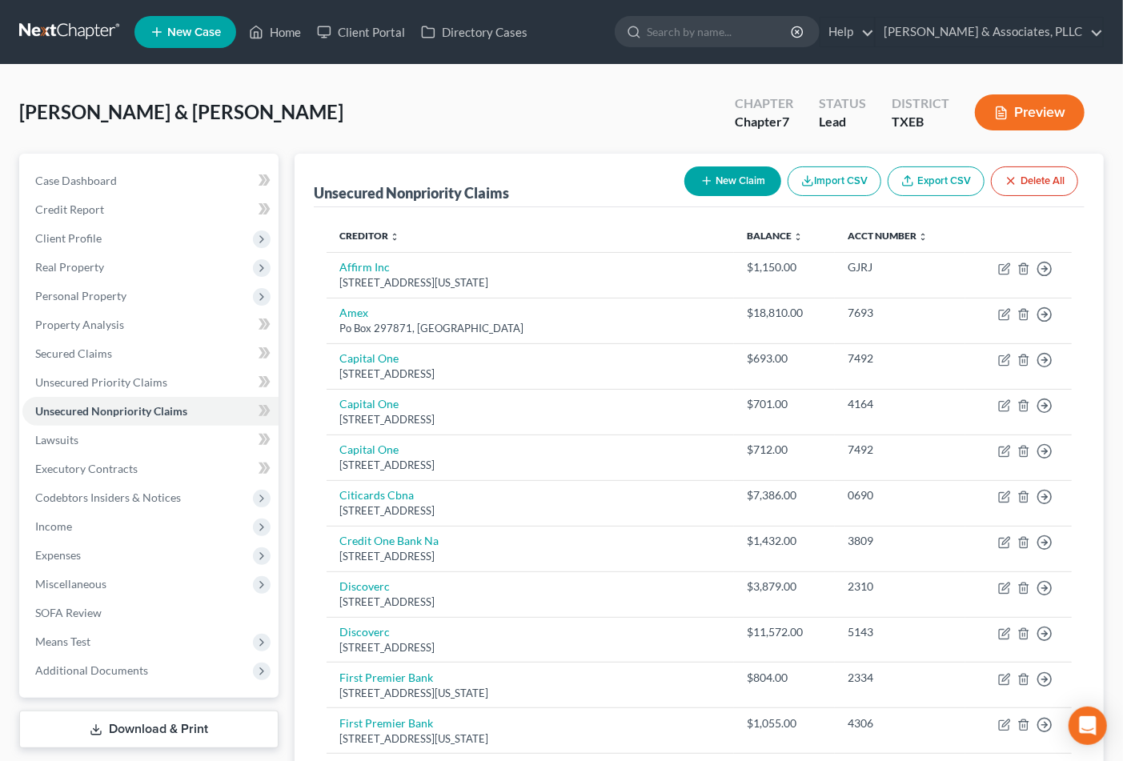
click at [732, 173] on button "New Claim" at bounding box center [732, 181] width 97 height 30
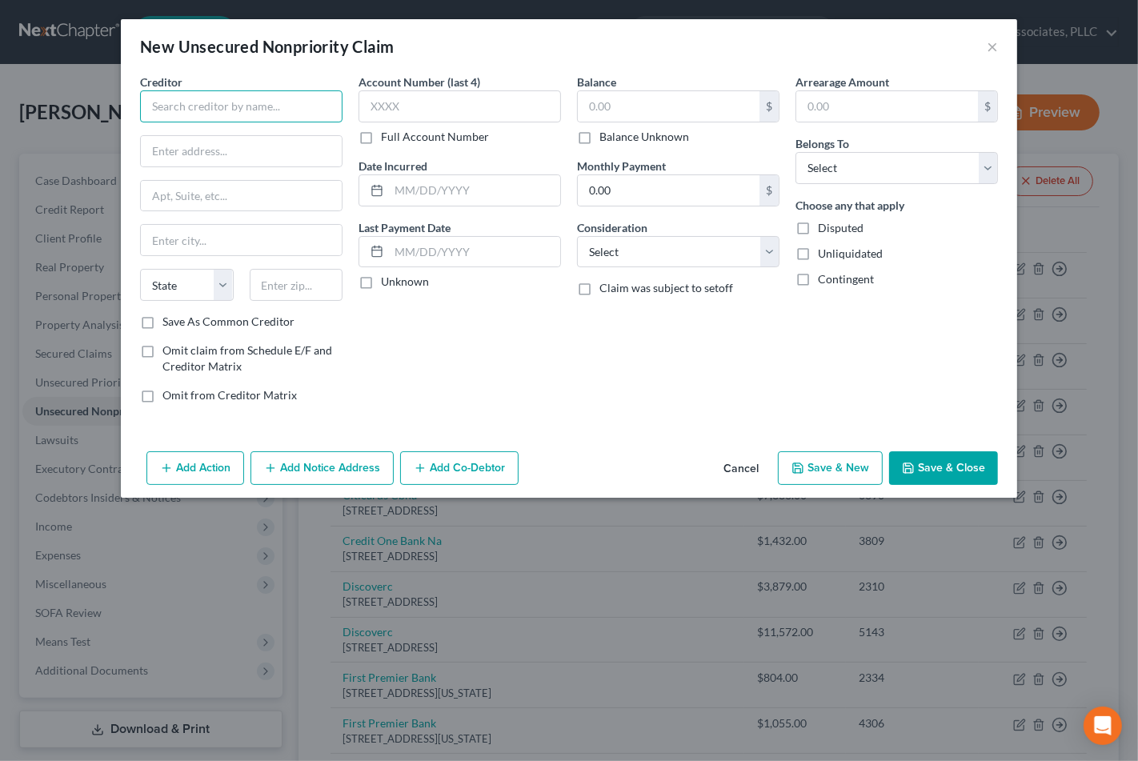
click at [179, 106] on input "text" at bounding box center [241, 106] width 203 height 32
type input "Accelerated Inventory Management, LLC"
drag, startPoint x: 150, startPoint y: 105, endPoint x: 267, endPoint y: 94, distance: 117.4
click at [346, 110] on div "Creditor * Accelerated Inventory Management, LLC [GEOGRAPHIC_DATA][US_STATE] CA…" at bounding box center [241, 245] width 219 height 343
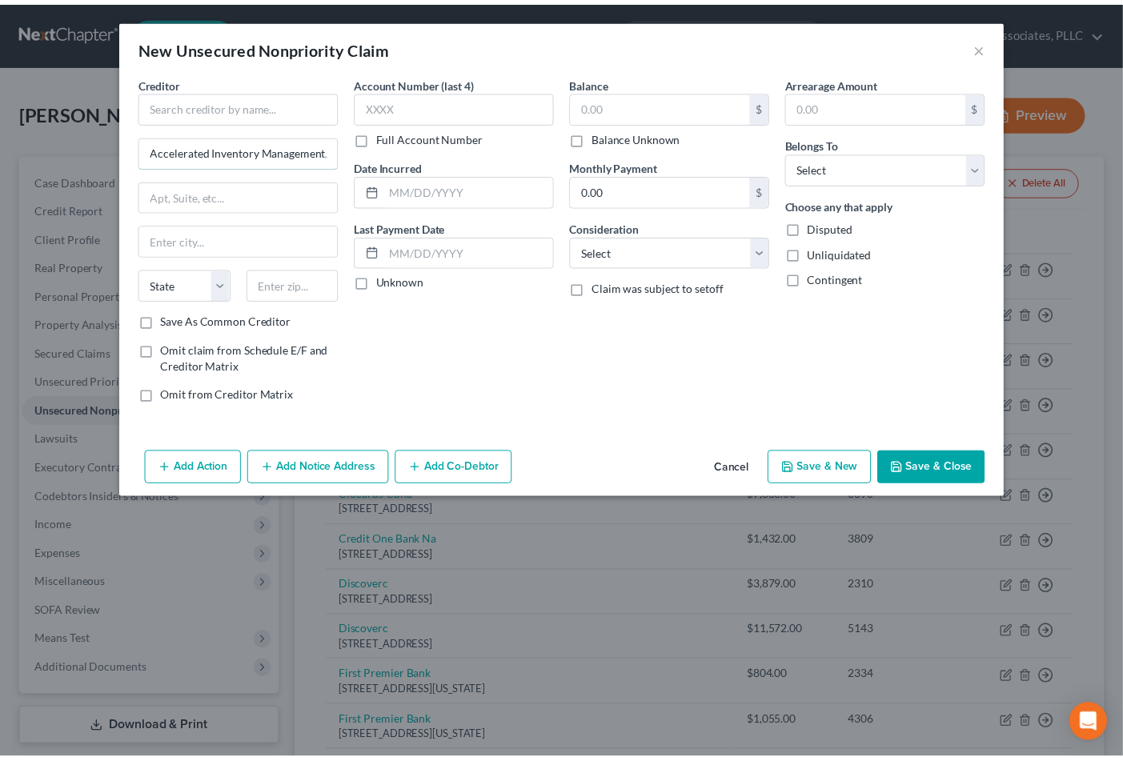
scroll to position [0, 0]
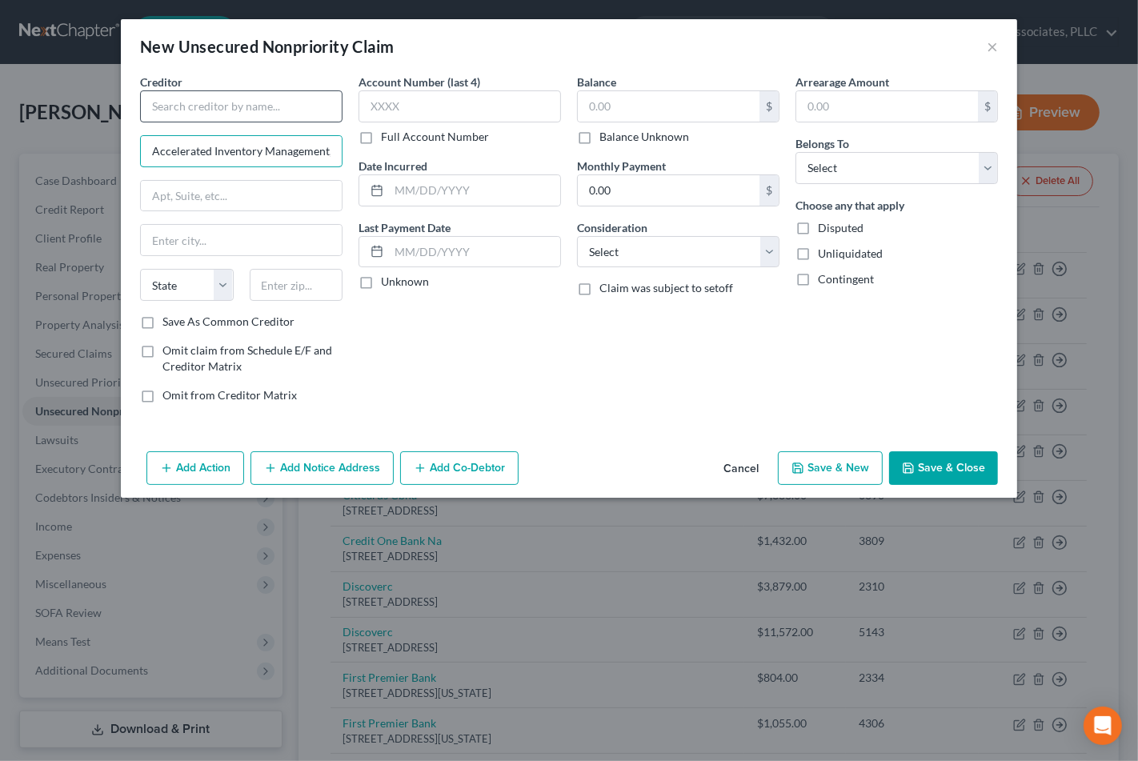
type input "Accelerated Inventory Management, LLC"
click at [187, 101] on input "text" at bounding box center [241, 106] width 203 height 32
type input "B"
type input "[PERSON_NAME] Law Firm , PLLC"
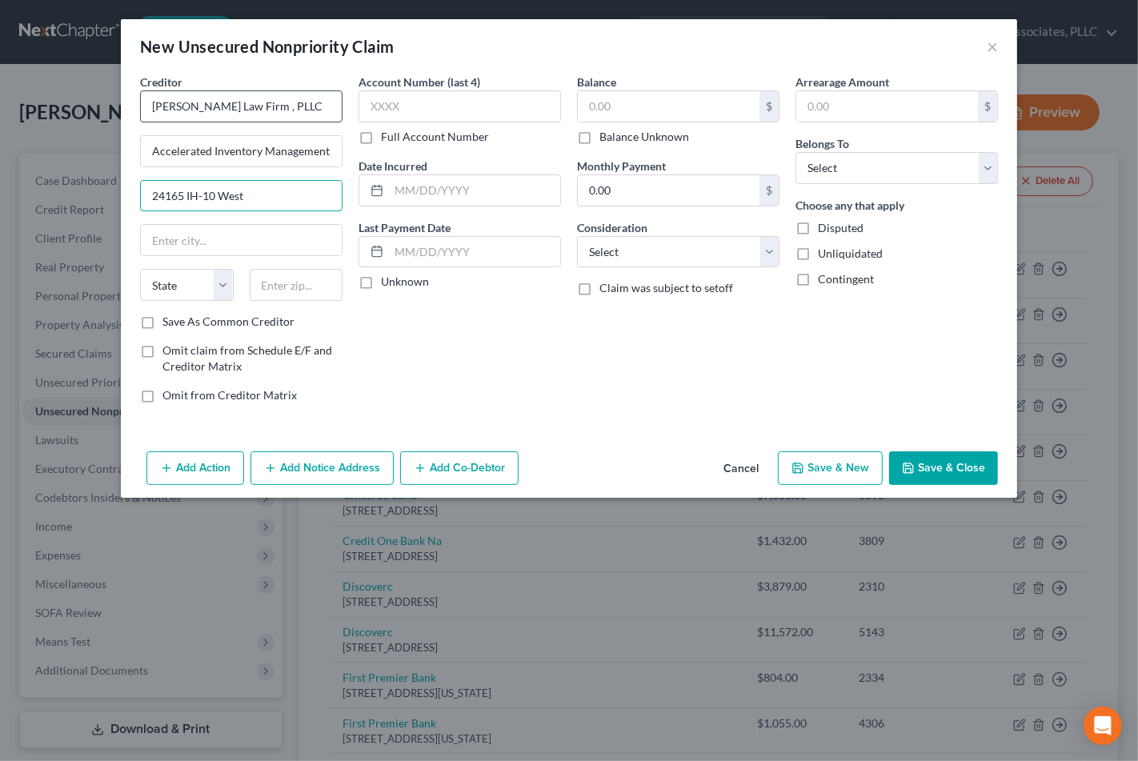
type input "24165 IH-10 West"
type input "78257"
click at [532, 315] on div "Account Number (last 4) Full Account Number Date Incurred Last Payment Date Unk…" at bounding box center [460, 245] width 219 height 343
type input "San Antonio"
select select "45"
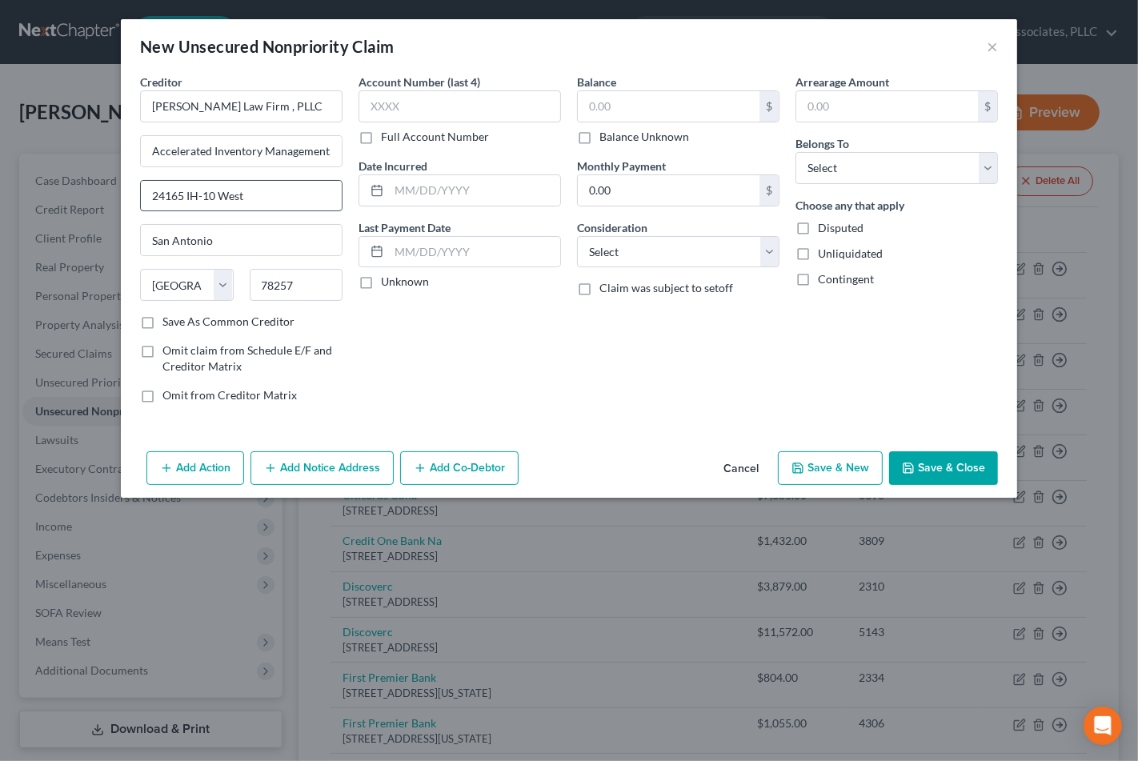
click at [256, 202] on input "24165 IH-10 West" at bounding box center [241, 196] width 201 height 30
type input "[STREET_ADDRESS]"
click at [940, 474] on button "Save & Close" at bounding box center [943, 468] width 109 height 34
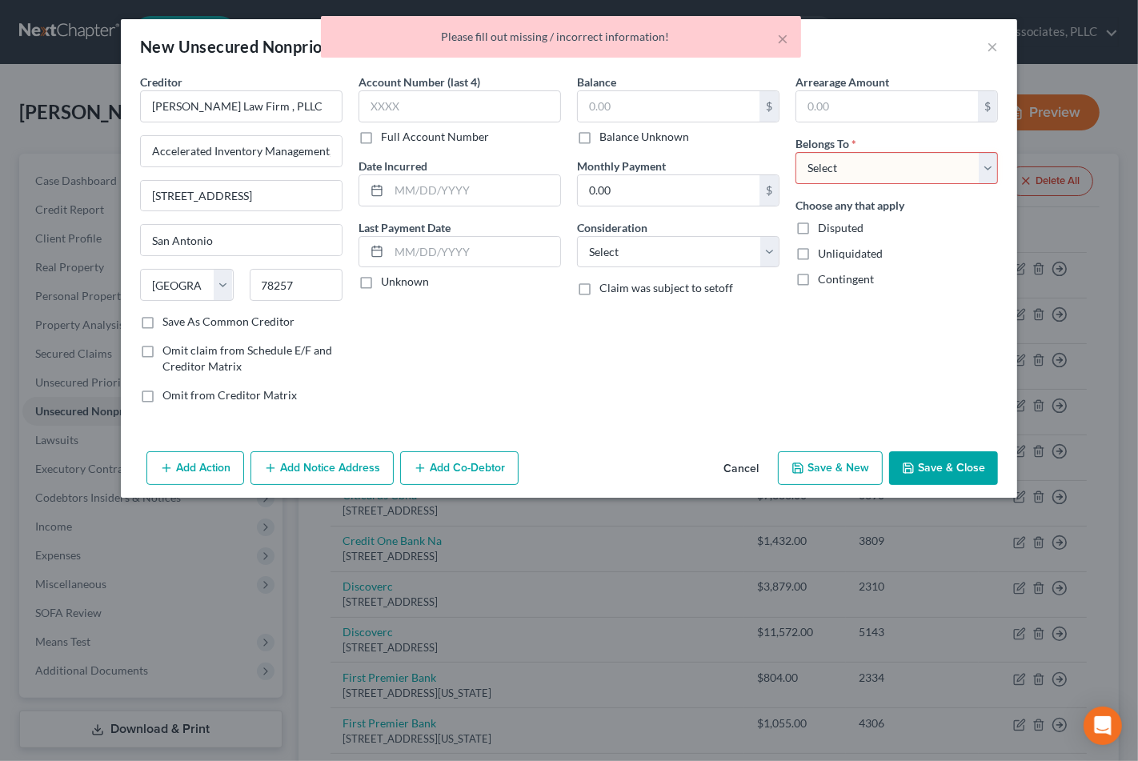
click at [938, 128] on div "Arrearage Amount $ Belongs To * Select Debtor 1 Only Debtor 2 Only Debtor 1 And…" at bounding box center [897, 245] width 219 height 343
click at [921, 178] on select "Select Debtor 1 Only Debtor 2 Only Debtor 1 And Debtor 2 Only At Least One Of T…" at bounding box center [897, 168] width 203 height 32
select select "1"
click at [796, 152] on select "Select Debtor 1 Only Debtor 2 Only Debtor 1 And Debtor 2 Only At Least One Of T…" at bounding box center [897, 168] width 203 height 32
click at [943, 463] on button "Save & Close" at bounding box center [943, 468] width 109 height 34
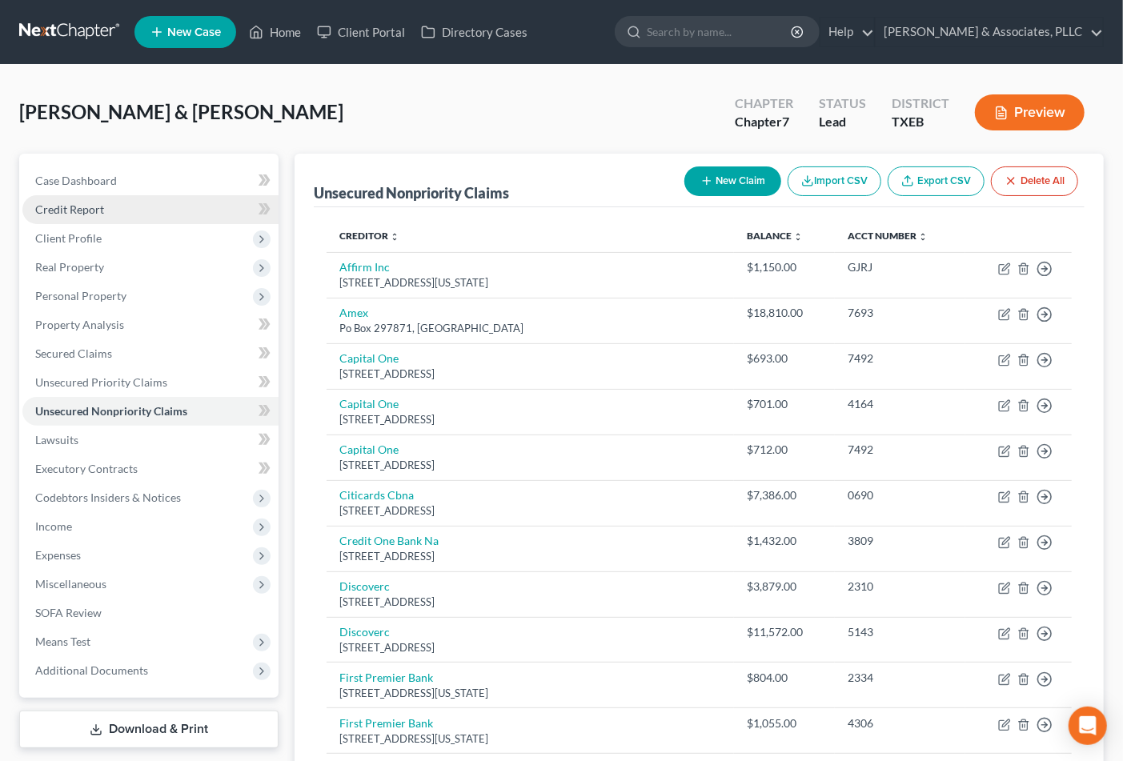
click at [98, 206] on span "Credit Report" at bounding box center [69, 210] width 69 height 14
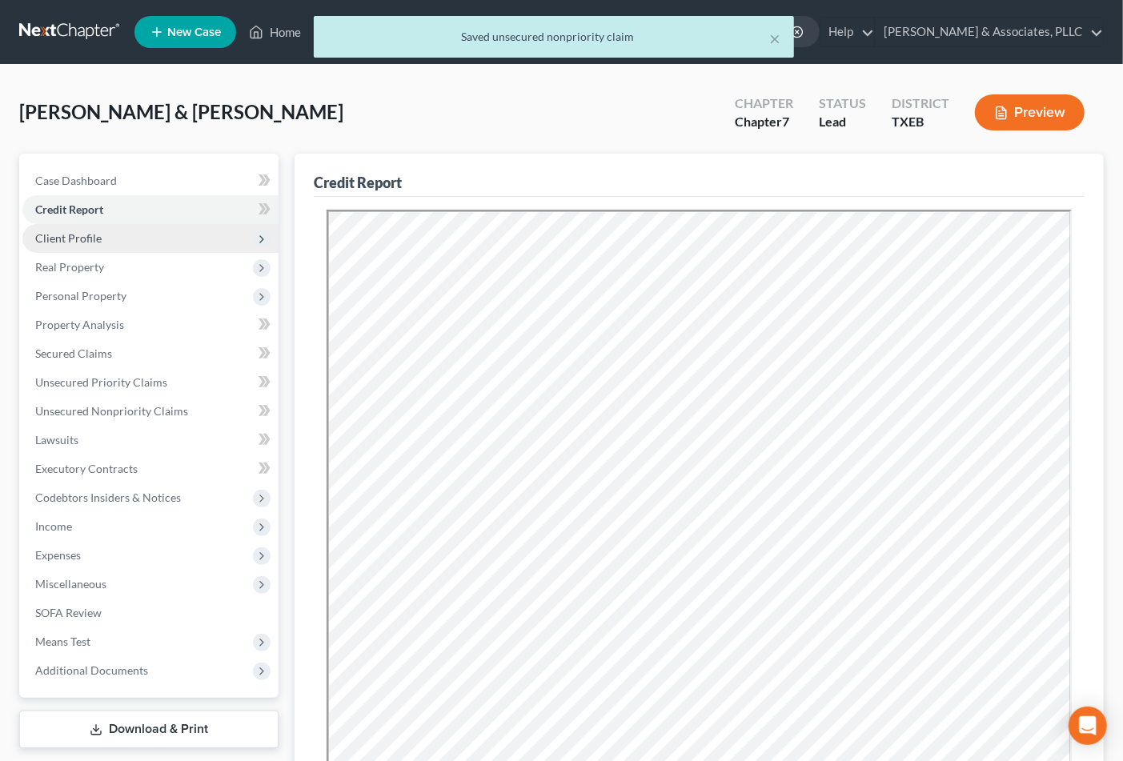
click at [98, 236] on span "Client Profile" at bounding box center [68, 238] width 66 height 14
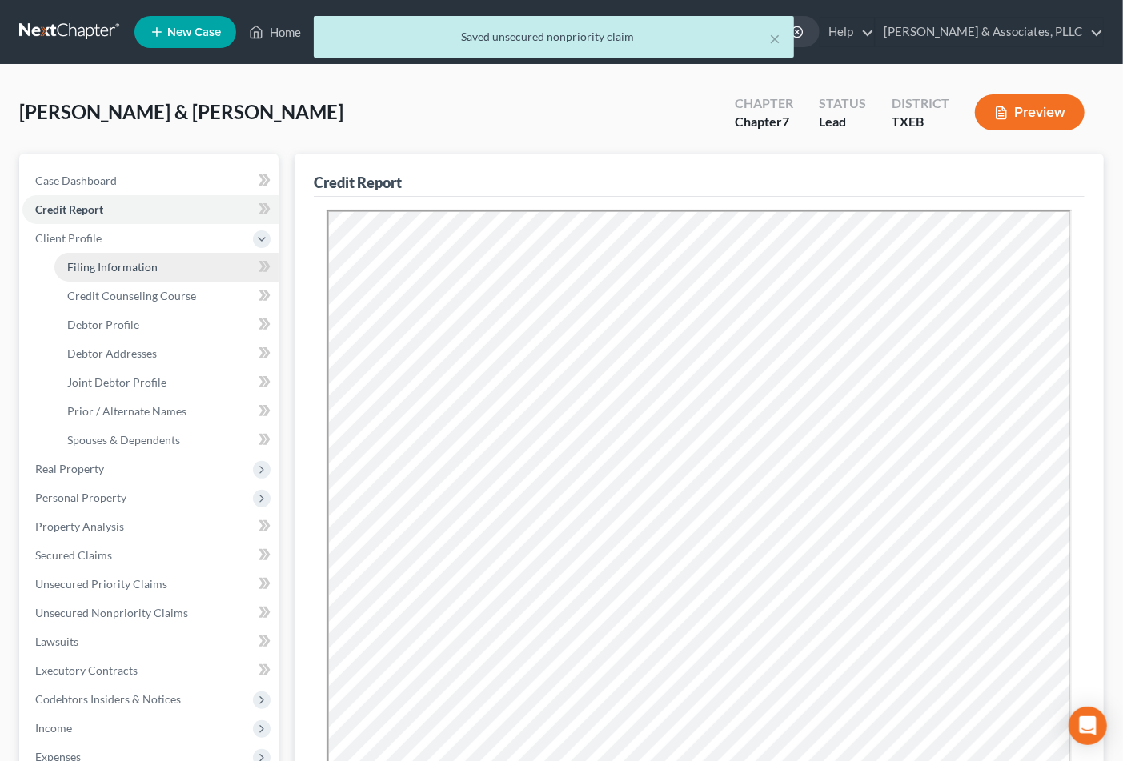
click at [102, 267] on span "Filing Information" at bounding box center [112, 267] width 90 height 14
select select "1"
select select "0"
select select "77"
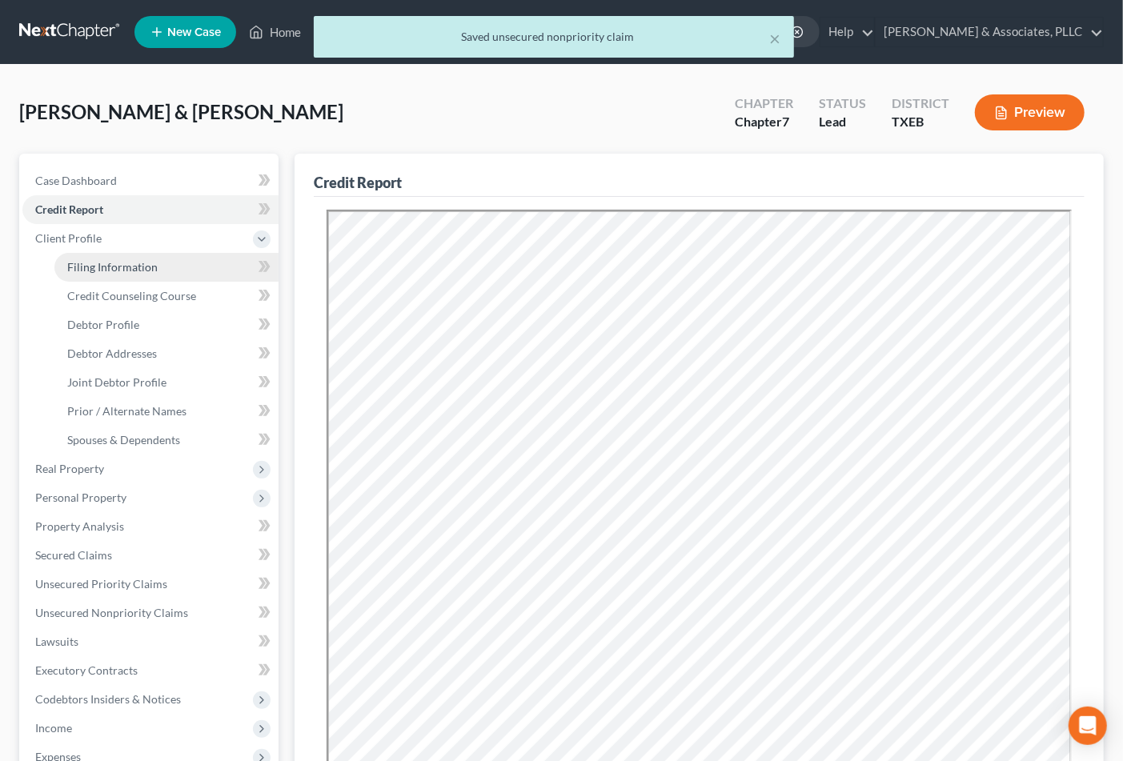
select select "1"
select select "0"
select select "45"
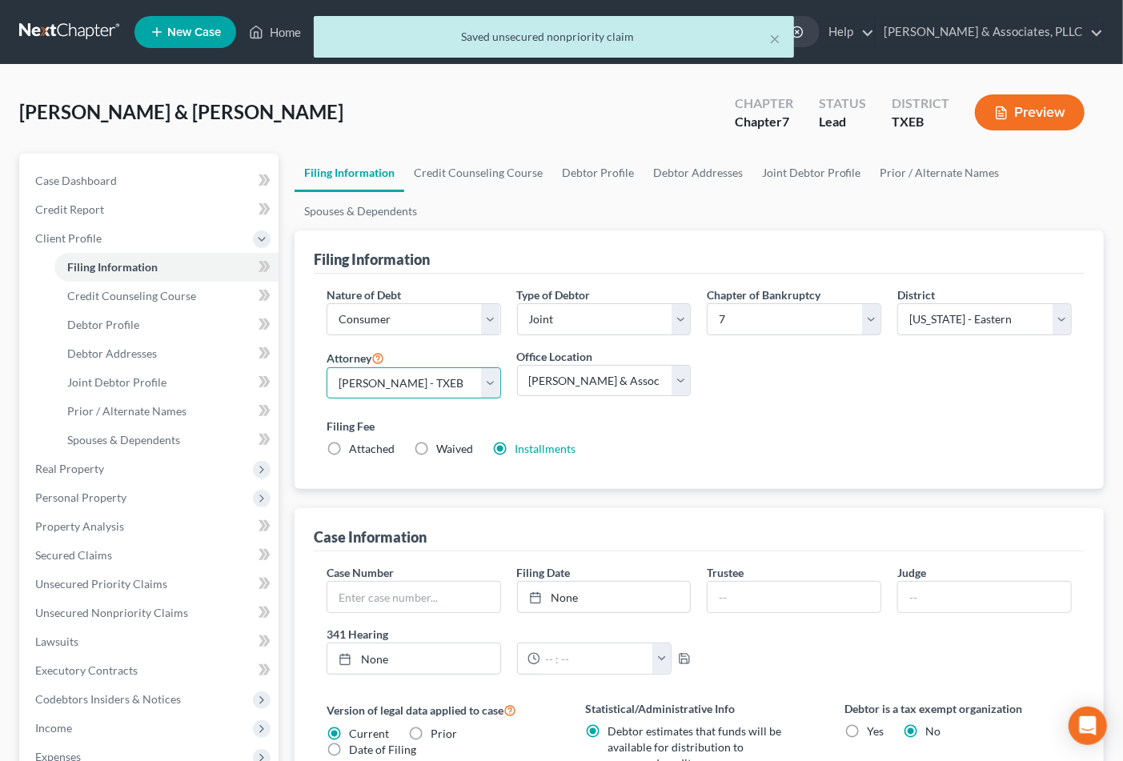
click at [453, 382] on select "Select [PERSON_NAME] - TXNB [PERSON_NAME] - [GEOGRAPHIC_DATA] [PERSON_NAME] - […" at bounding box center [414, 383] width 174 height 32
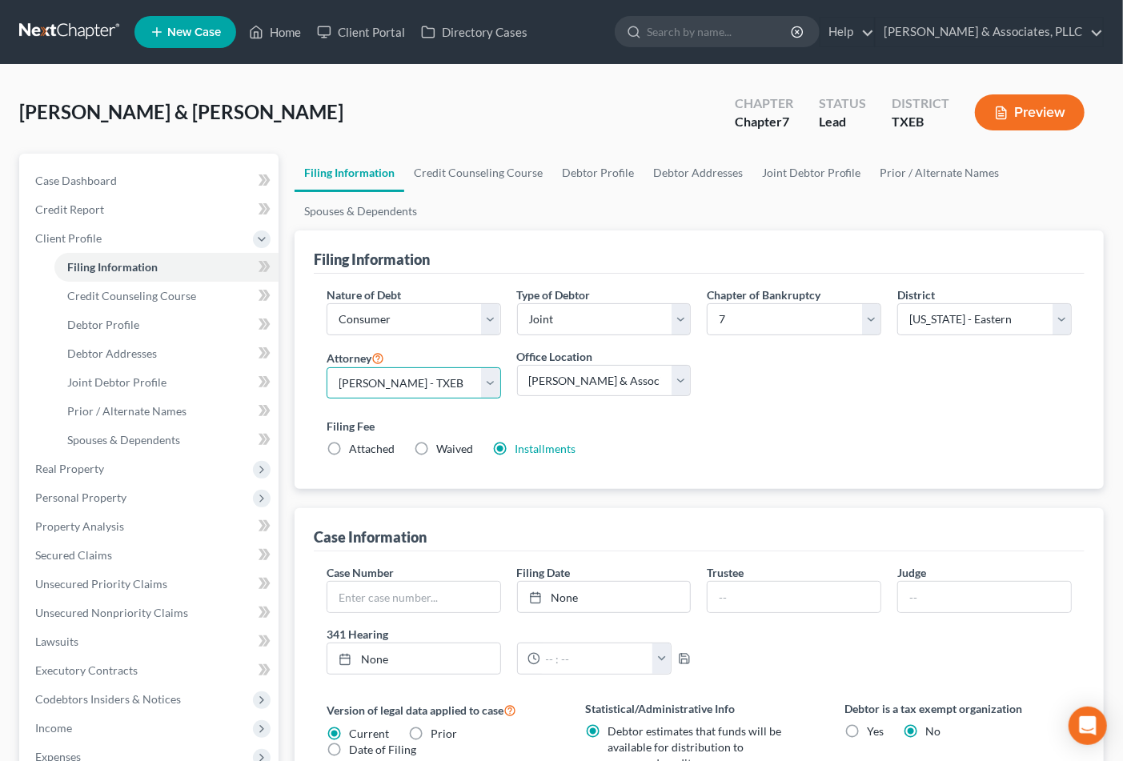
select select "0"
click at [327, 367] on select "Select [PERSON_NAME] - TXNB [PERSON_NAME] - [GEOGRAPHIC_DATA] [PERSON_NAME] - […" at bounding box center [414, 383] width 174 height 32
click at [620, 367] on select "Main Office [PERSON_NAME] & Associates" at bounding box center [604, 381] width 174 height 32
select select
click at [517, 365] on select "Main Office [PERSON_NAME] & Associates" at bounding box center [604, 381] width 174 height 32
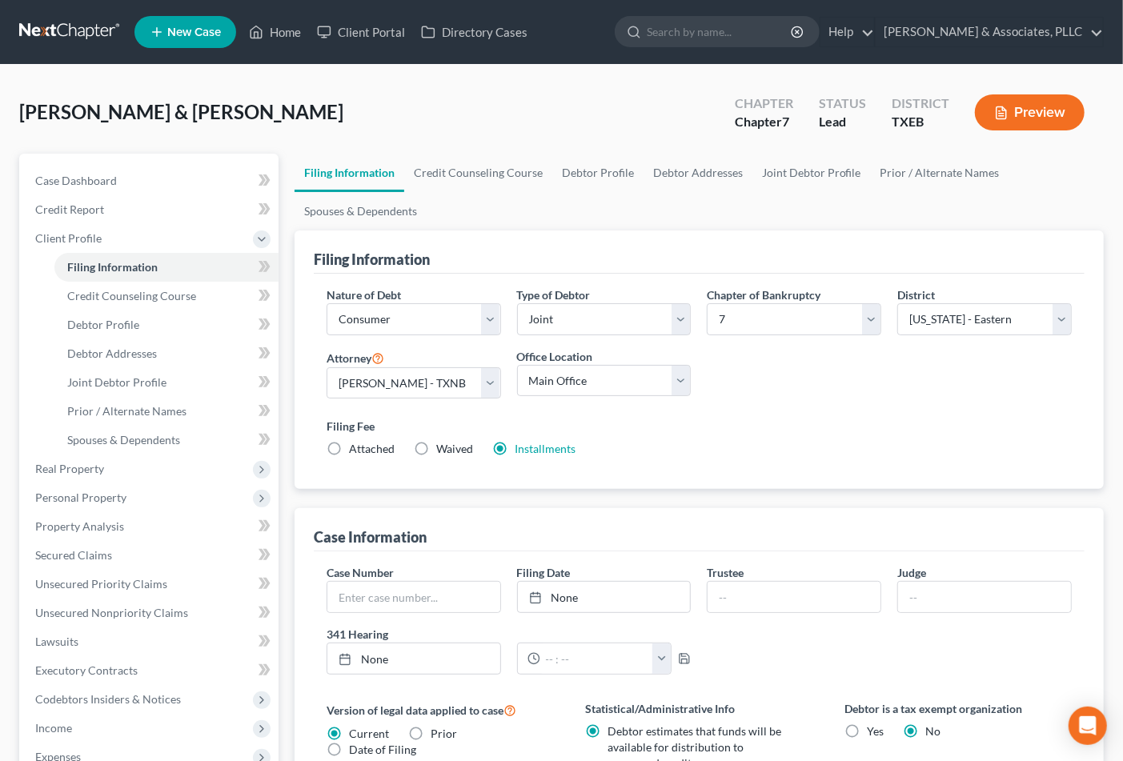
click at [748, 377] on div "Nature of Debt Select Business Consumer Other Nature of Business Select Clearin…" at bounding box center [699, 379] width 761 height 184
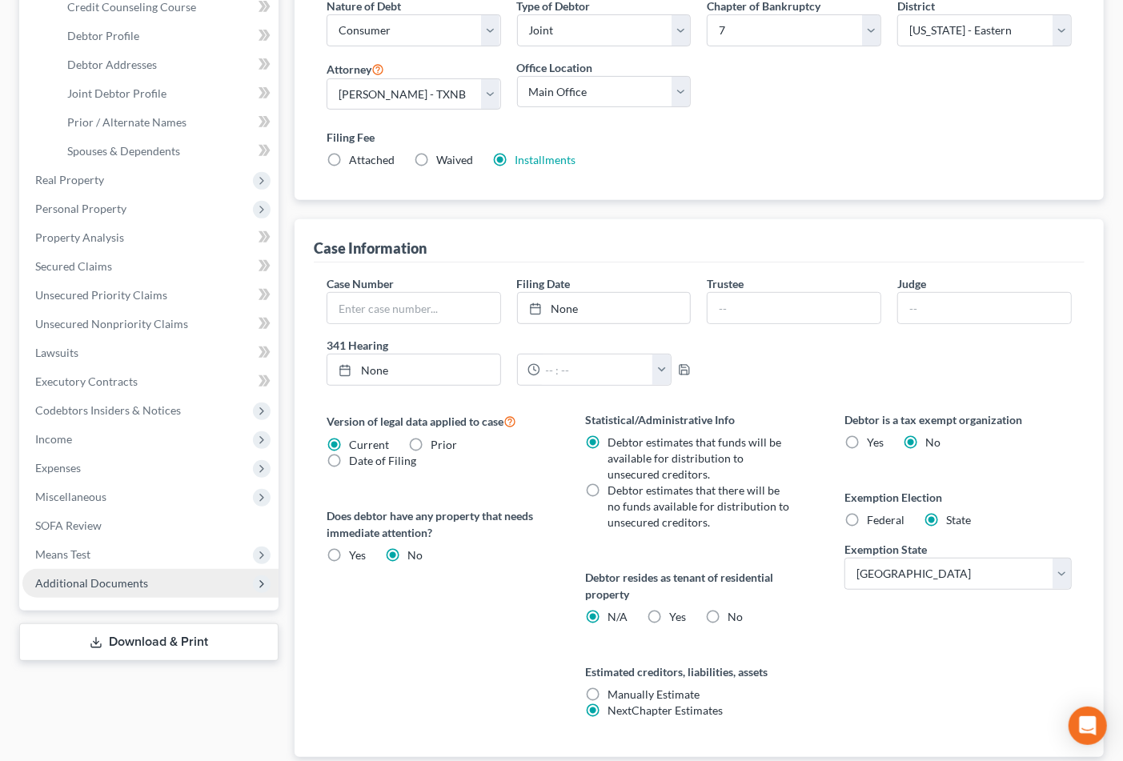
scroll to position [397, 0]
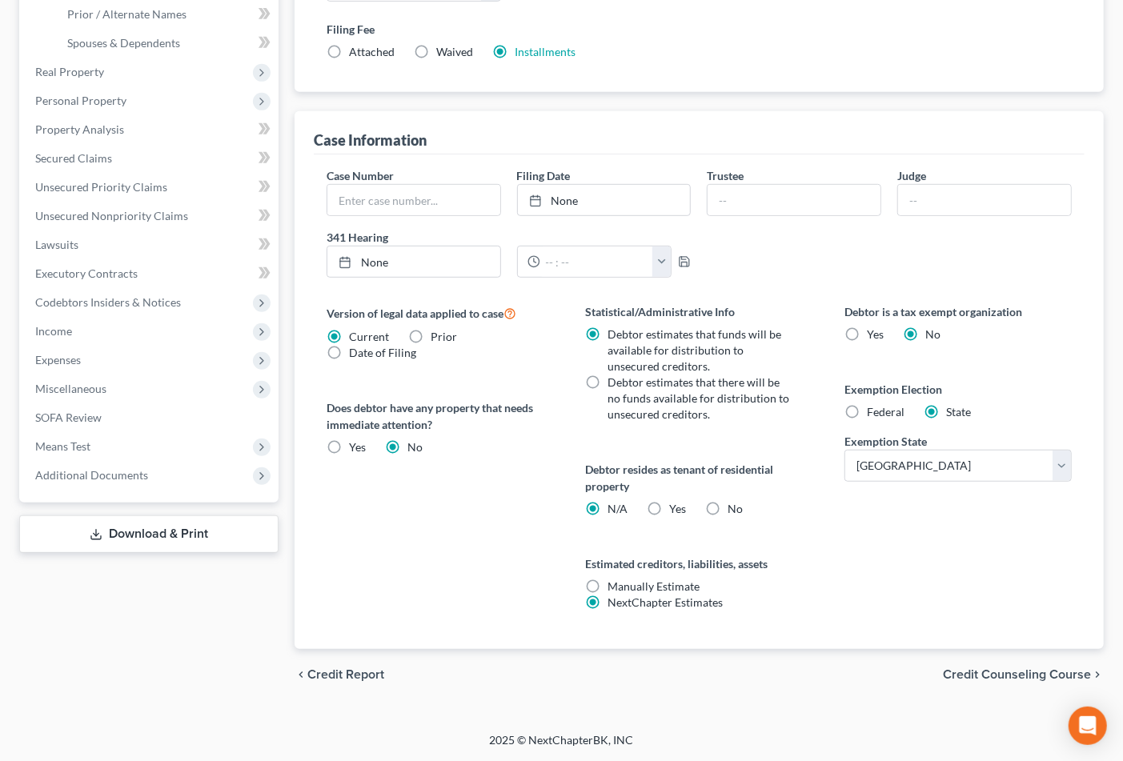
click at [154, 528] on link "Download & Print" at bounding box center [148, 534] width 259 height 38
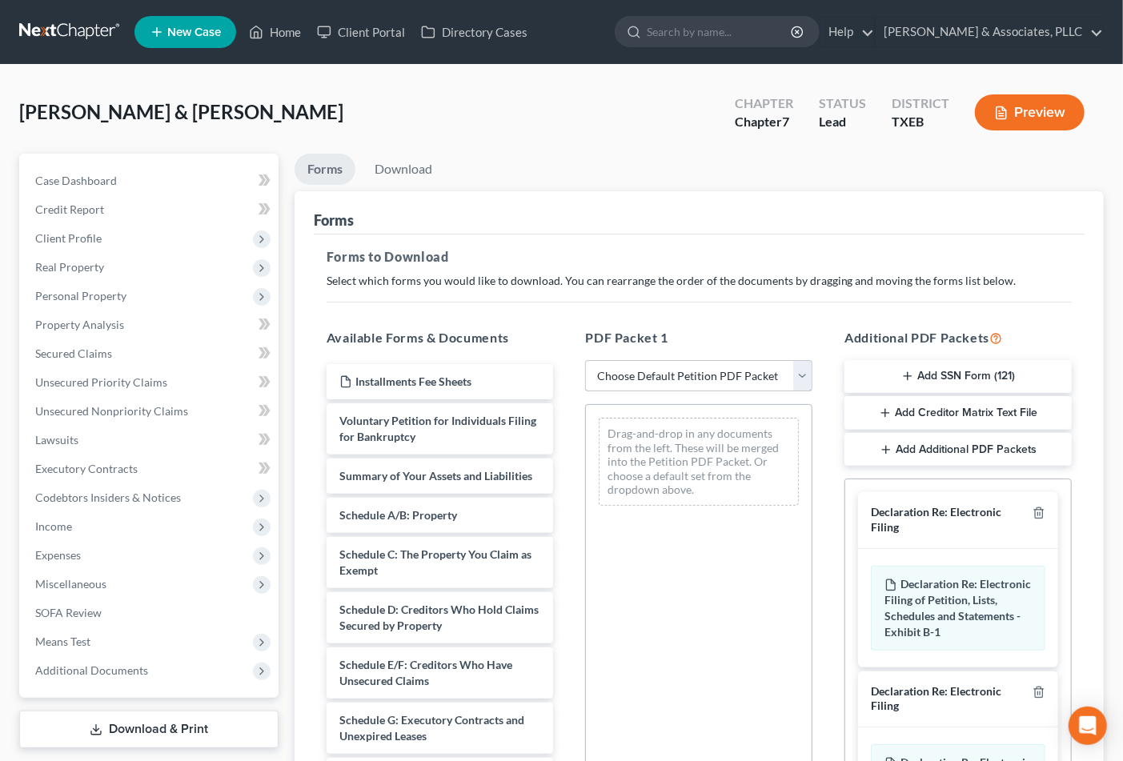
click at [689, 379] on select "Choose Default Petition PDF Packet Complete Bankruptcy Petition (all forms and …" at bounding box center [698, 376] width 227 height 32
select select "1"
click at [585, 360] on select "Choose Default Petition PDF Packet Complete Bankruptcy Petition (all forms and …" at bounding box center [698, 376] width 227 height 32
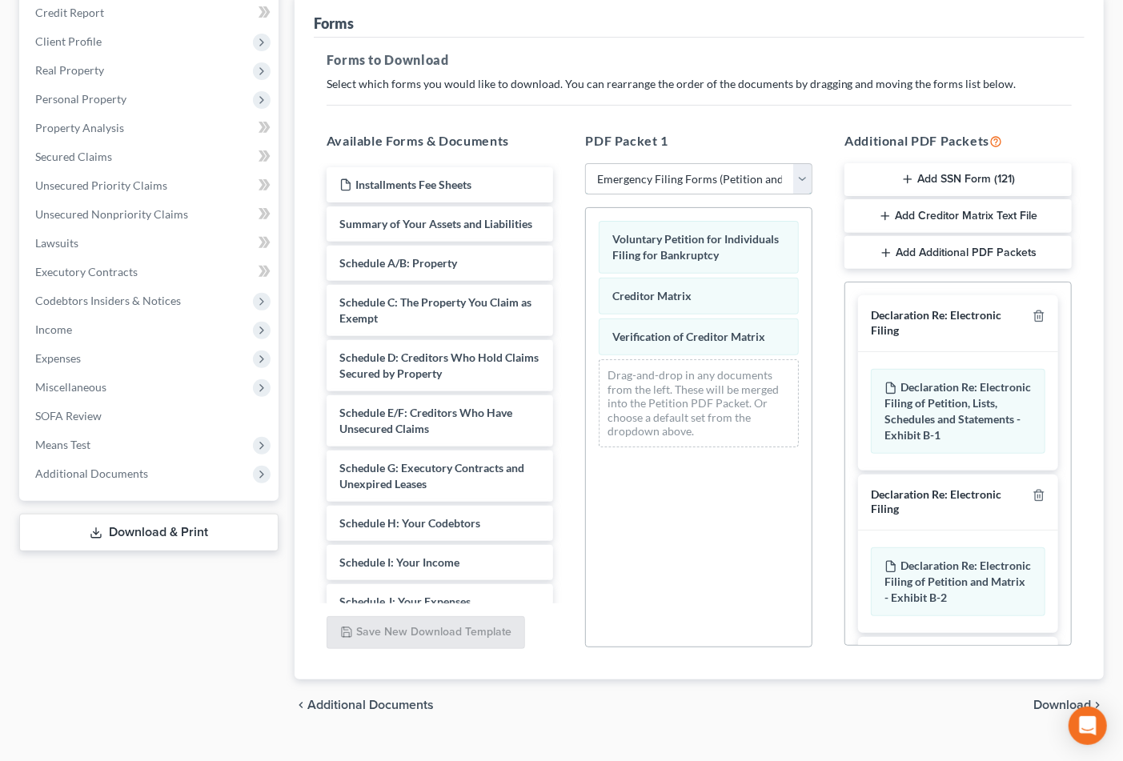
scroll to position [227, 0]
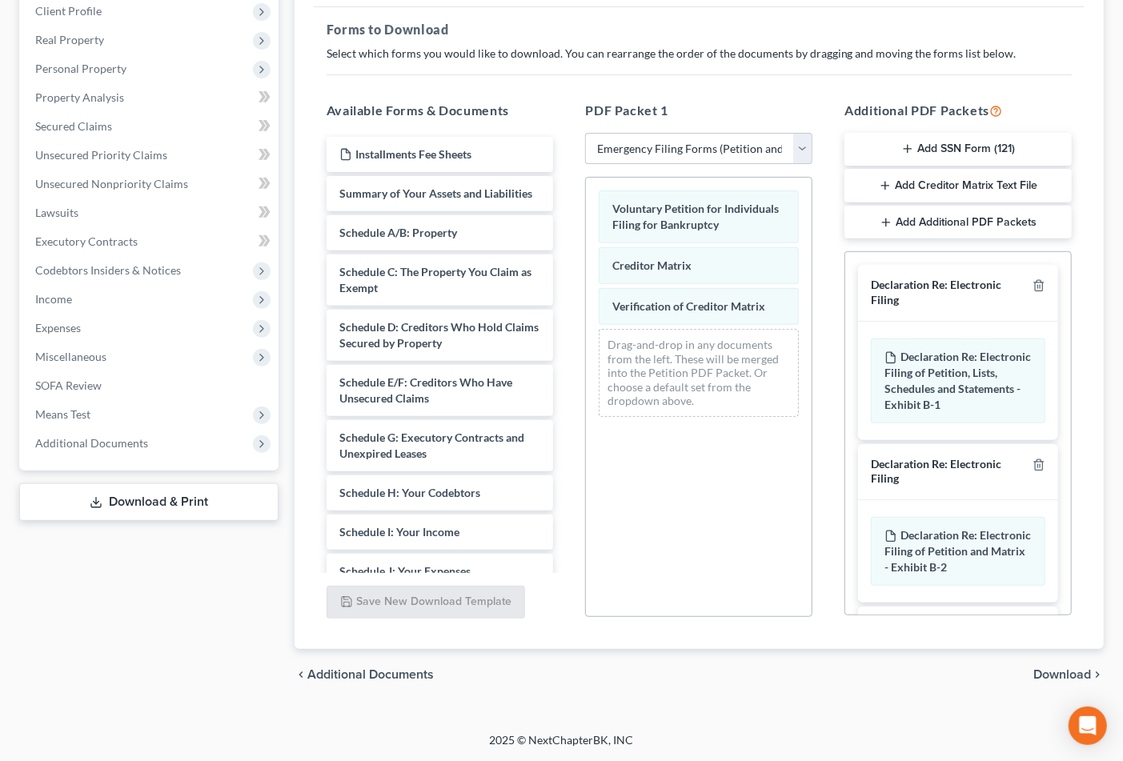
click at [1087, 673] on span "Download" at bounding box center [1062, 674] width 58 height 13
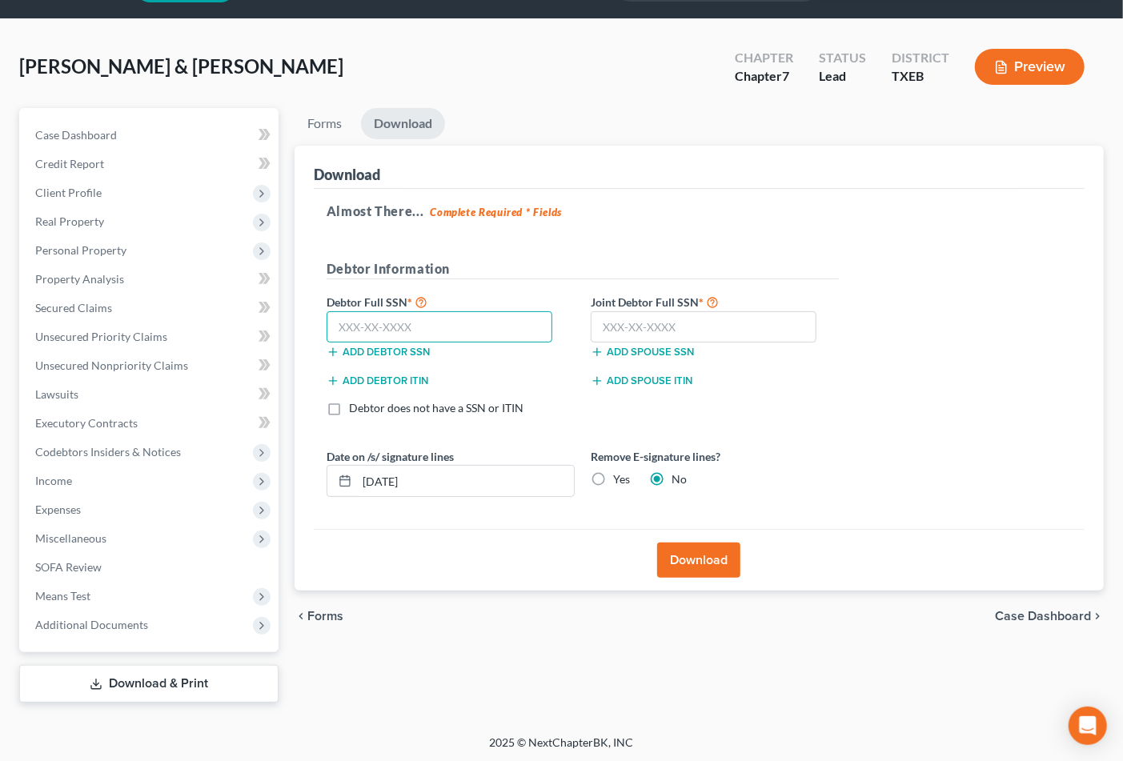
click at [450, 323] on input "text" at bounding box center [440, 327] width 227 height 32
click at [379, 337] on input "text" at bounding box center [440, 327] width 227 height 32
type input "461-35-4471"
click at [659, 317] on input "text" at bounding box center [704, 327] width 227 height 32
click at [632, 320] on input "text" at bounding box center [704, 327] width 227 height 32
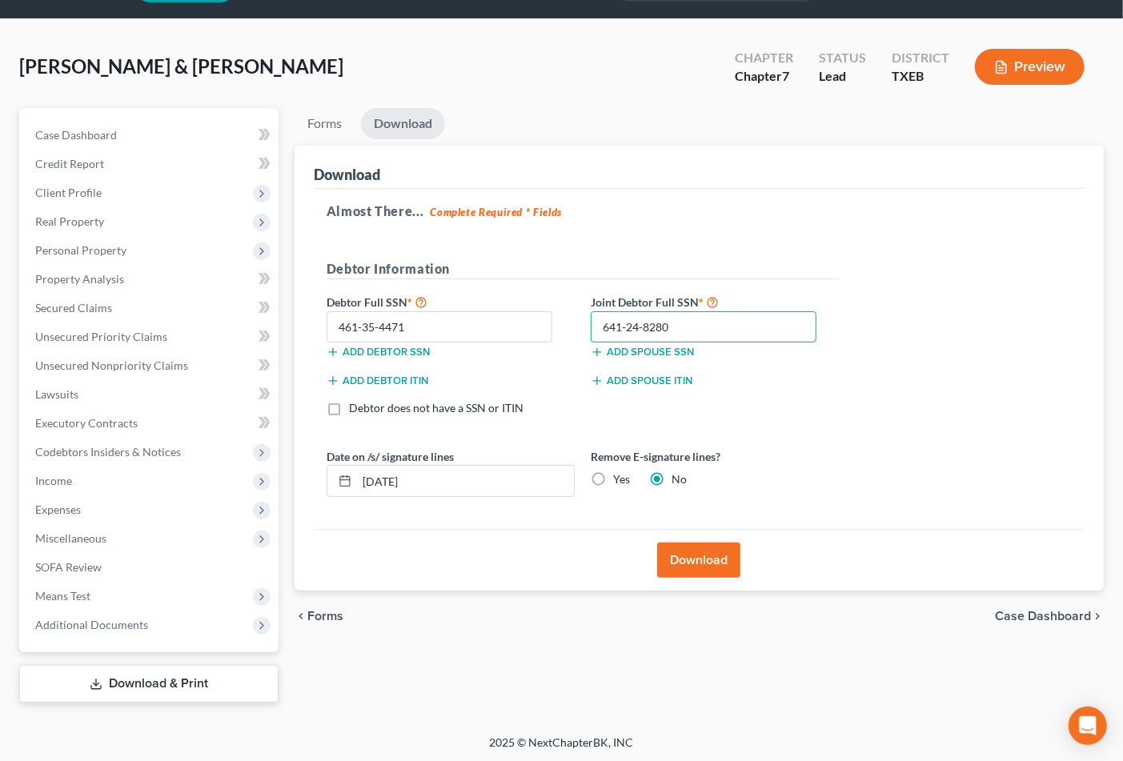
type input "641-24-8280"
click at [680, 562] on button "Download" at bounding box center [698, 560] width 83 height 35
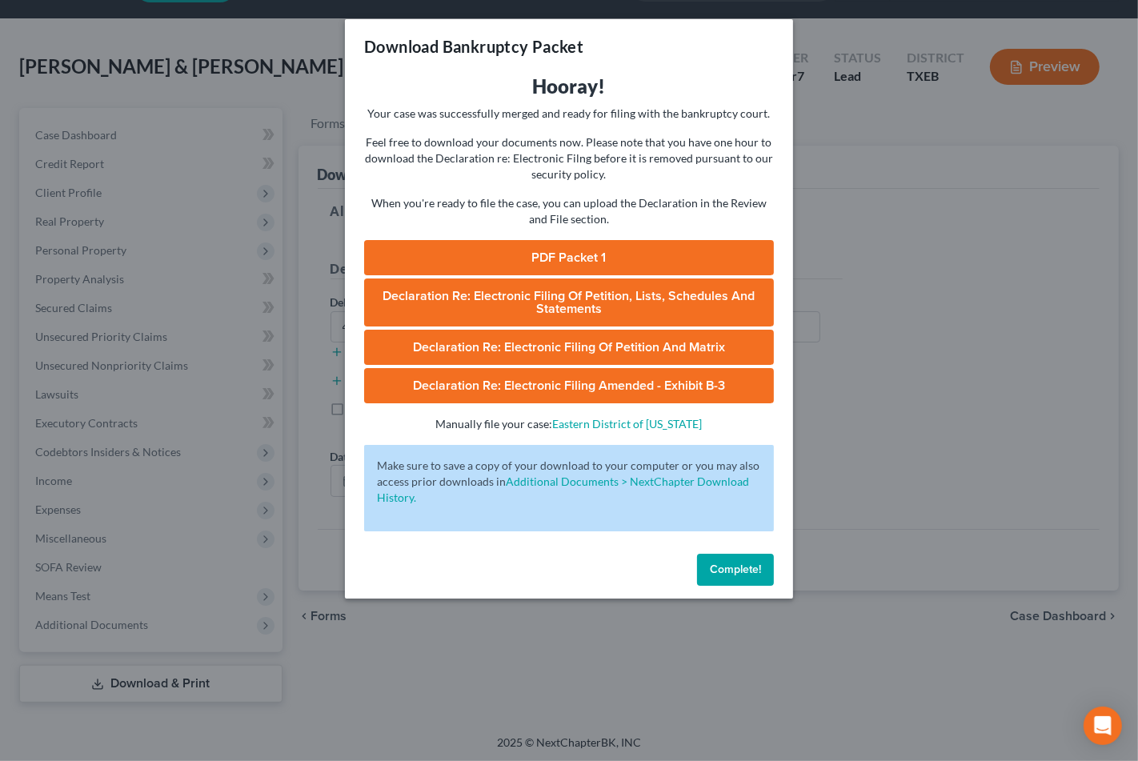
click at [636, 256] on link "PDF Packet 1" at bounding box center [569, 257] width 410 height 35
click at [815, 339] on div "Download Bankruptcy Packet Hooray! Your case was successfully merged and ready …" at bounding box center [569, 380] width 1138 height 761
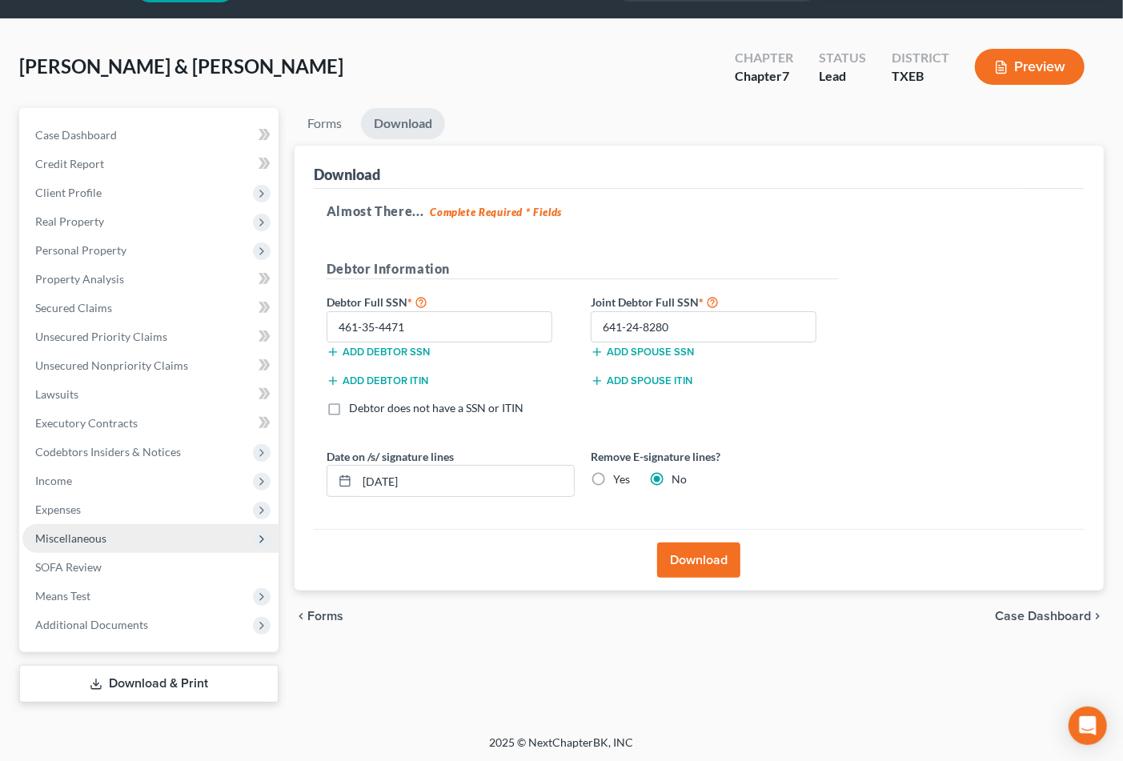
click at [70, 536] on span "Miscellaneous" at bounding box center [70, 538] width 71 height 14
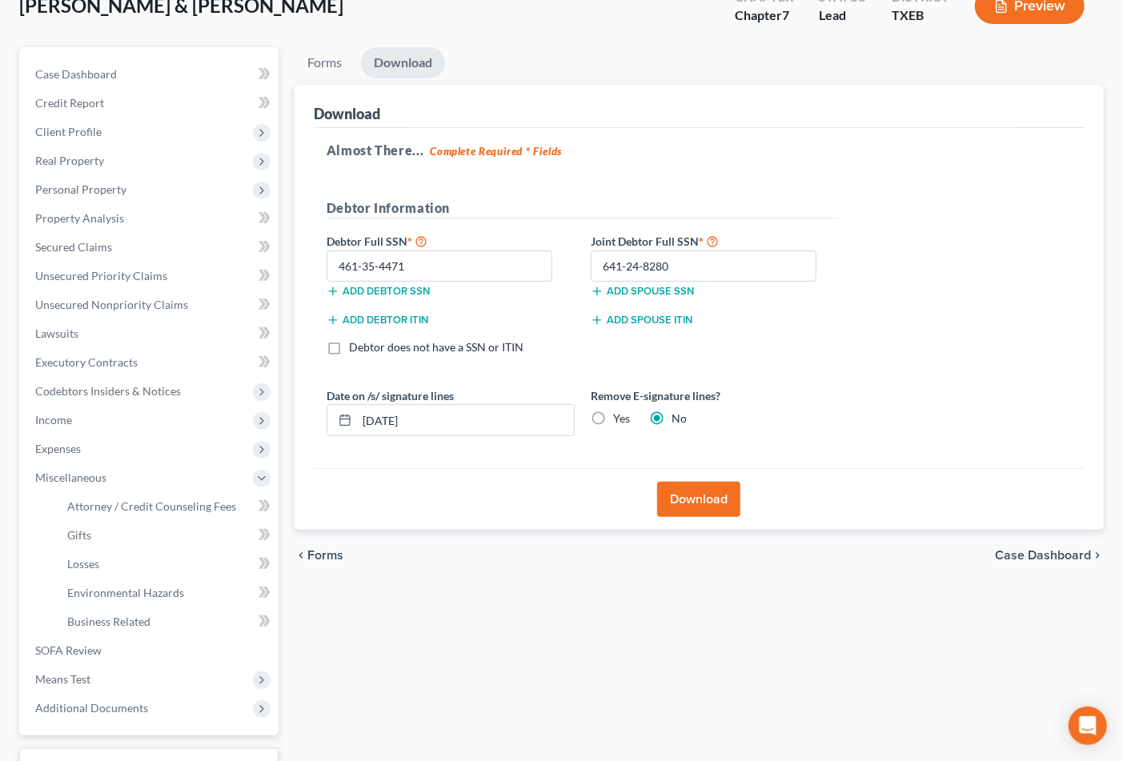
scroll to position [190, 0]
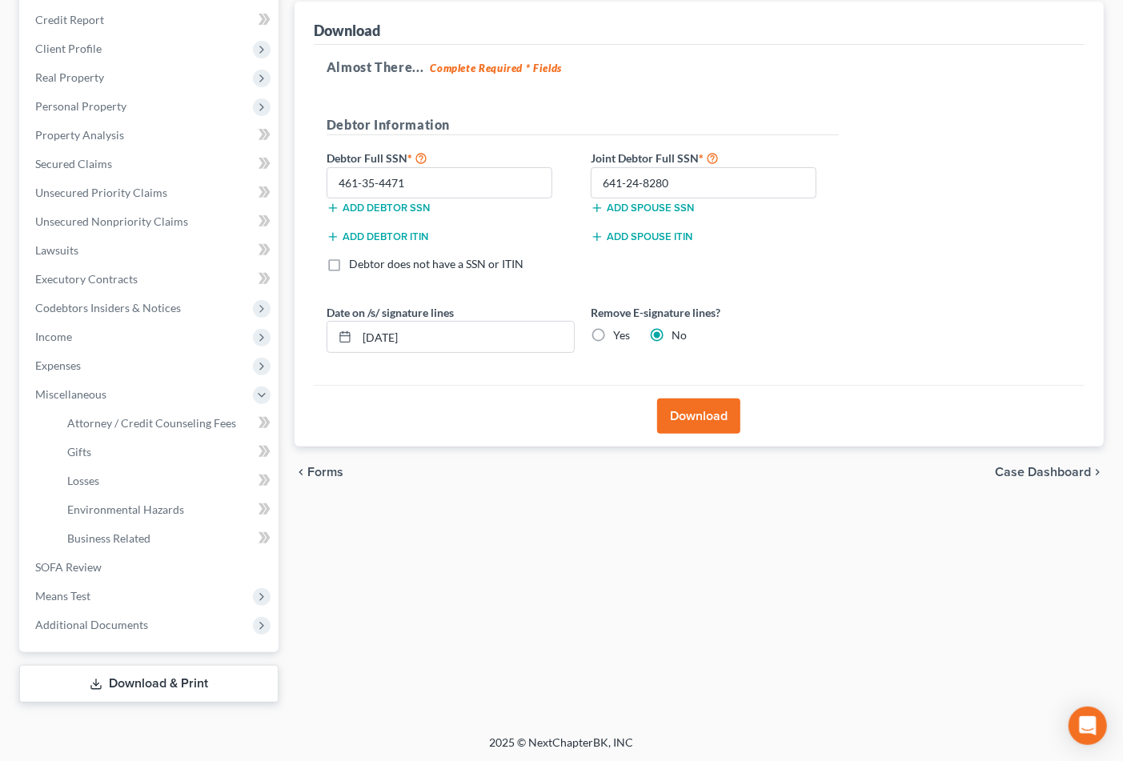
click at [136, 677] on link "Download & Print" at bounding box center [148, 684] width 259 height 38
click at [217, 689] on link "Download & Print" at bounding box center [148, 684] width 259 height 38
click at [94, 614] on span "Additional Documents" at bounding box center [150, 625] width 256 height 29
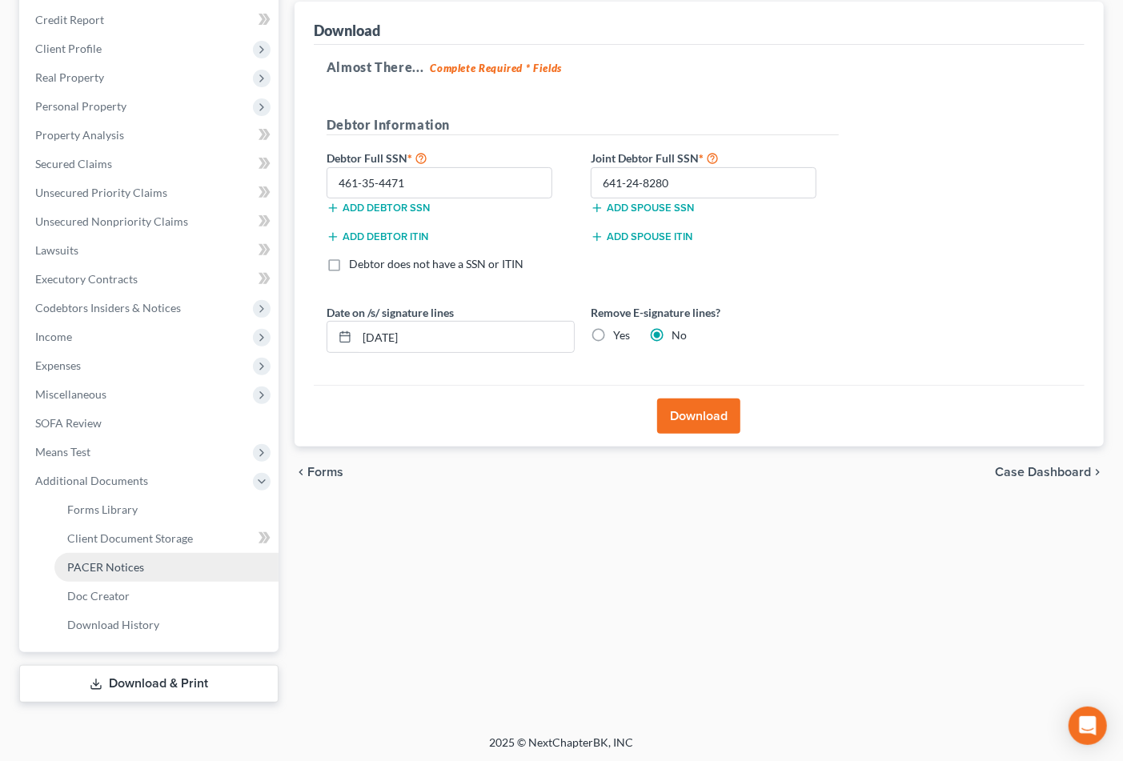
click at [97, 564] on span "PACER Notices" at bounding box center [105, 567] width 77 height 14
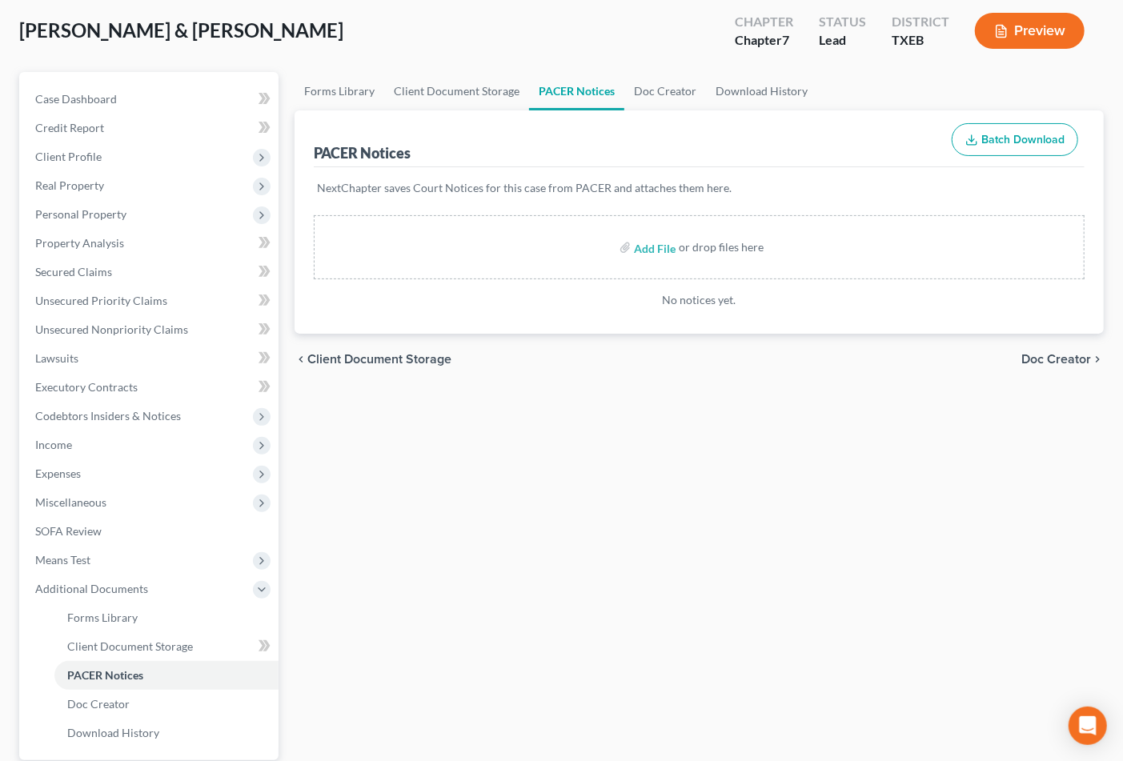
scroll to position [190, 0]
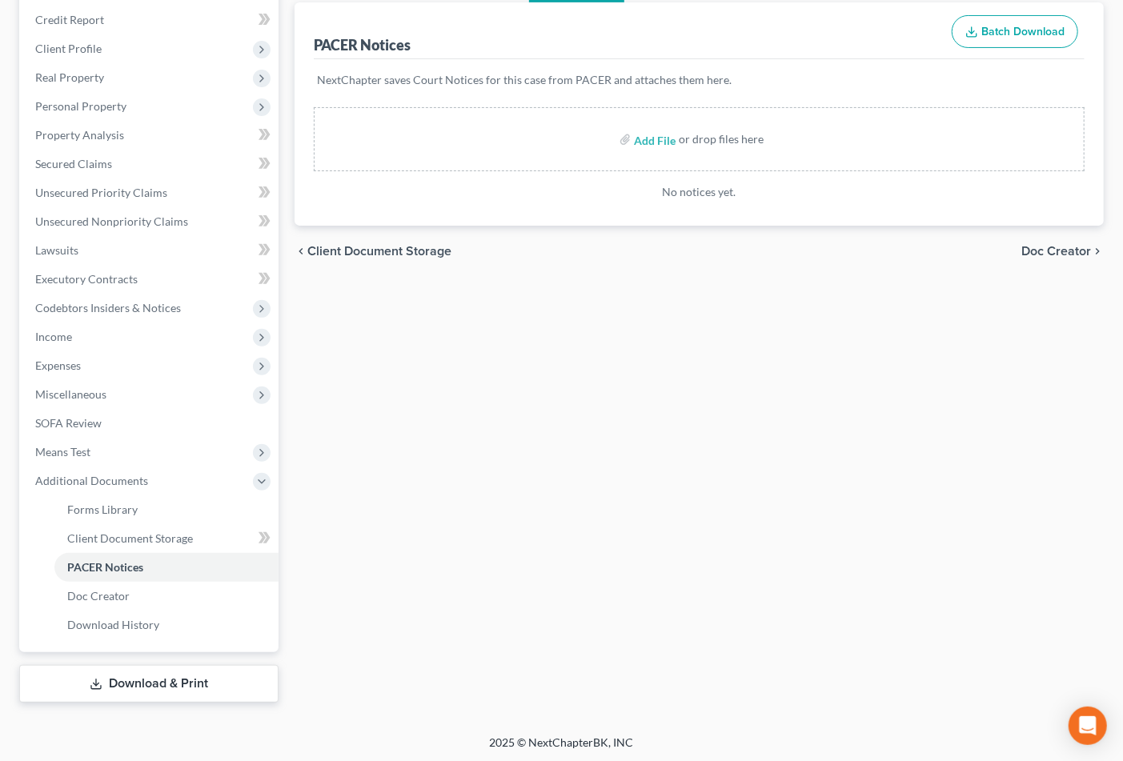
click at [155, 657] on div "Case Dashboard Payments Invoices Payments Payments Credit Report Client Profile" at bounding box center [148, 333] width 275 height 739
click at [152, 687] on link "Download & Print" at bounding box center [148, 684] width 259 height 38
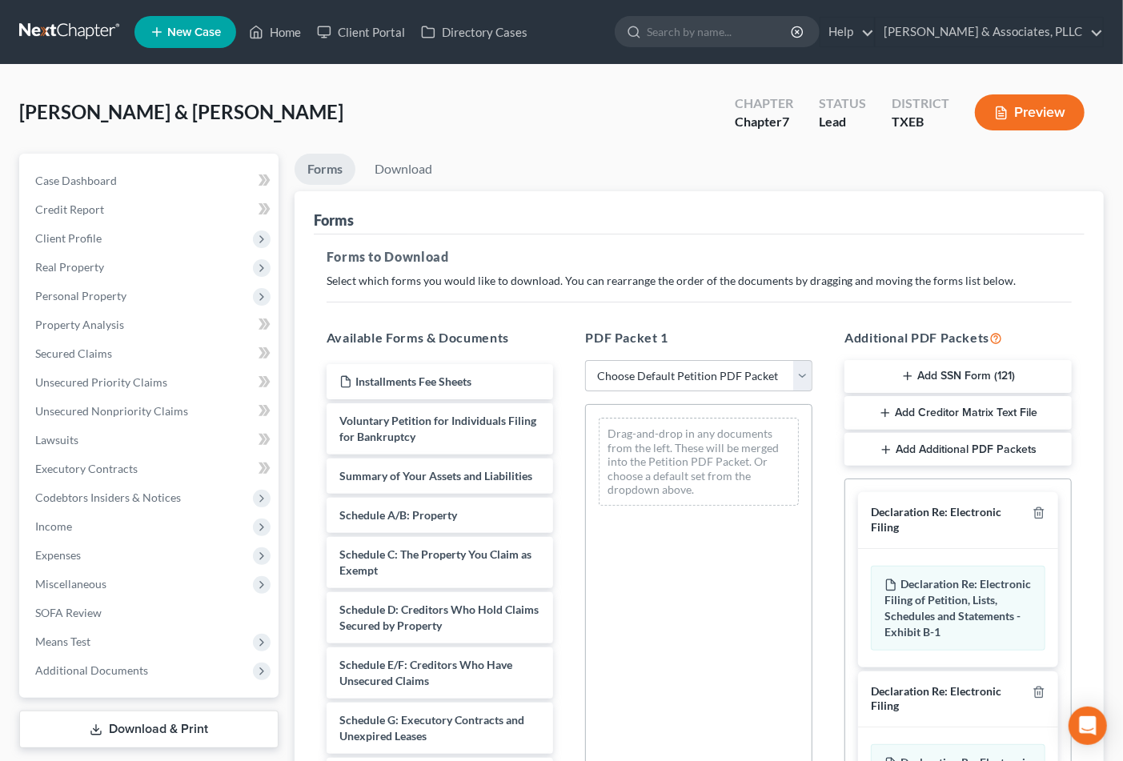
click at [929, 382] on button "Add SSN Form (121)" at bounding box center [957, 377] width 227 height 34
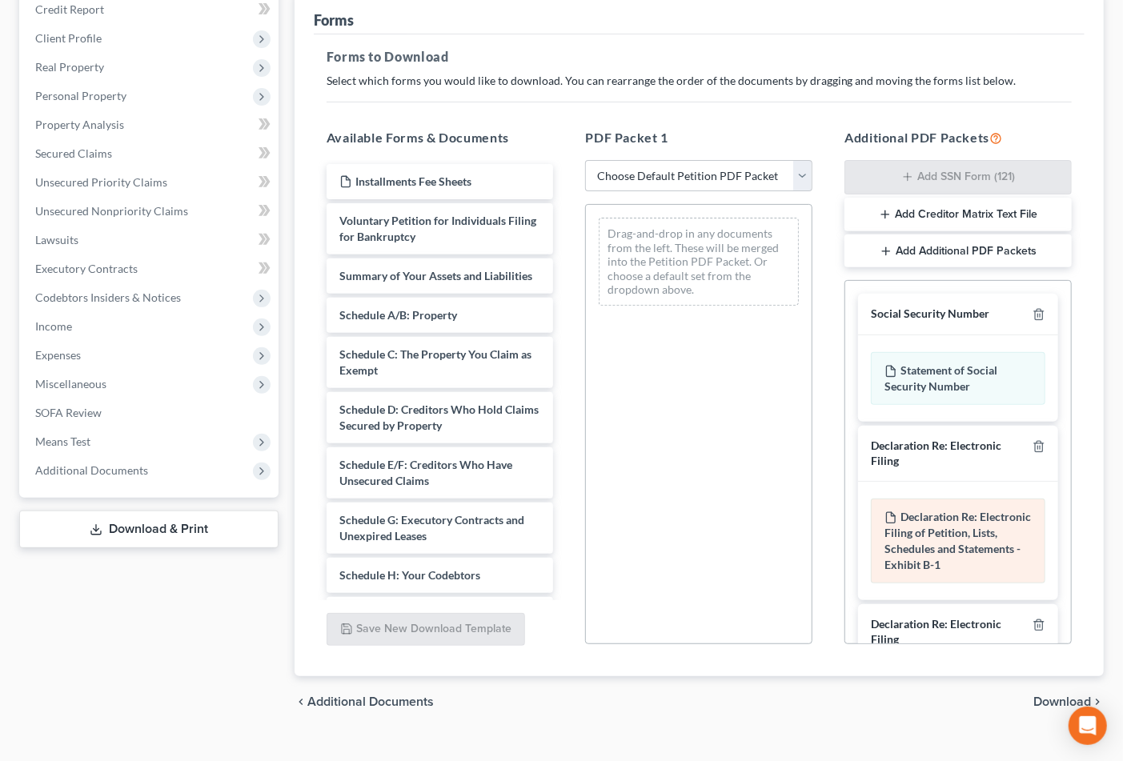
scroll to position [227, 0]
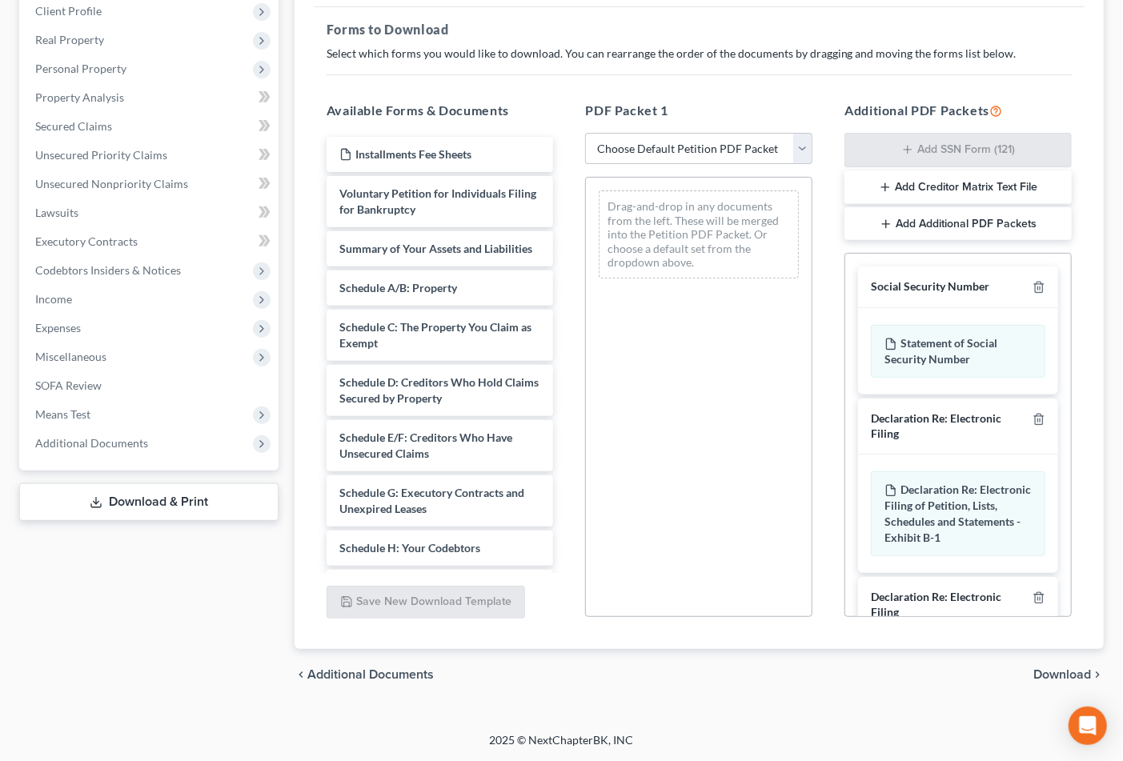
click at [1026, 425] on div at bounding box center [1035, 426] width 19 height 30
click at [1034, 416] on polyline "button" at bounding box center [1039, 416] width 10 height 0
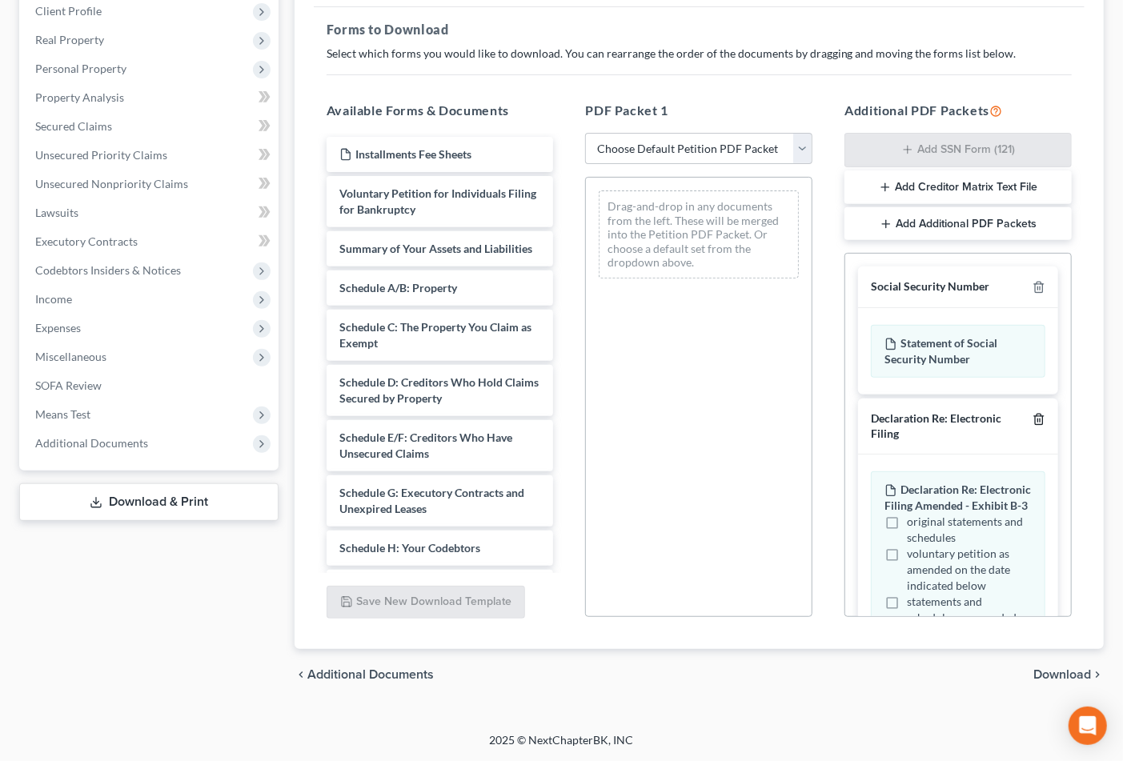
click at [1033, 418] on icon "button" at bounding box center [1039, 419] width 13 height 13
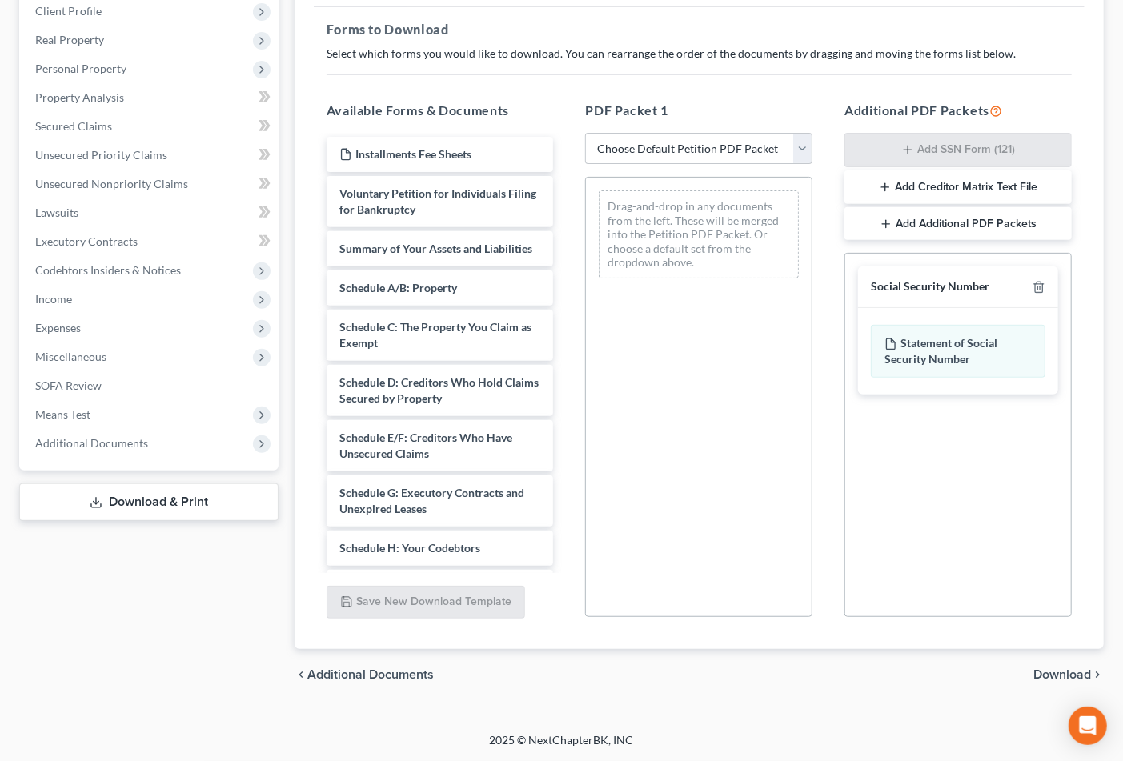
click at [1066, 674] on span "Download" at bounding box center [1062, 674] width 58 height 13
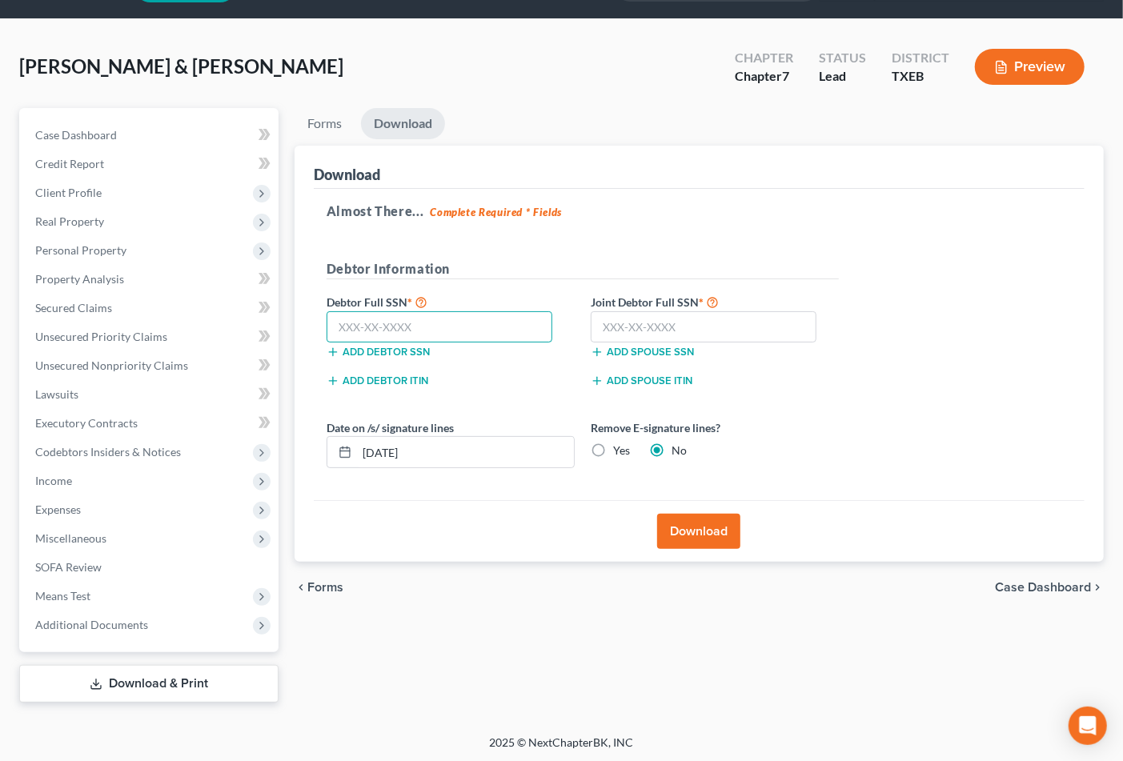
click at [438, 331] on input "text" at bounding box center [440, 327] width 227 height 32
click at [596, 325] on input "text" at bounding box center [704, 327] width 227 height 32
type input "641-24-8280"
drag, startPoint x: 408, startPoint y: 315, endPoint x: 354, endPoint y: 303, distance: 55.7
click at [407, 315] on input "text" at bounding box center [440, 327] width 227 height 32
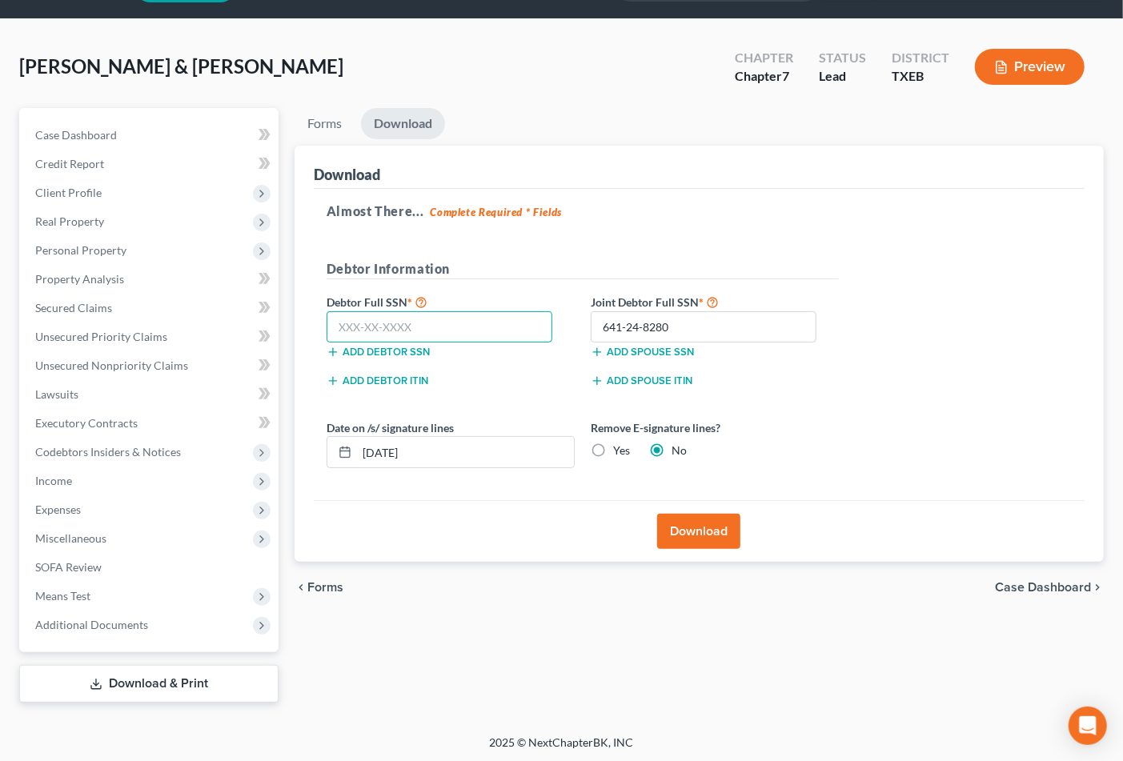
click at [375, 325] on input "text" at bounding box center [440, 327] width 227 height 32
type input "461-35-4471"
click at [704, 535] on button "Download" at bounding box center [698, 531] width 83 height 35
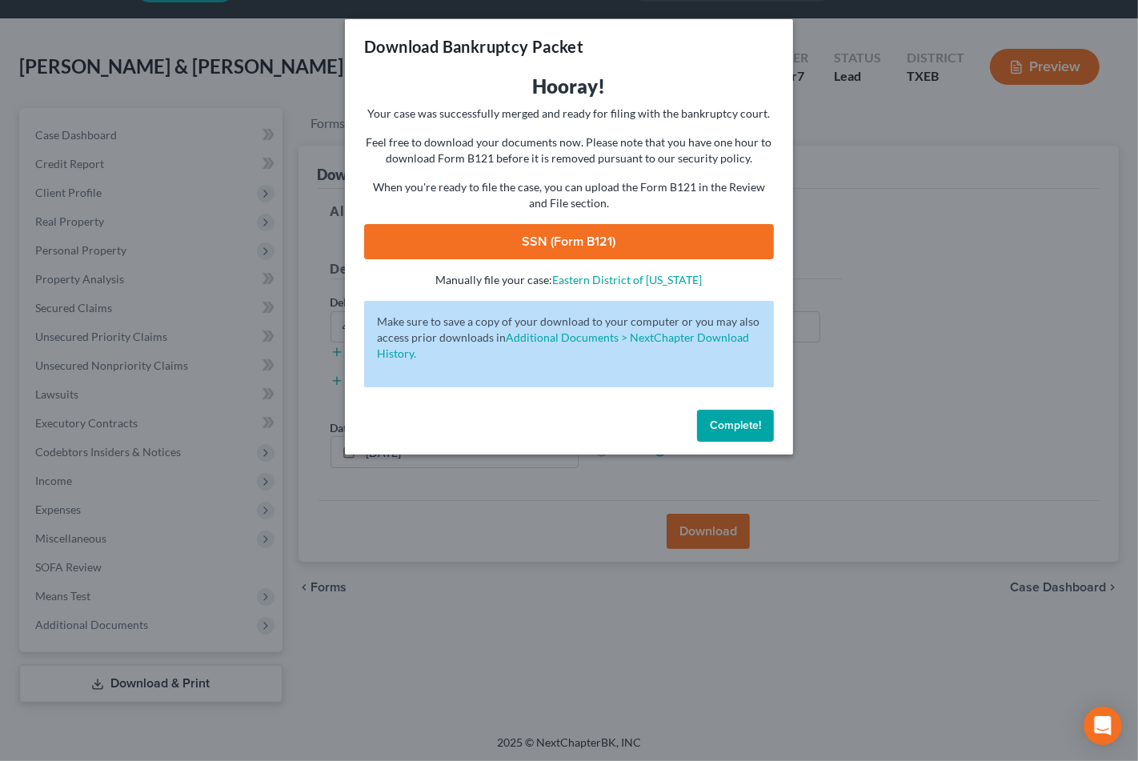
click at [692, 249] on link "SSN (Form B121)" at bounding box center [569, 241] width 410 height 35
click at [377, 547] on div "Download Bankruptcy Packet Hooray! Your case was successfully merged and ready …" at bounding box center [569, 380] width 1138 height 761
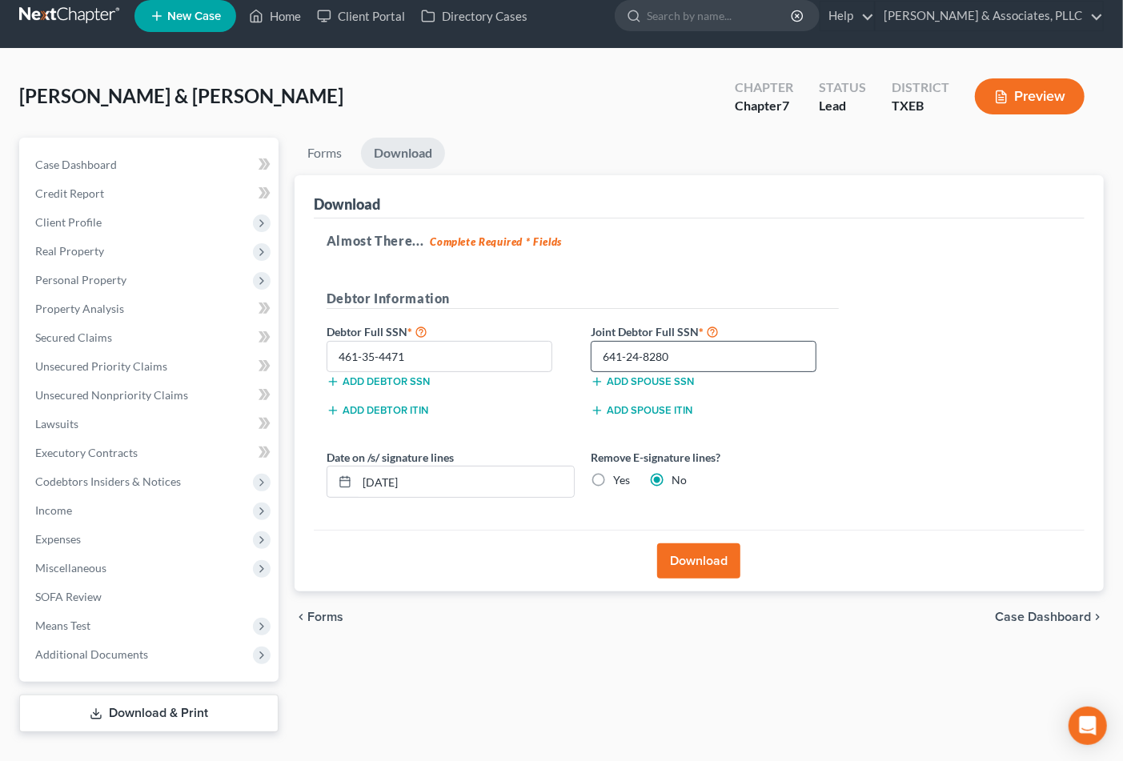
scroll to position [0, 0]
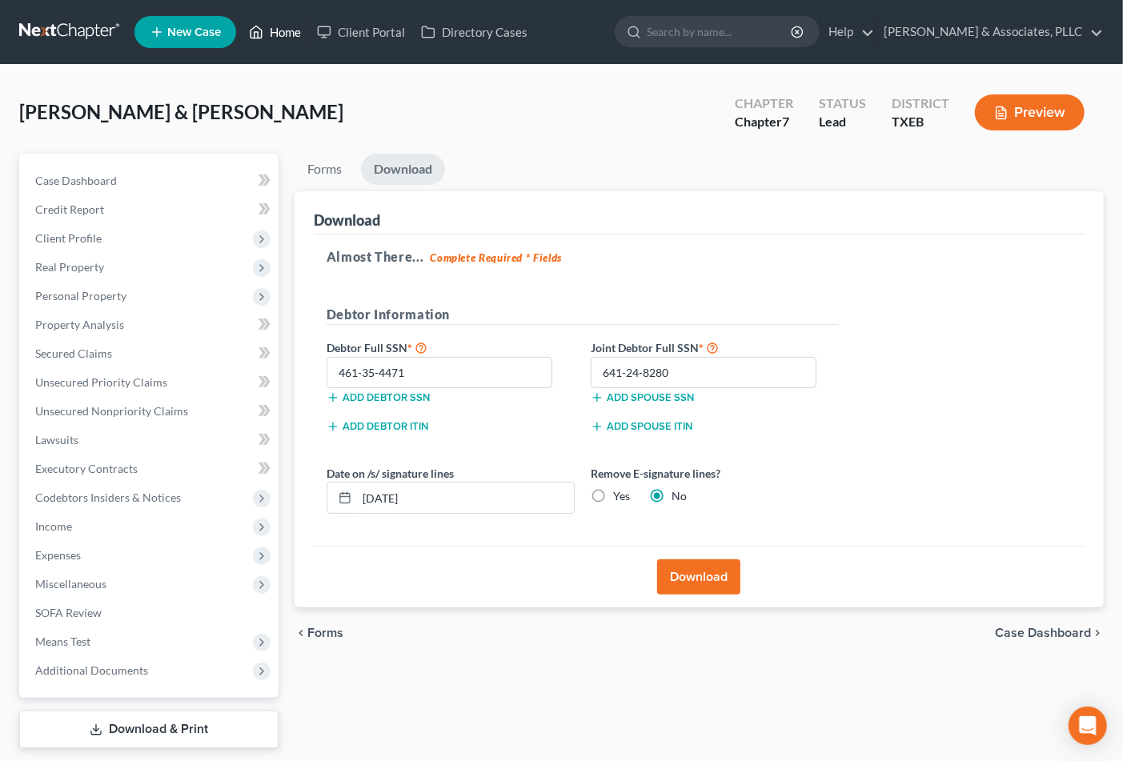
click at [269, 26] on link "Home" at bounding box center [275, 32] width 68 height 29
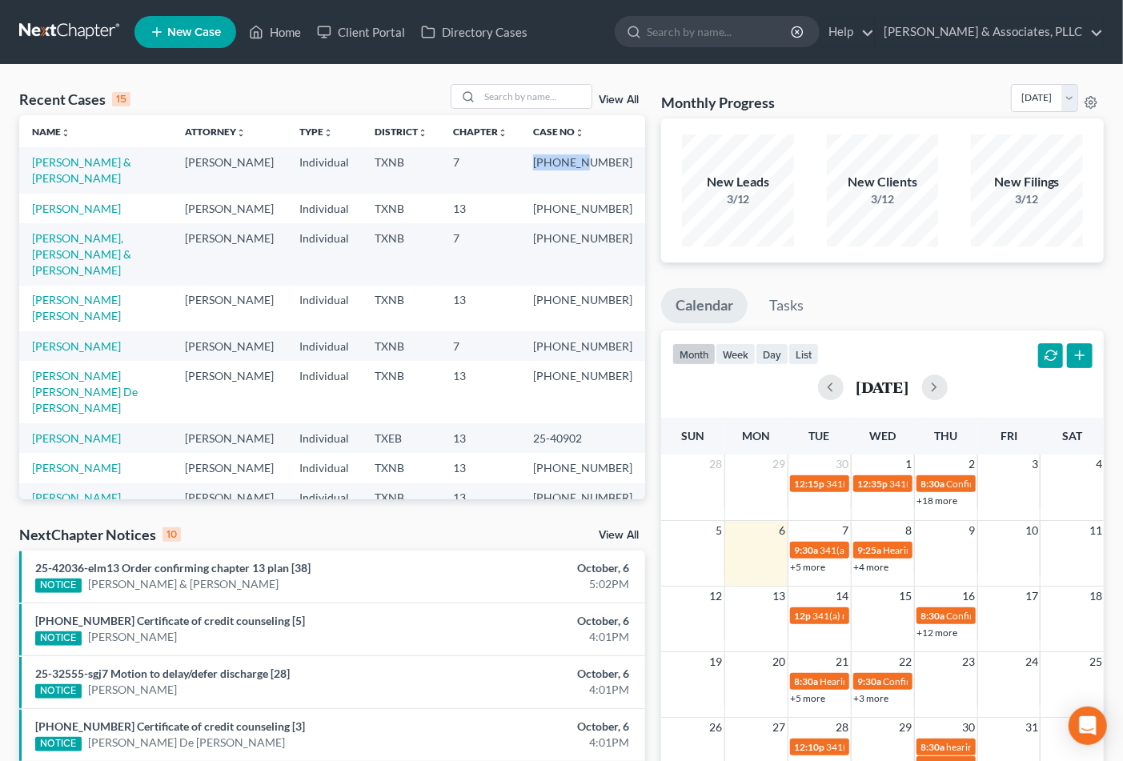
drag, startPoint x: 553, startPoint y: 165, endPoint x: 602, endPoint y: 169, distance: 49.0
click at [602, 169] on td "[PHONE_NUMBER]" at bounding box center [582, 170] width 125 height 46
copy td "25-33930"
